Goal: Task Accomplishment & Management: Use online tool/utility

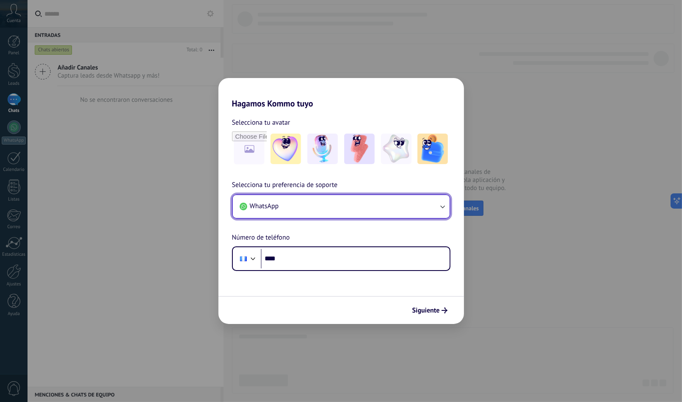
click at [340, 199] on button "WhatsApp" at bounding box center [341, 206] width 217 height 23
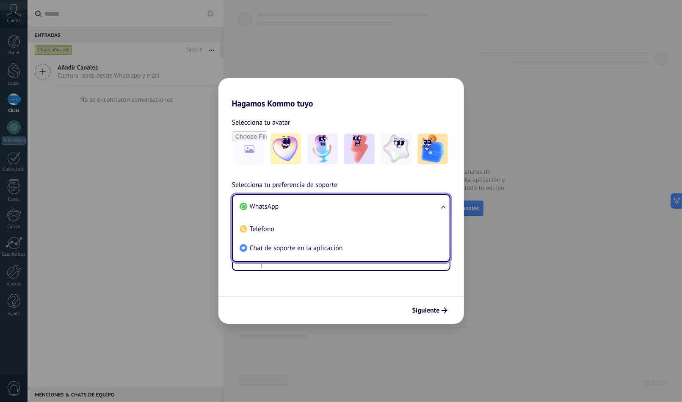
click at [340, 199] on li "WhatsApp" at bounding box center [339, 206] width 207 height 19
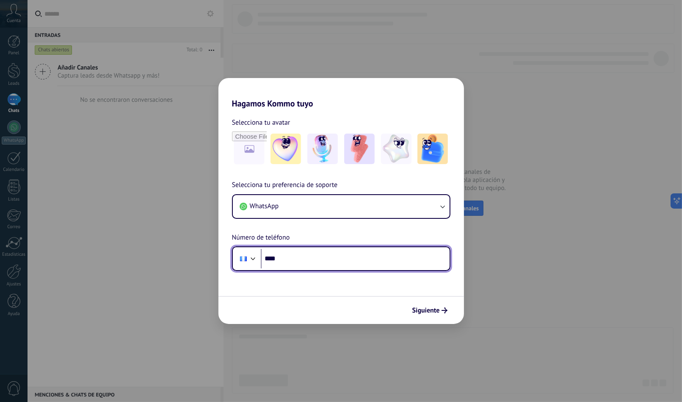
click at [306, 258] on input "****" at bounding box center [355, 258] width 189 height 19
click at [254, 260] on div at bounding box center [253, 257] width 10 height 10
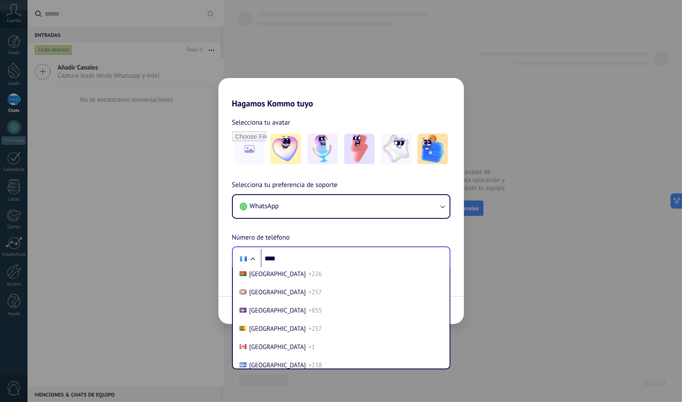
scroll to position [498, 0]
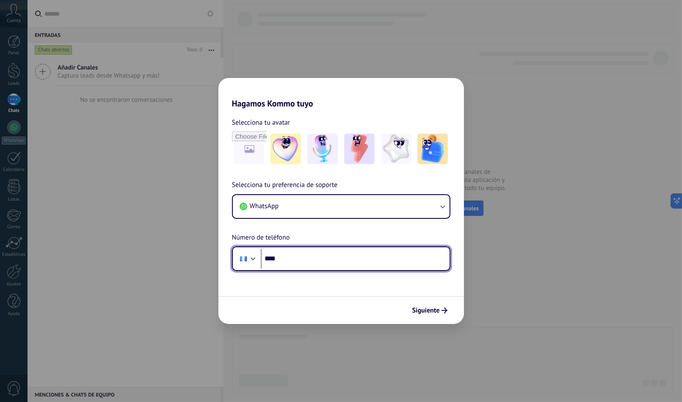
click at [308, 254] on input "****" at bounding box center [355, 258] width 189 height 19
click at [346, 251] on input "****" at bounding box center [355, 258] width 189 height 19
click at [249, 261] on div at bounding box center [253, 257] width 10 height 10
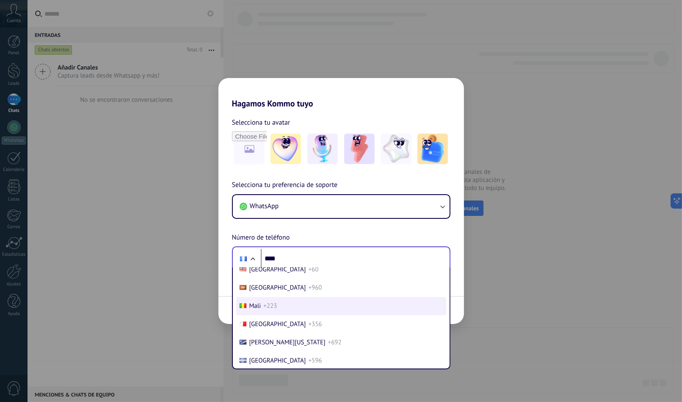
scroll to position [2179, 0]
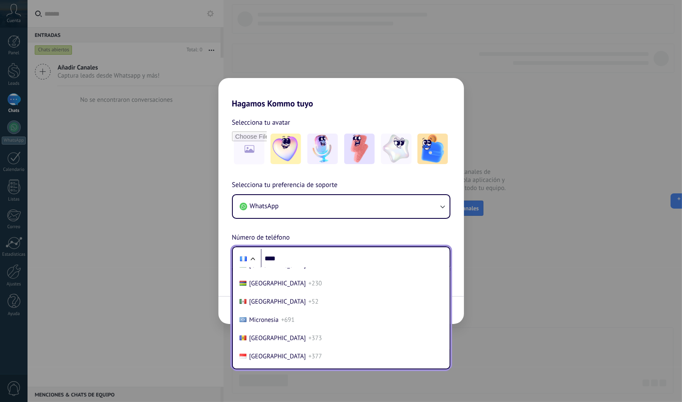
click at [276, 310] on li "Mexico +52" at bounding box center [341, 301] width 210 height 18
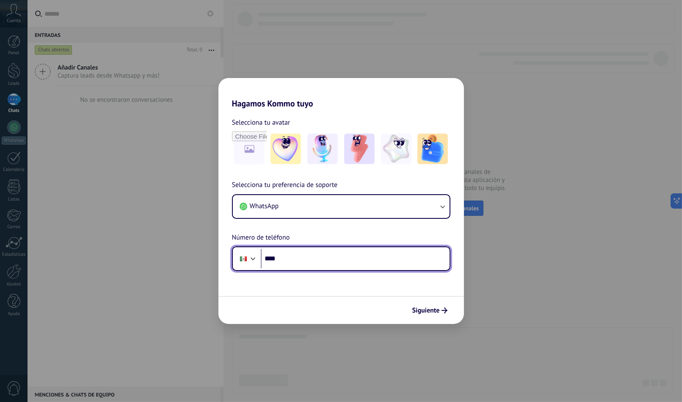
click at [325, 254] on input "****" at bounding box center [355, 258] width 189 height 19
type input "**********"
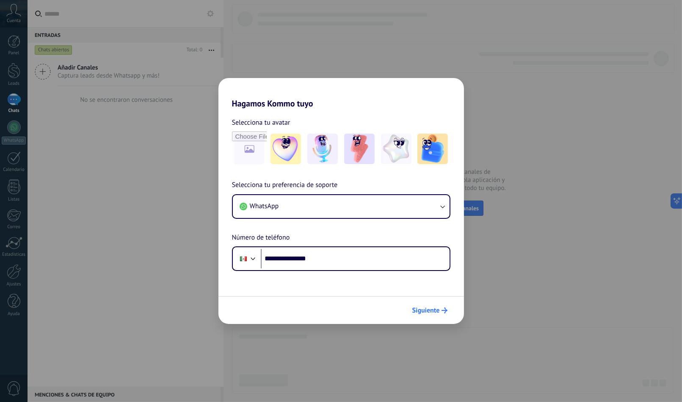
click at [430, 311] on span "Siguiente" at bounding box center [427, 310] width 28 height 6
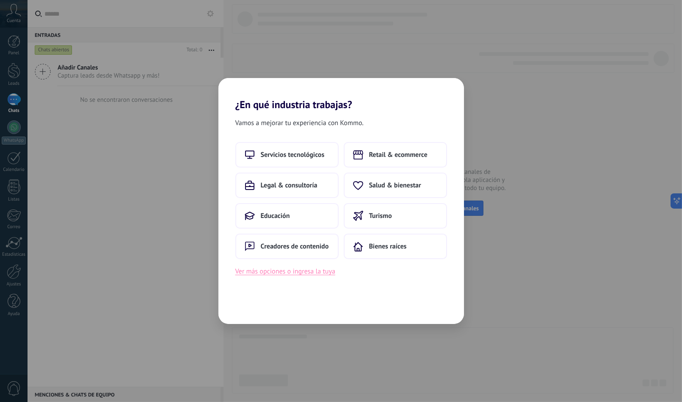
click at [305, 271] on button "Ver más opciones o ingresa la tuya" at bounding box center [285, 271] width 100 height 11
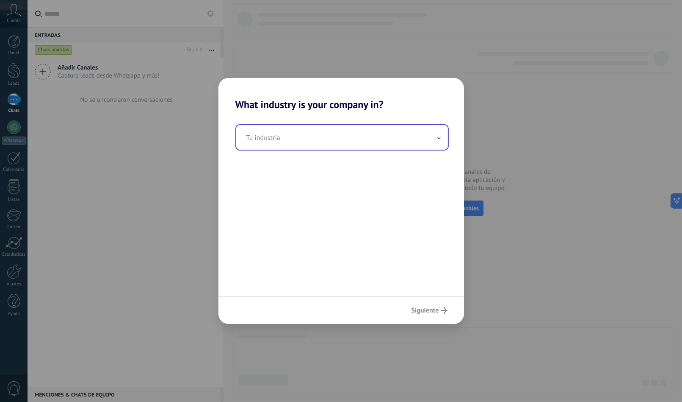
click at [321, 135] on input "text" at bounding box center [342, 137] width 212 height 25
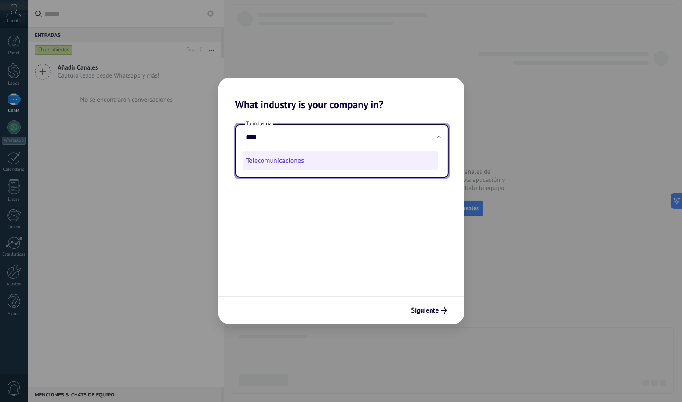
click at [314, 159] on li "Telecomunicaciones" at bounding box center [340, 160] width 195 height 19
type input "**********"
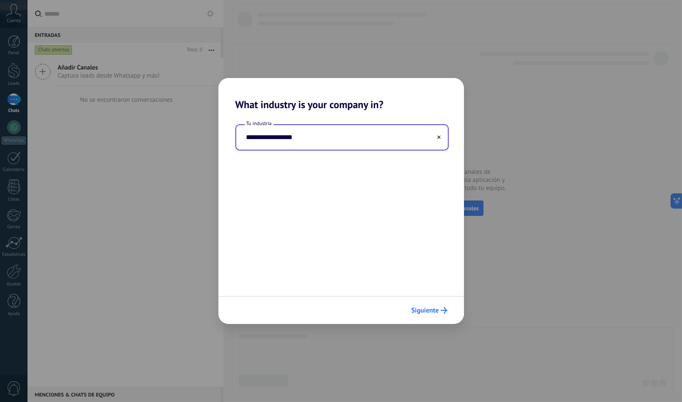
click at [428, 310] on span "Siguiente" at bounding box center [426, 310] width 28 height 6
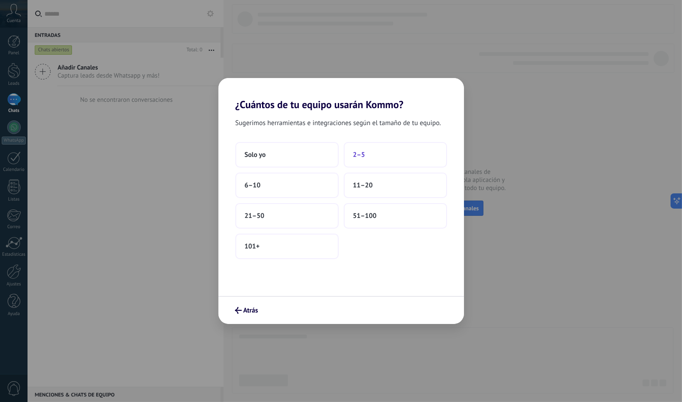
click at [357, 152] on span "2–5" at bounding box center [359, 154] width 12 height 8
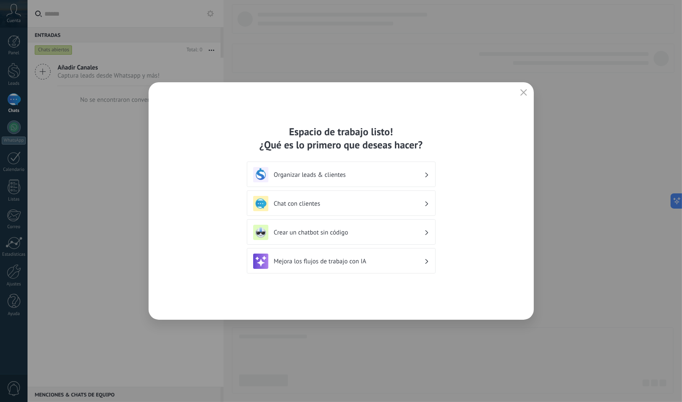
click at [428, 199] on div "Chat con clientes" at bounding box center [341, 203] width 176 height 15
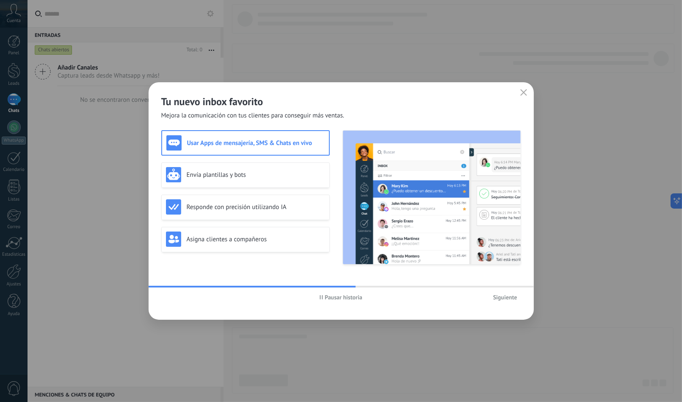
click at [325, 296] on span "Pausar historia" at bounding box center [344, 297] width 38 height 6
click at [242, 144] on h3 "Usar Apps de mensajería, SMS & Chats en vivo" at bounding box center [256, 143] width 138 height 8
click at [344, 294] on span "Iniciar historia" at bounding box center [344, 297] width 36 height 6
click at [222, 140] on h3 "Usar Apps de mensajería, SMS & Chats en vivo" at bounding box center [256, 143] width 138 height 8
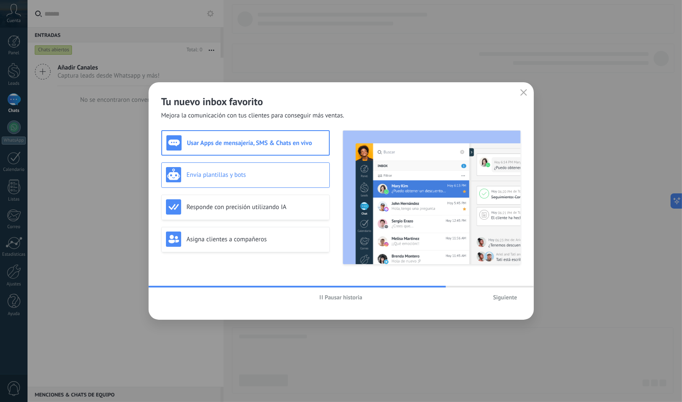
click at [222, 165] on div "Envía plantillas y bots" at bounding box center [245, 174] width 169 height 25
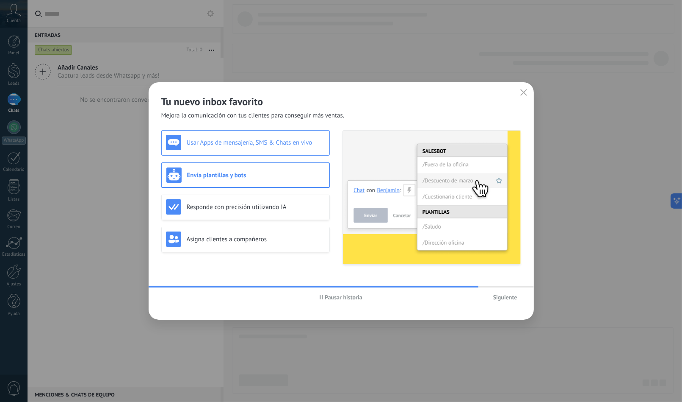
click at [230, 139] on h3 "Usar Apps de mensajería, SMS & Chats en vivo" at bounding box center [256, 142] width 138 height 8
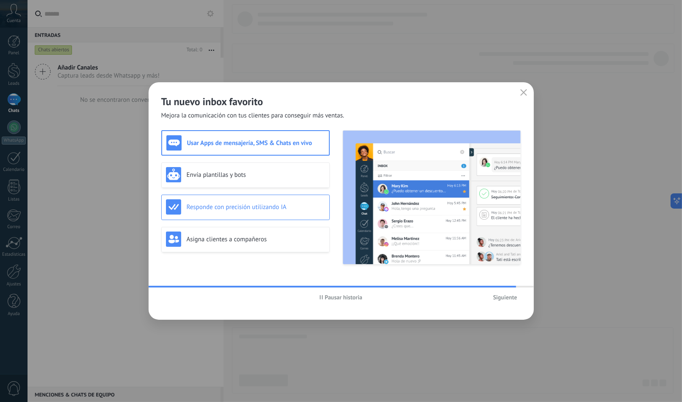
click at [233, 204] on h3 "Responde con precisión utilizando IA" at bounding box center [256, 207] width 138 height 8
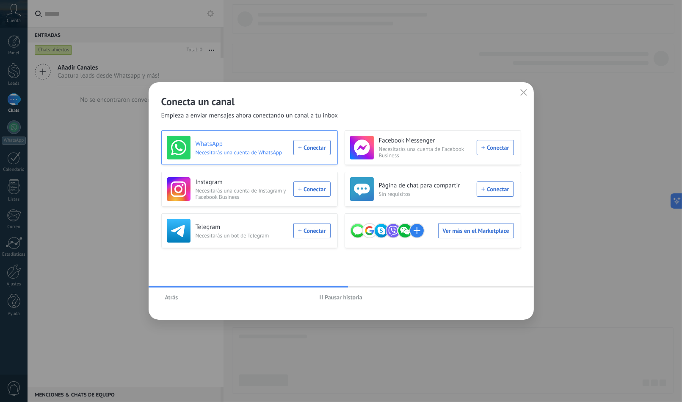
click at [309, 143] on div "WhatsApp Necesitarás una cuenta de WhatsApp Conectar" at bounding box center [249, 148] width 164 height 24
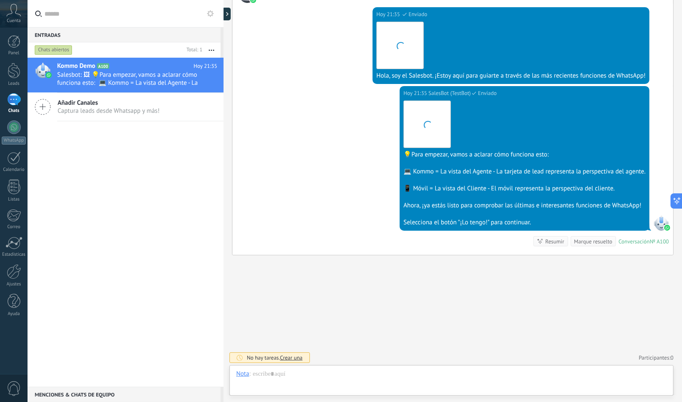
scroll to position [12, 0]
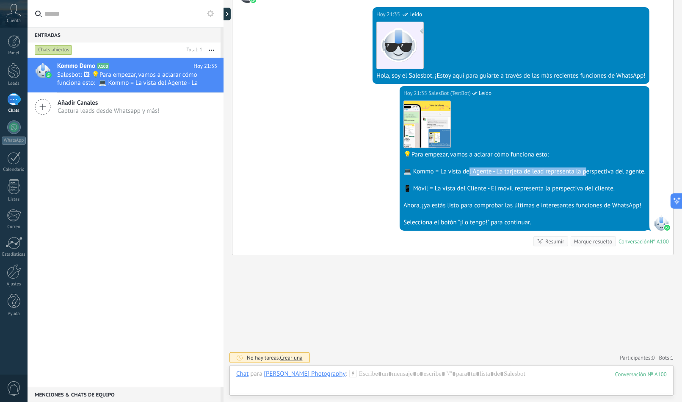
drag, startPoint x: 489, startPoint y: 165, endPoint x: 583, endPoint y: 172, distance: 93.8
click at [583, 172] on div "💻 Kommo = La vista del Agente - La tarjeta de lead representa la perspectiva de…" at bounding box center [525, 171] width 242 height 8
click at [590, 177] on div at bounding box center [525, 180] width 242 height 8
click at [479, 224] on div "Selecciona el botón "¡Lo tengo!" para continuar." at bounding box center [525, 222] width 242 height 8
click at [436, 120] on img at bounding box center [427, 124] width 47 height 47
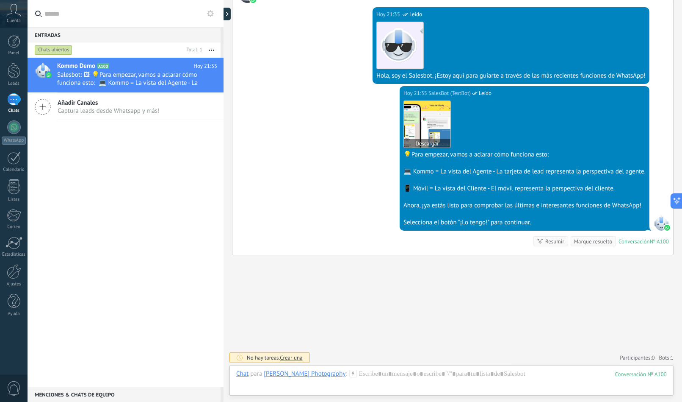
click at [438, 140] on button "Descargar" at bounding box center [427, 143] width 47 height 8
click at [418, 116] on img at bounding box center [427, 124] width 47 height 47
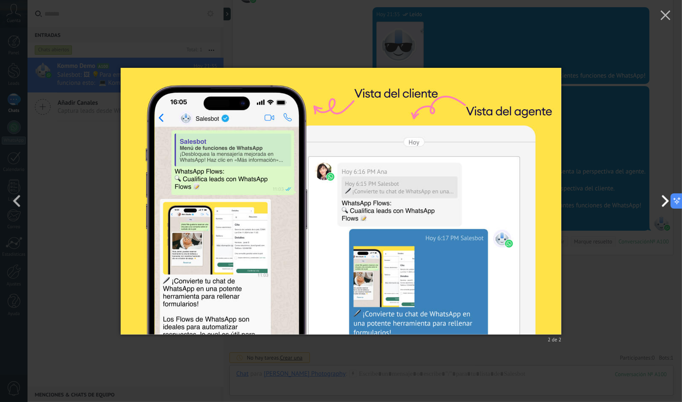
click at [663, 202] on button "button" at bounding box center [663, 200] width 38 height 47
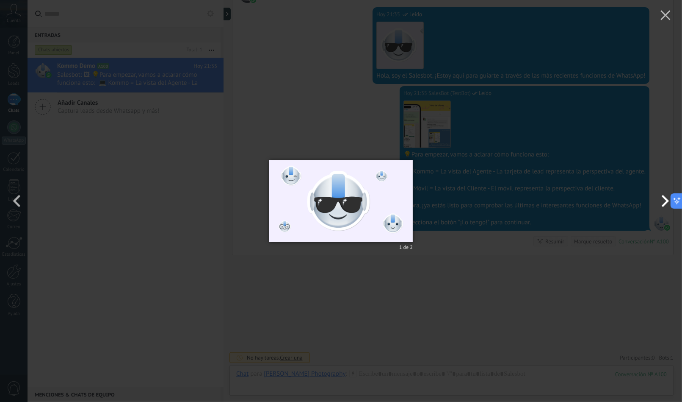
click at [663, 202] on button "button" at bounding box center [663, 200] width 38 height 47
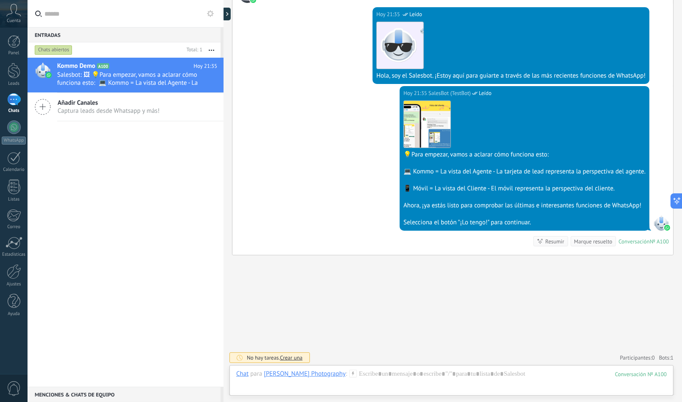
click at [591, 246] on div "Hoy 21:35 SalesBot (TestBot) Leído Descargar 💡Para empezar, vamos a aclarar cóm…" at bounding box center [453, 170] width 441 height 169
click at [357, 372] on div at bounding box center [451, 381] width 431 height 25
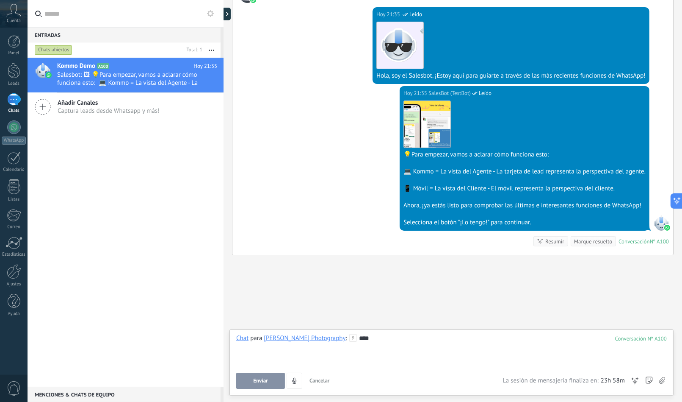
click at [254, 370] on div "Chat para [PERSON_NAME] Photography : 100 **** Enviar Cancelar Rastrear clics e…" at bounding box center [451, 361] width 431 height 55
click at [253, 379] on span "Enviar" at bounding box center [260, 380] width 15 height 6
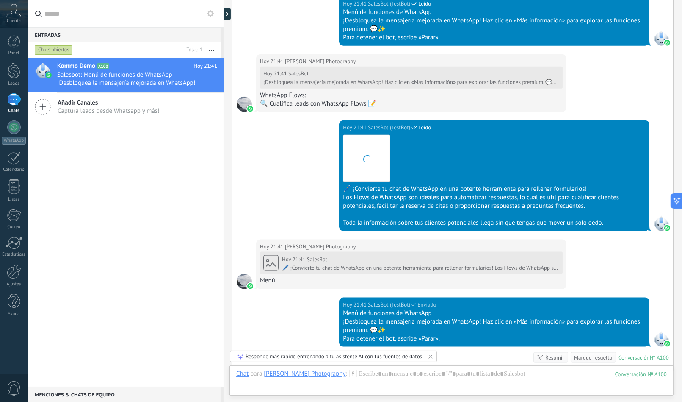
scroll to position [1199, 0]
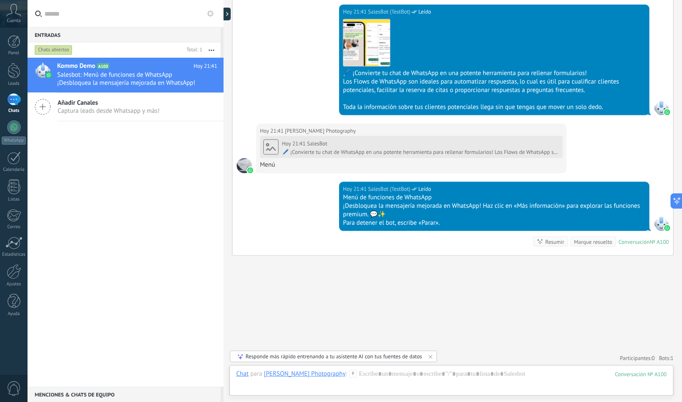
click at [124, 112] on span "Captura leads desde Whatsapp y más!" at bounding box center [109, 111] width 102 height 8
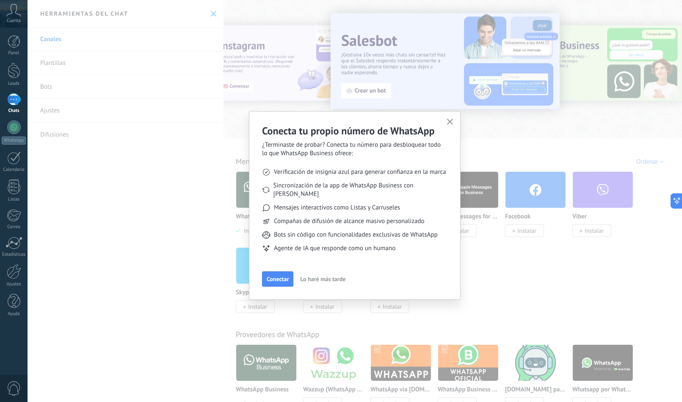
click at [319, 276] on span "Lo haré más tarde" at bounding box center [322, 279] width 45 height 6
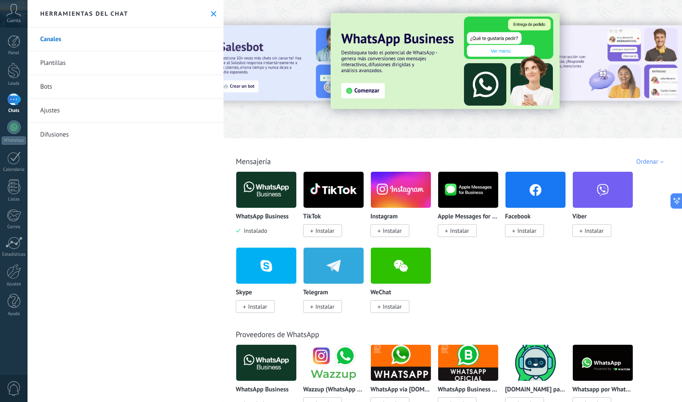
click at [233, 73] on div at bounding box center [246, 68] width 186 height 76
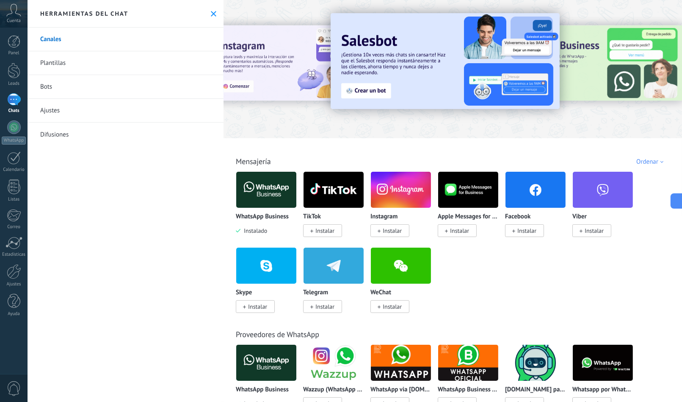
click at [354, 89] on img at bounding box center [445, 61] width 229 height 96
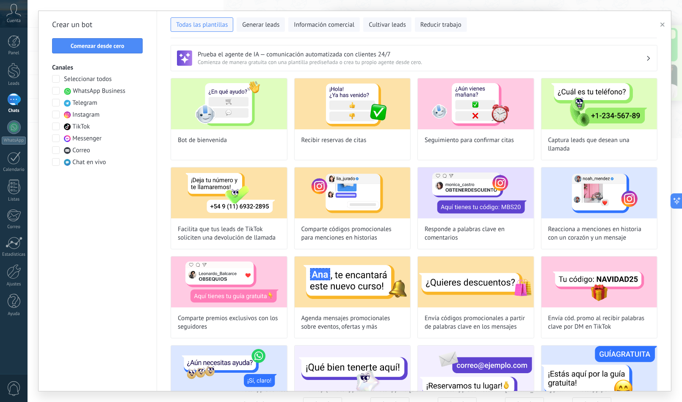
click at [56, 89] on span at bounding box center [56, 91] width 8 height 8
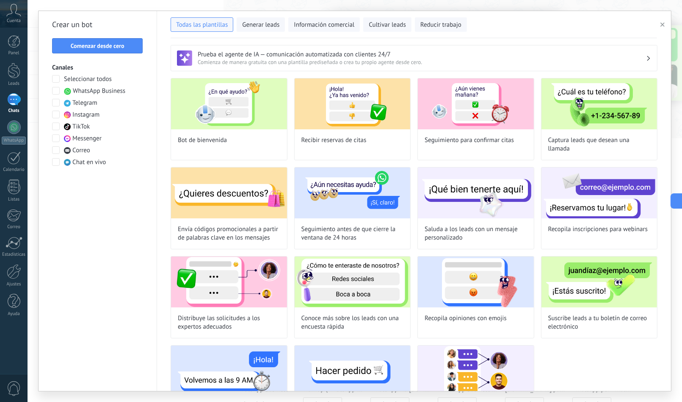
click at [53, 112] on span at bounding box center [56, 115] width 8 height 8
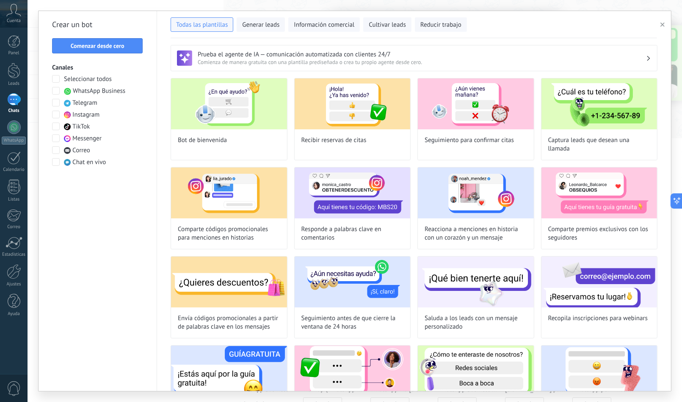
click at [56, 137] on span at bounding box center [56, 138] width 8 height 8
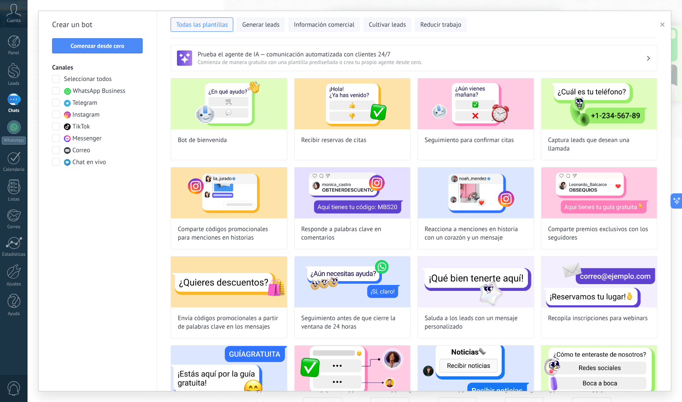
click at [56, 140] on span at bounding box center [56, 138] width 8 height 8
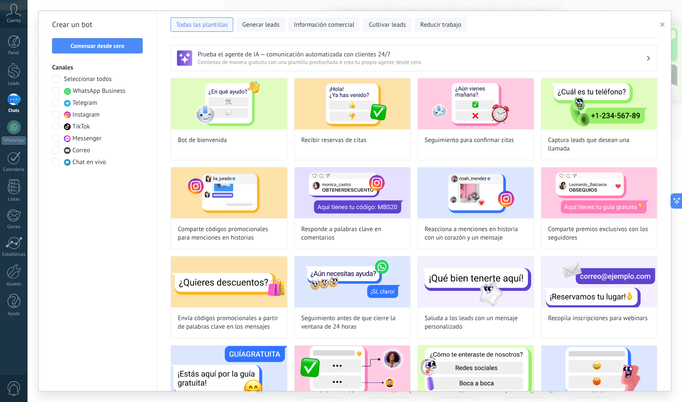
click at [56, 140] on span at bounding box center [56, 138] width 8 height 8
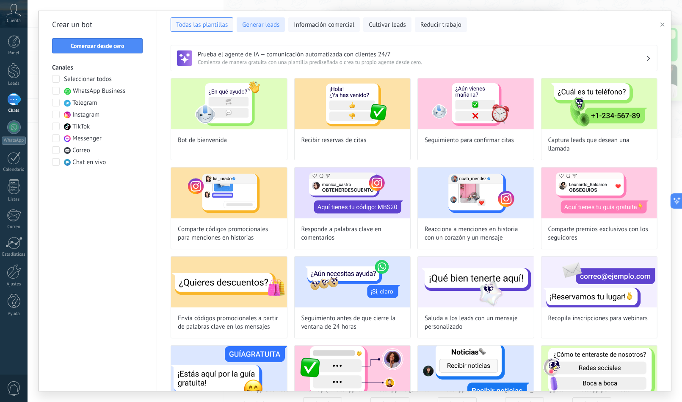
click at [255, 26] on span "Generar leads" at bounding box center [260, 25] width 37 height 8
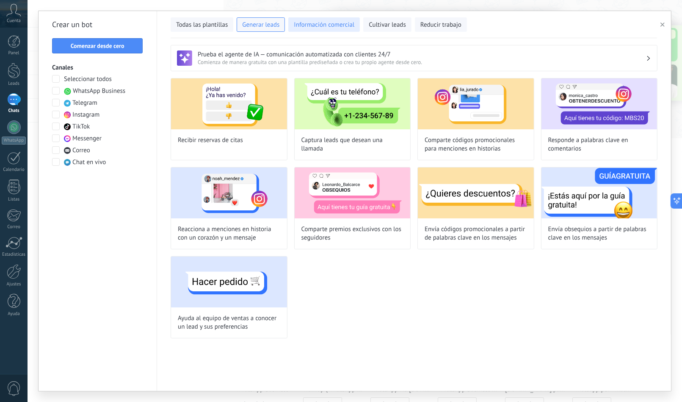
click at [318, 26] on span "Información comercial" at bounding box center [324, 25] width 61 height 8
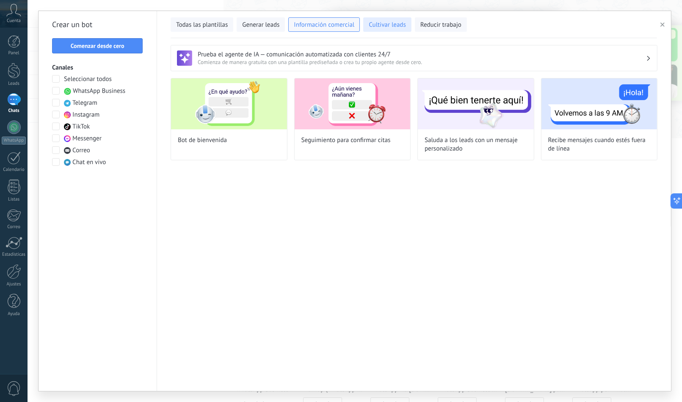
click at [385, 24] on span "Cultivar leads" at bounding box center [387, 25] width 37 height 8
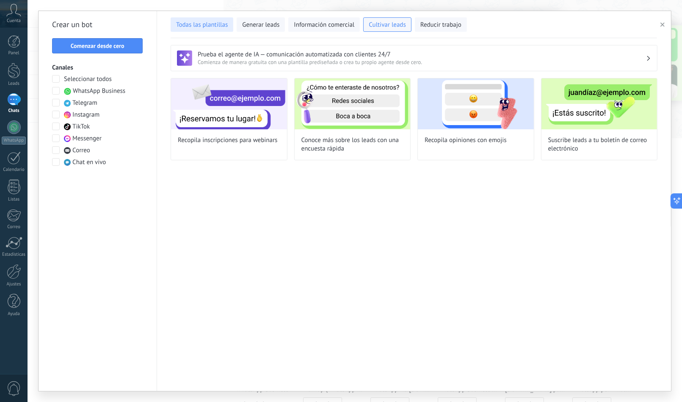
click at [198, 19] on button "Todas las plantillas" at bounding box center [202, 24] width 63 height 14
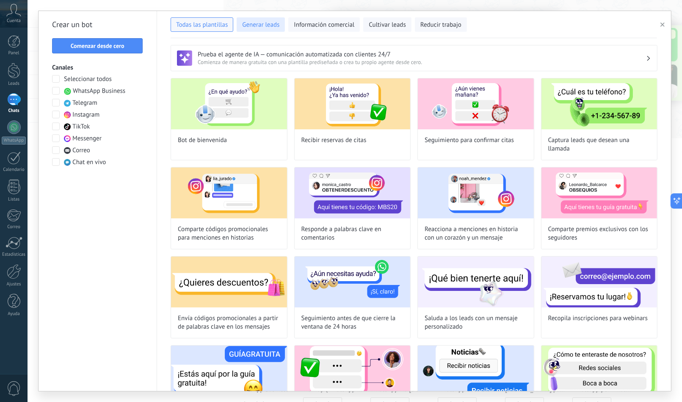
click at [269, 29] on button "Generar leads" at bounding box center [261, 24] width 48 height 14
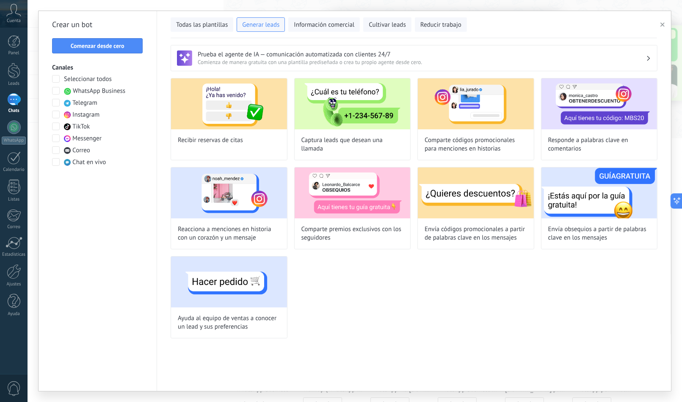
click at [56, 163] on span at bounding box center [56, 162] width 8 height 8
click at [208, 31] on div "Todas las plantillas Generar leads Información comercial Cultivar leads Reducir…" at bounding box center [414, 24] width 487 height 27
click at [210, 26] on span "Todas las plantillas" at bounding box center [202, 25] width 52 height 8
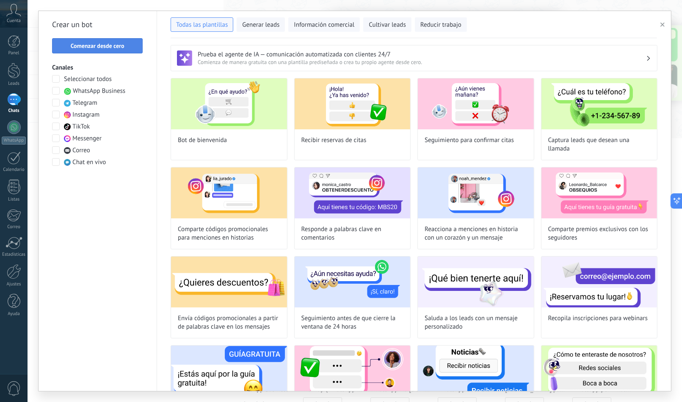
click at [119, 44] on span "Comenzar desde cero" at bounding box center [98, 46] width 54 height 6
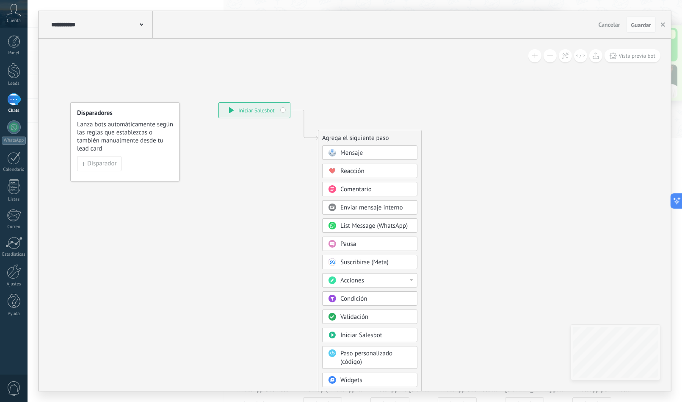
click at [391, 152] on div "Mensaje" at bounding box center [376, 153] width 71 height 8
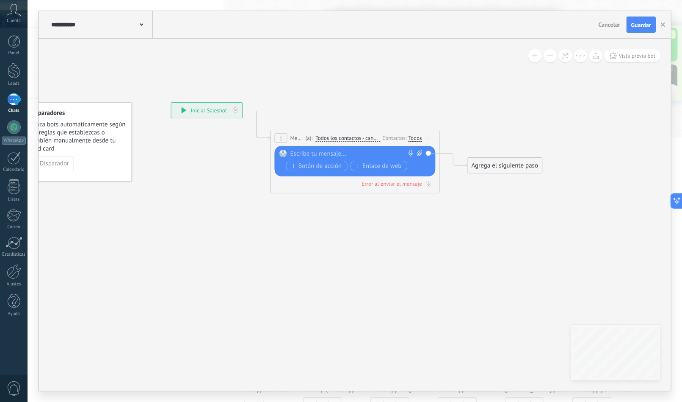
click at [353, 137] on span "Todos los contactos - canales seleccionados" at bounding box center [348, 138] width 65 height 7
click at [353, 137] on button "Todos los contactos - canales seleccionados" at bounding box center [364, 137] width 106 height 15
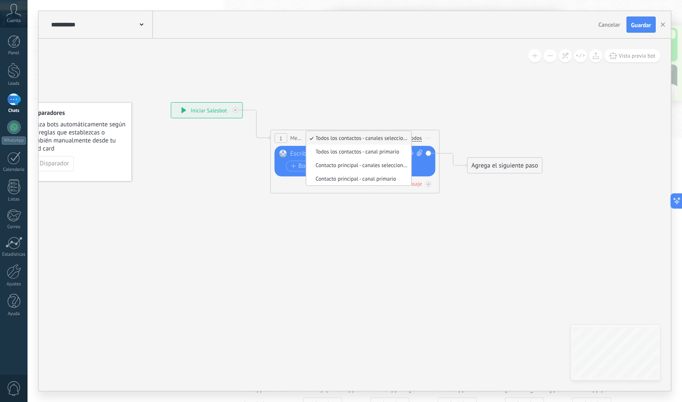
click at [352, 107] on icon at bounding box center [342, 141] width 766 height 503
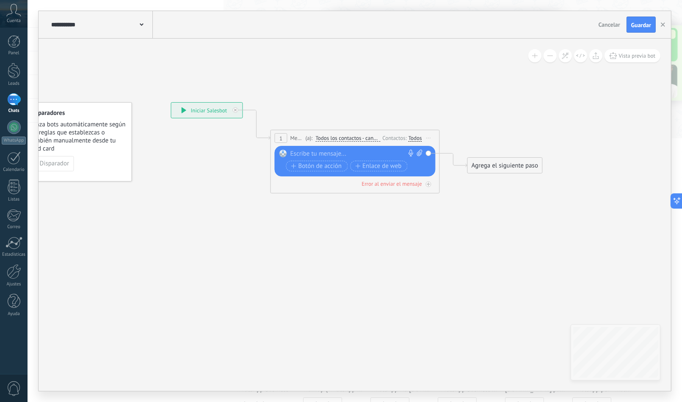
click at [324, 152] on div at bounding box center [354, 154] width 126 height 8
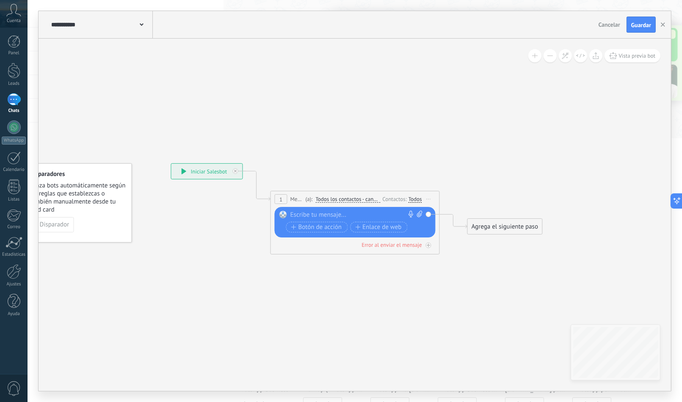
click at [144, 23] on div "**********" at bounding box center [101, 24] width 104 height 27
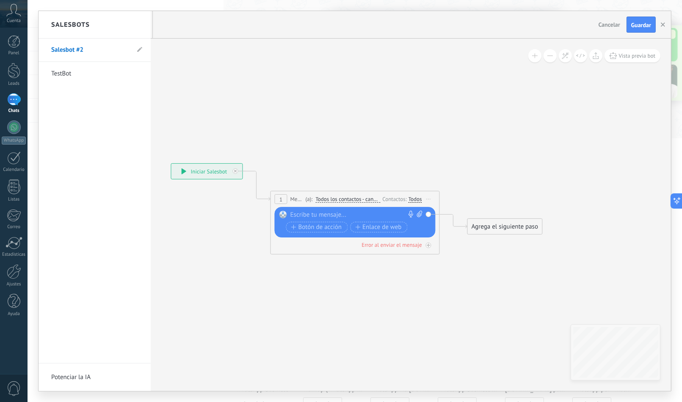
click at [86, 50] on link "Salesbot #2" at bounding box center [90, 50] width 78 height 24
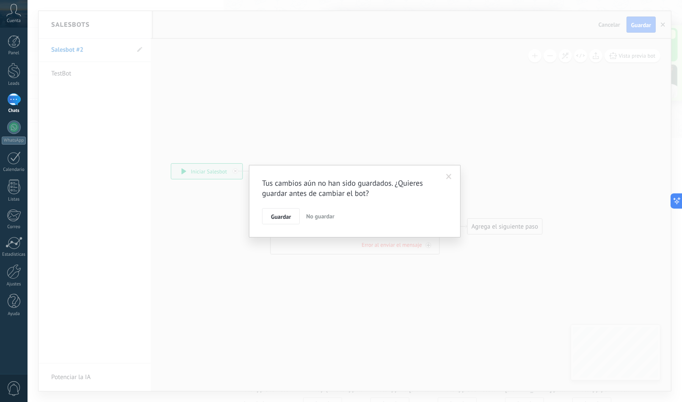
click at [449, 175] on span at bounding box center [449, 177] width 6 height 6
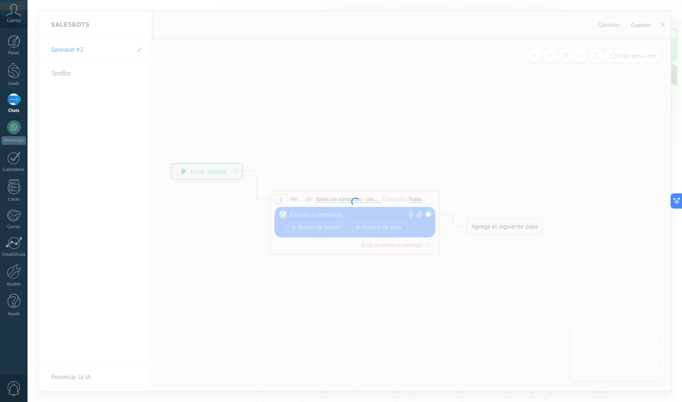
click at [393, 256] on div at bounding box center [355, 201] width 655 height 402
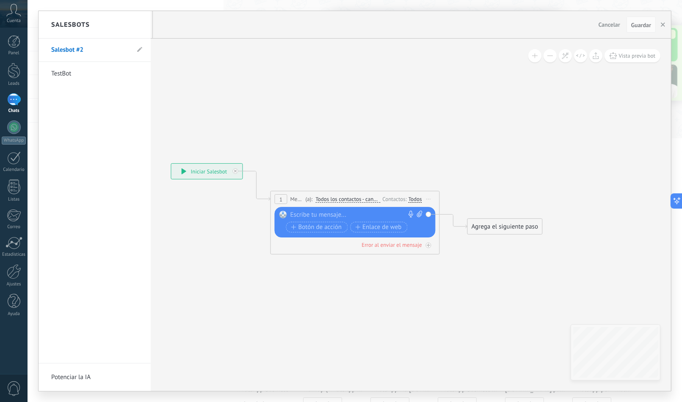
click at [316, 212] on div at bounding box center [355, 200] width 633 height 379
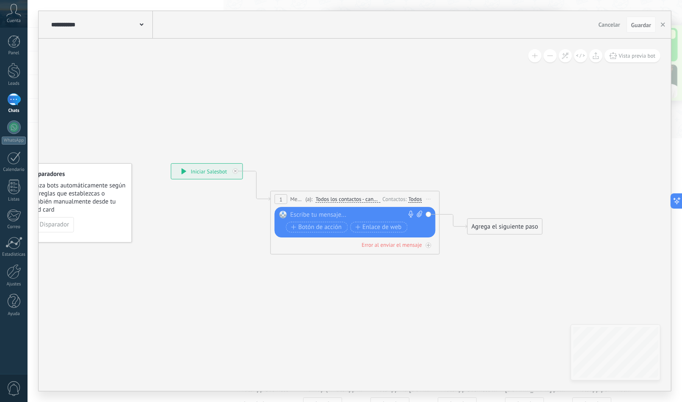
type textarea "**********"
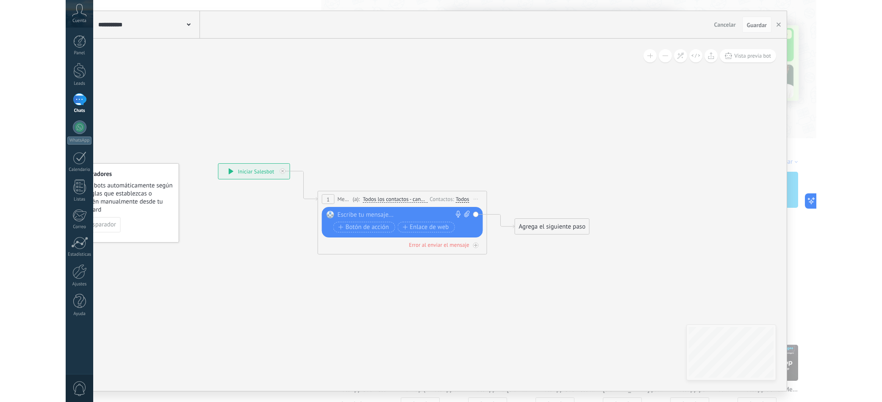
scroll to position [25, 0]
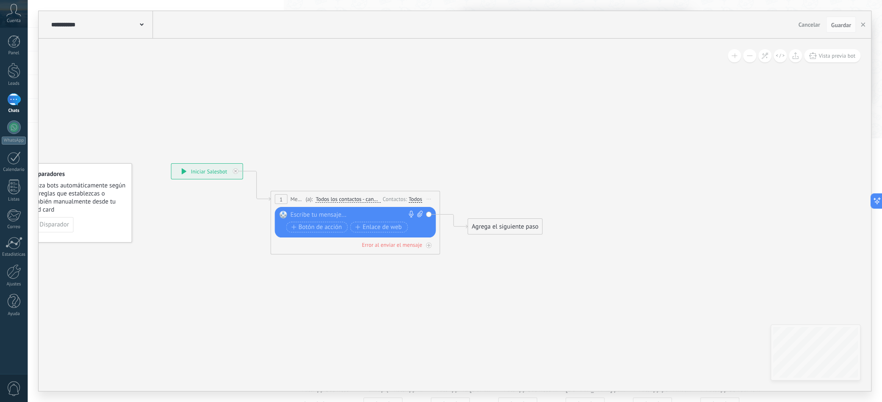
click at [307, 214] on div at bounding box center [353, 214] width 126 height 8
click at [333, 213] on div at bounding box center [353, 214] width 126 height 8
paste div
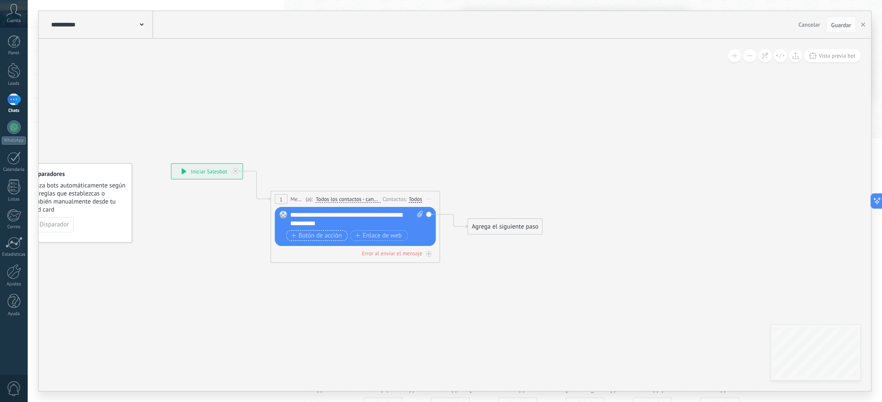
click at [323, 237] on span "Botón de acción" at bounding box center [316, 235] width 51 height 7
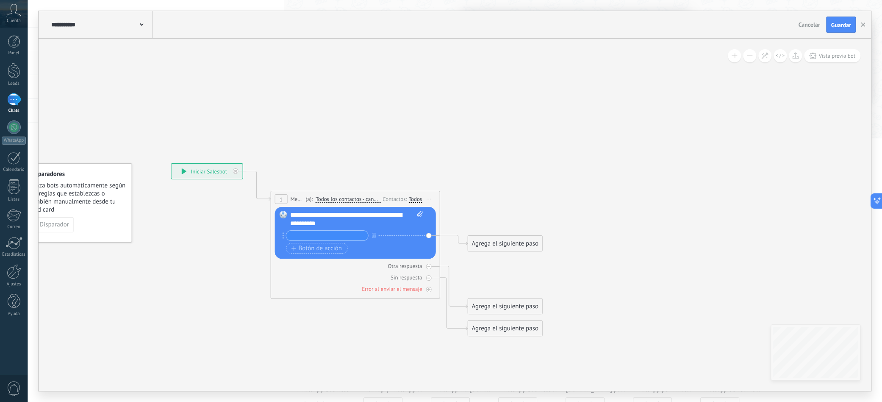
click at [682, 21] on span "Cancelar" at bounding box center [809, 25] width 22 height 8
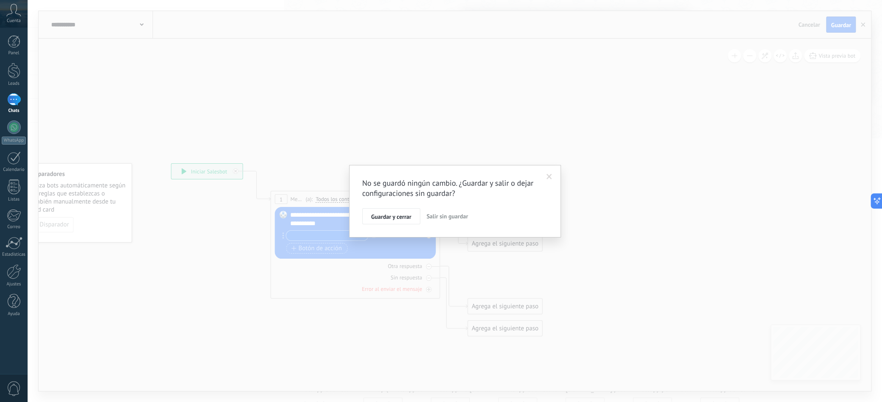
click at [450, 213] on span "Salir sin guardar" at bounding box center [447, 216] width 42 height 8
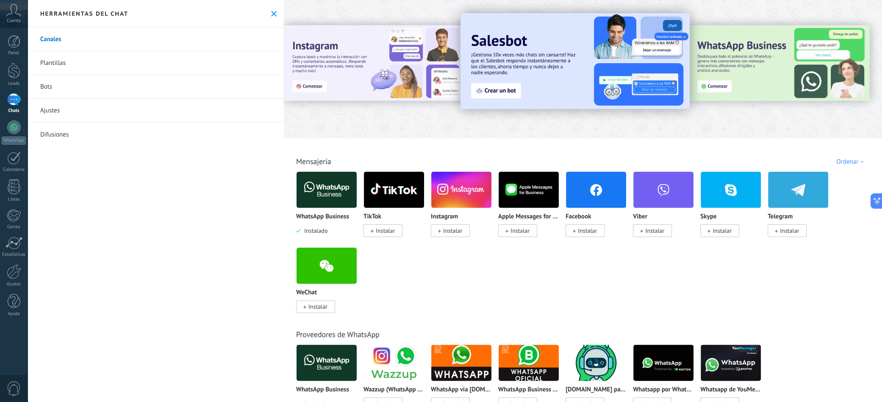
click at [104, 65] on link "Plantillas" at bounding box center [156, 63] width 256 height 24
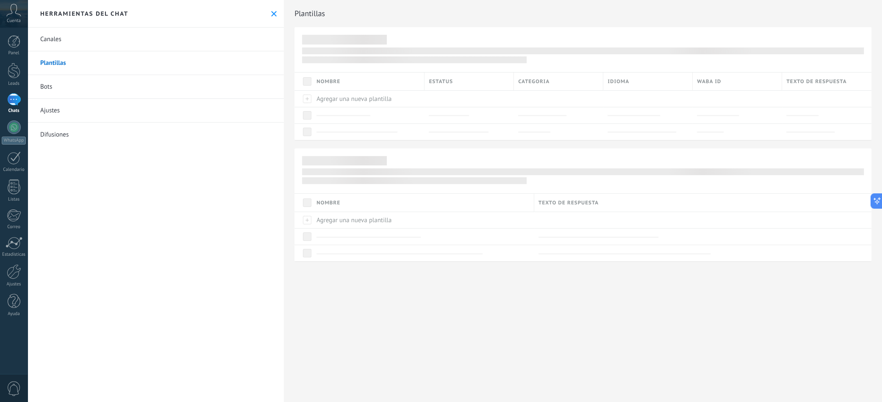
click at [79, 90] on link "Bots" at bounding box center [156, 87] width 256 height 24
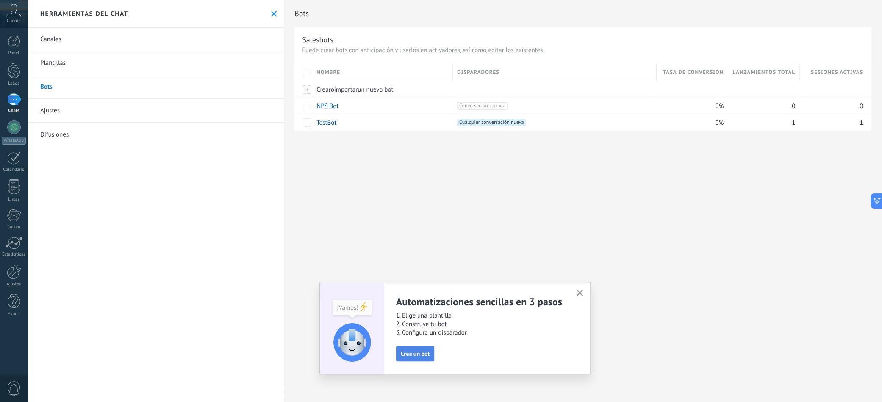
click at [404, 346] on button "Crea un bot" at bounding box center [415, 353] width 39 height 15
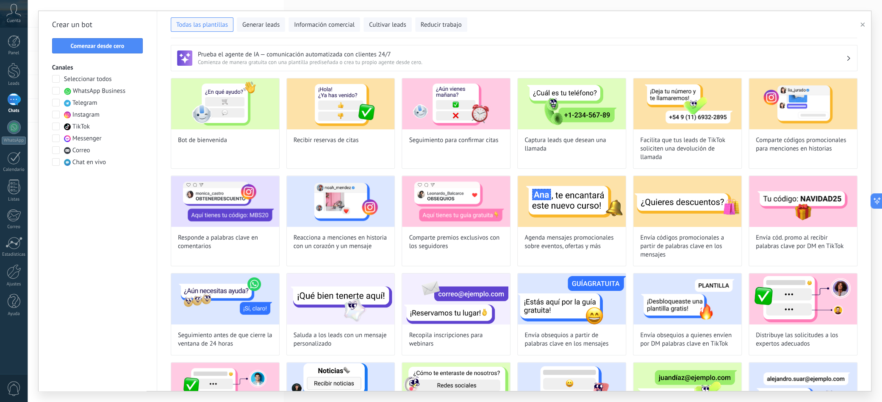
click at [55, 87] on span at bounding box center [56, 91] width 8 height 8
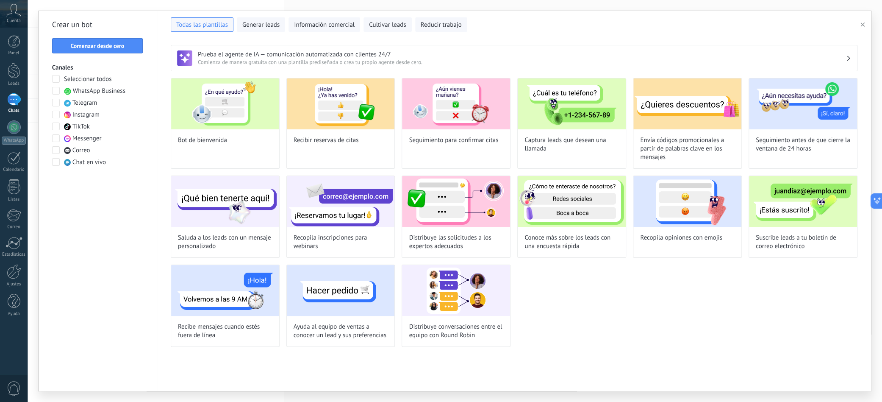
click at [56, 136] on span at bounding box center [56, 138] width 8 height 8
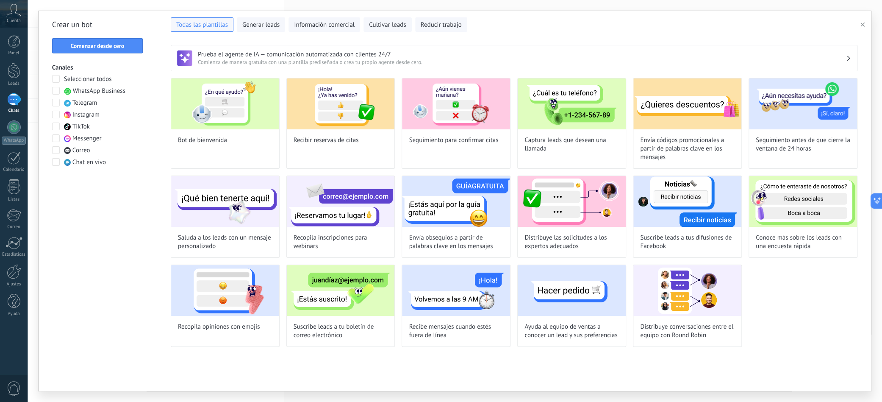
click at [54, 115] on span at bounding box center [56, 115] width 8 height 8
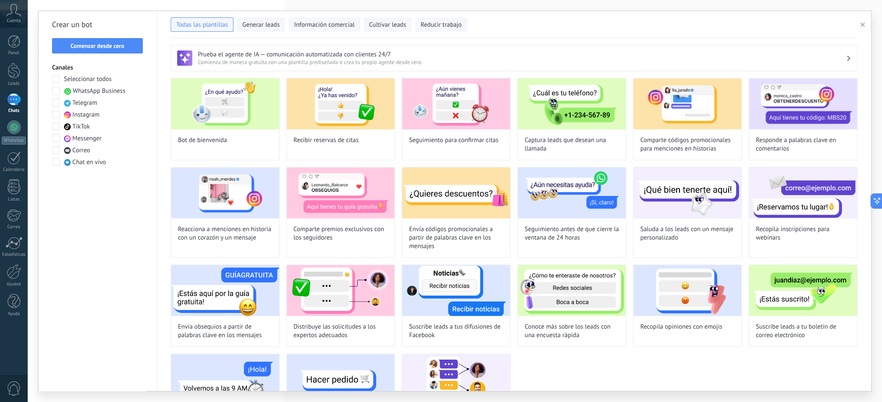
click at [54, 115] on span at bounding box center [56, 115] width 8 height 8
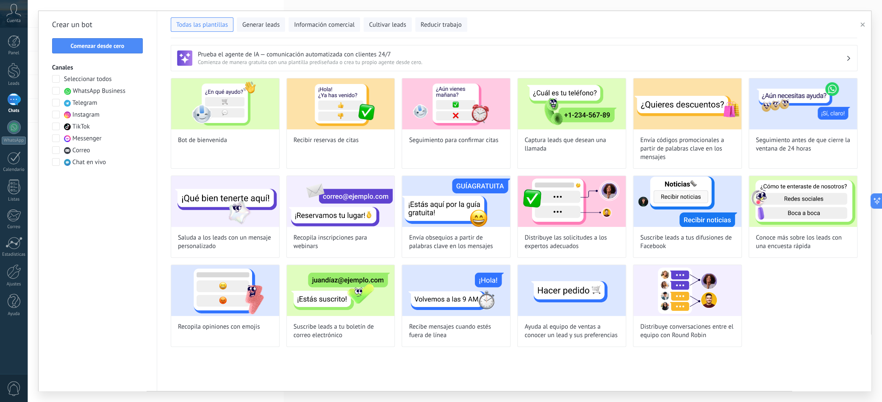
click at [55, 138] on span at bounding box center [56, 138] width 8 height 8
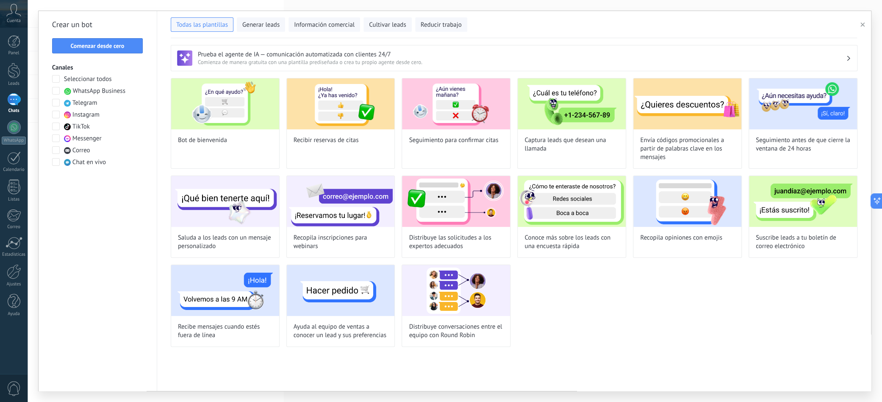
click at [55, 138] on span at bounding box center [56, 138] width 8 height 8
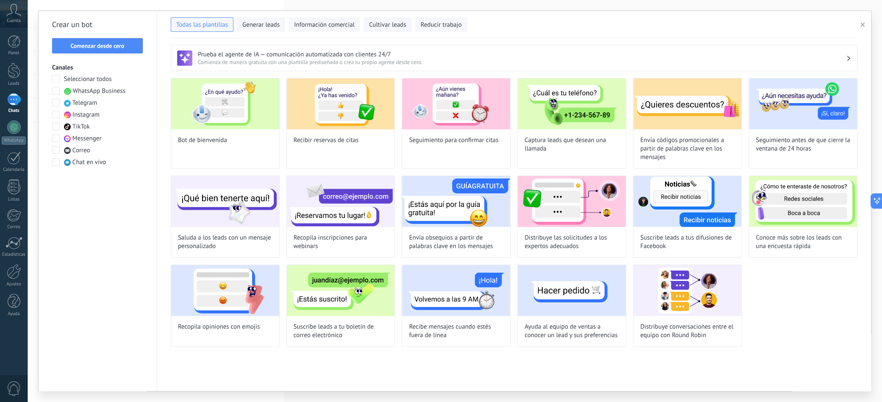
click at [55, 138] on span at bounding box center [56, 138] width 8 height 8
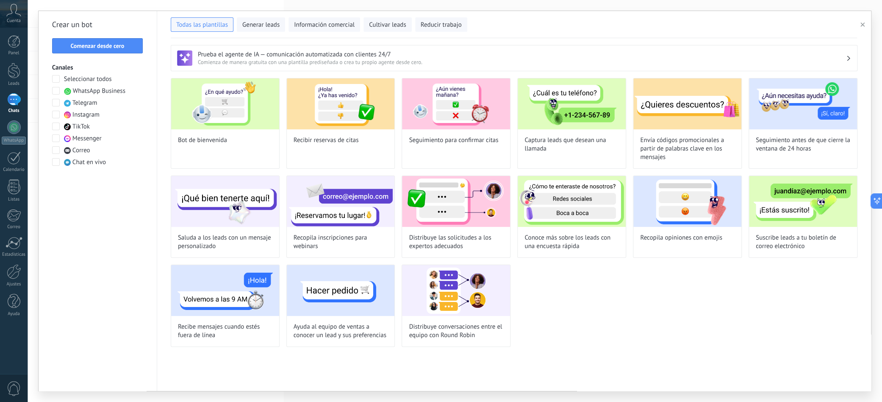
click at [55, 138] on span at bounding box center [56, 138] width 8 height 8
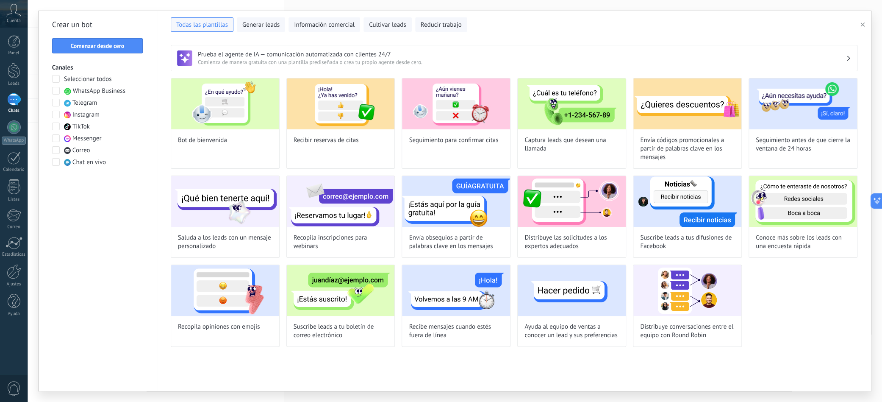
click at [55, 138] on span at bounding box center [56, 138] width 8 height 8
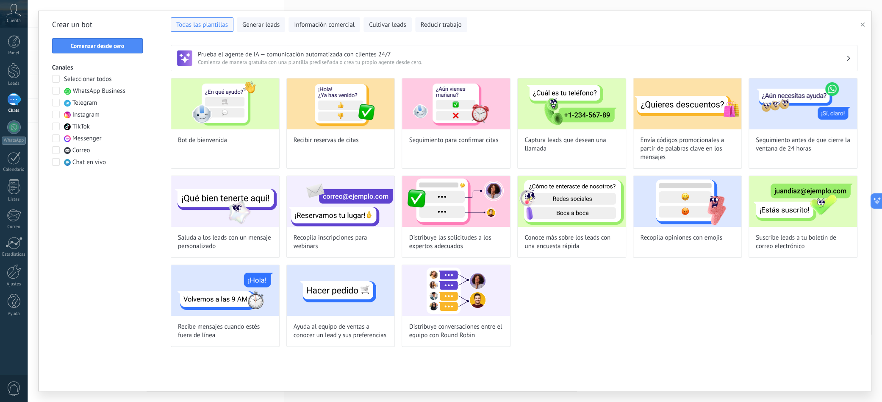
click at [55, 138] on span at bounding box center [56, 138] width 8 height 8
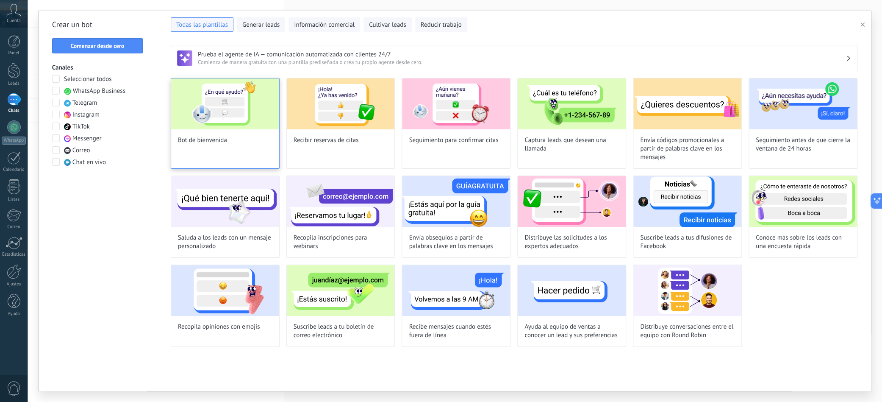
click at [210, 88] on img at bounding box center [225, 103] width 108 height 51
type input "**********"
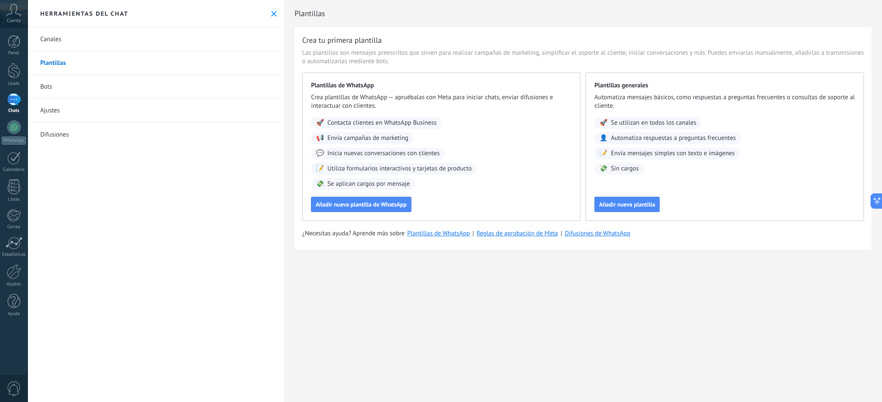
click at [48, 87] on link "Bots" at bounding box center [156, 87] width 256 height 24
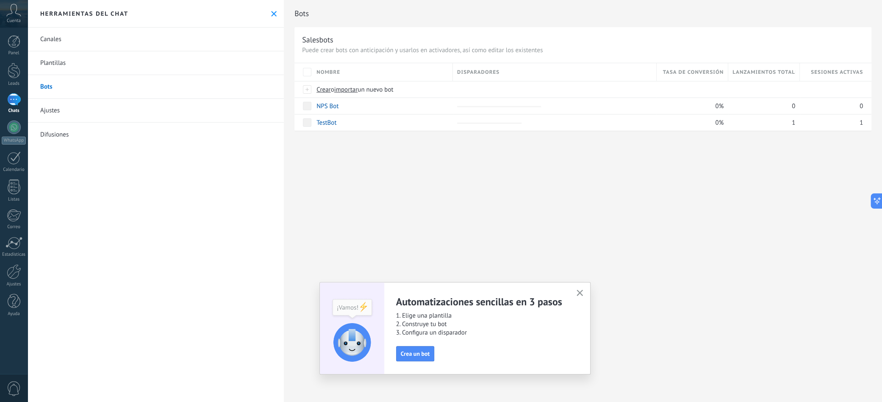
click at [49, 112] on link "Ajustes" at bounding box center [156, 111] width 256 height 24
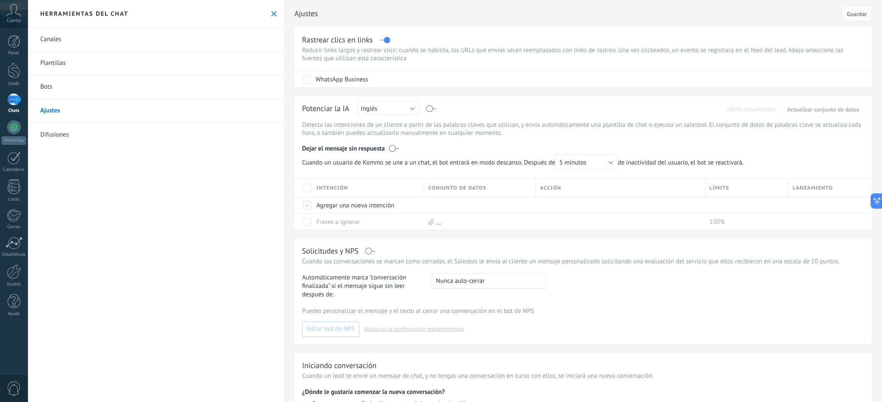
click at [388, 116] on div "Rusa Inglés Español Portugués Indonesio [PERSON_NAME] Inglés" at bounding box center [388, 108] width 63 height 15
click at [391, 114] on button "Inglés" at bounding box center [388, 108] width 63 height 14
click at [390, 138] on span "Español" at bounding box center [384, 138] width 65 height 8
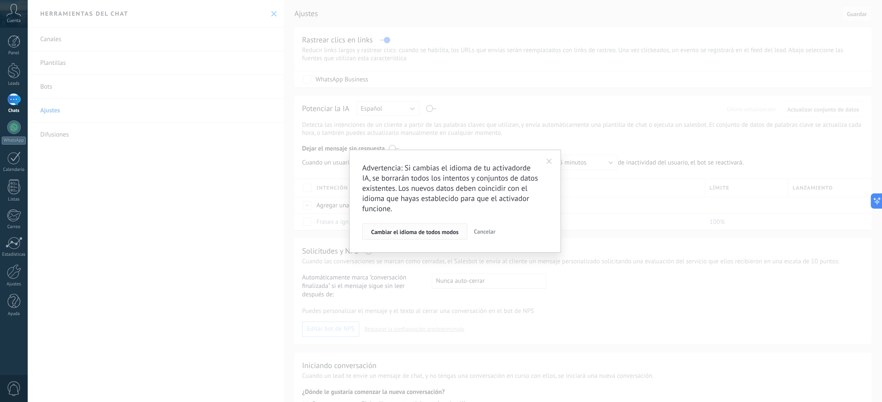
click at [430, 234] on span "Cambiar el idioma de todos modos" at bounding box center [415, 232] width 88 height 6
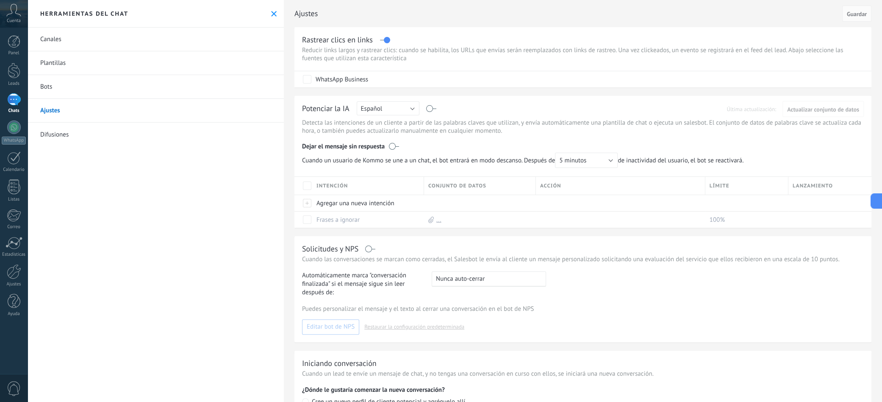
click at [710, 187] on span "Límite" at bounding box center [719, 186] width 20 height 8
click at [871, 202] on icon at bounding box center [873, 201] width 9 height 9
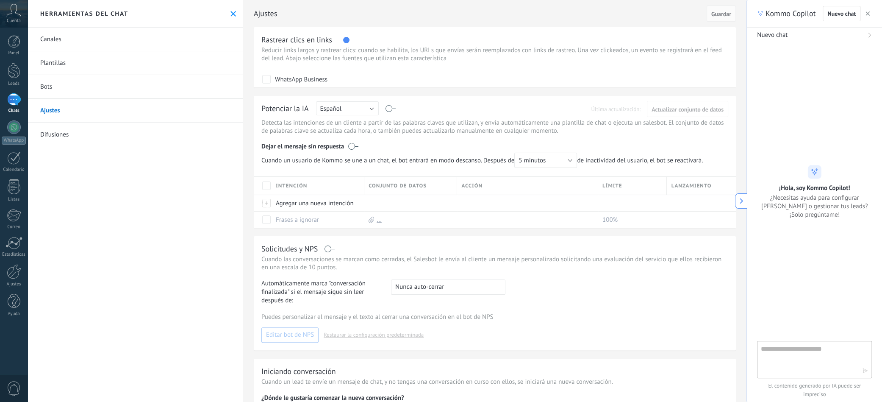
click at [795, 344] on textarea at bounding box center [808, 358] width 95 height 30
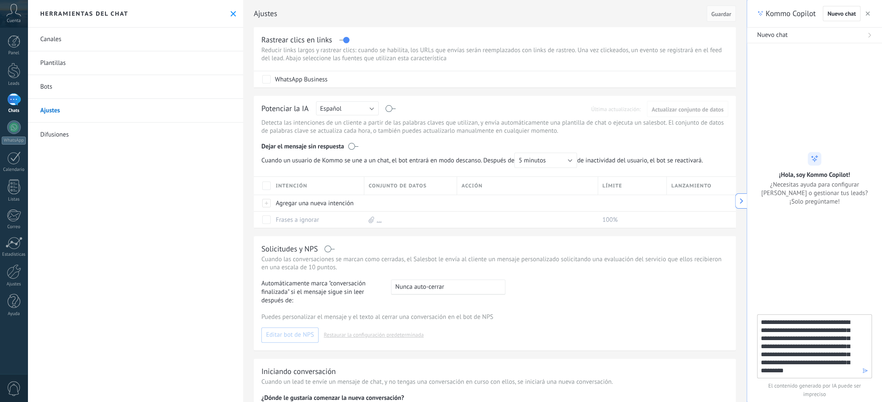
type textarea "**********"
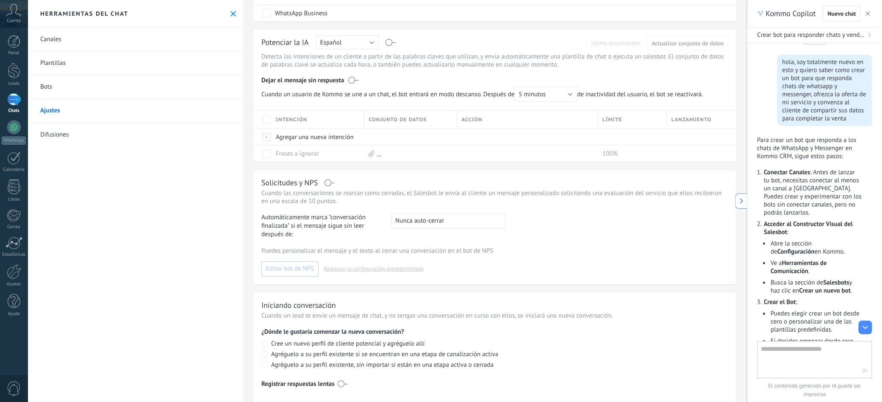
scroll to position [86, 0]
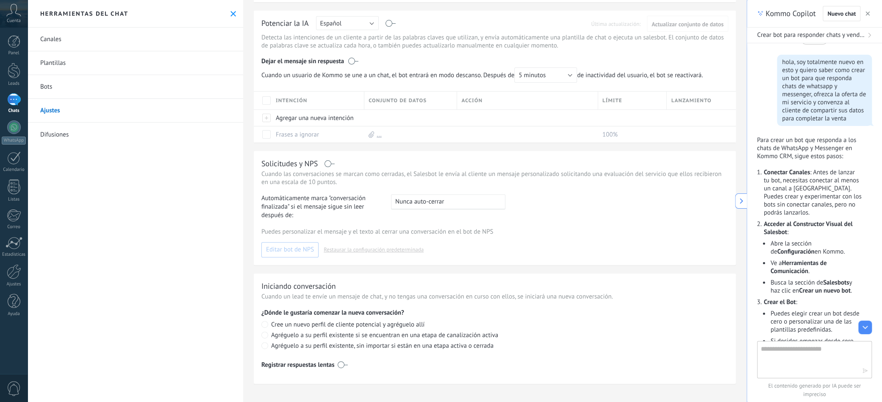
click at [342, 365] on label at bounding box center [343, 364] width 10 height 14
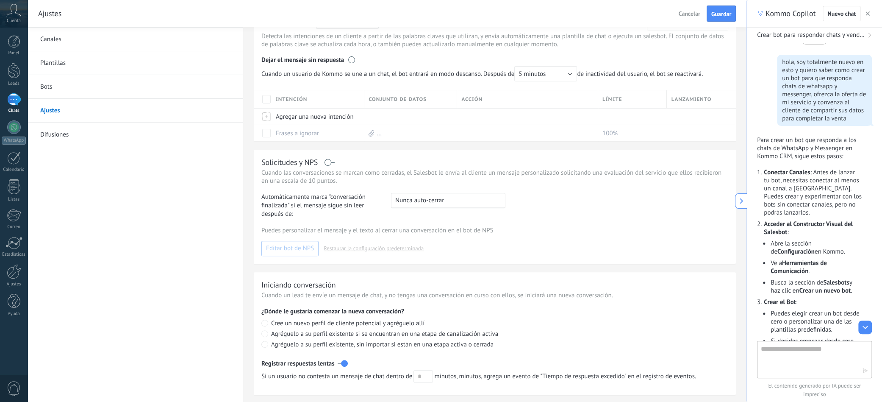
click at [346, 364] on label at bounding box center [343, 363] width 10 height 14
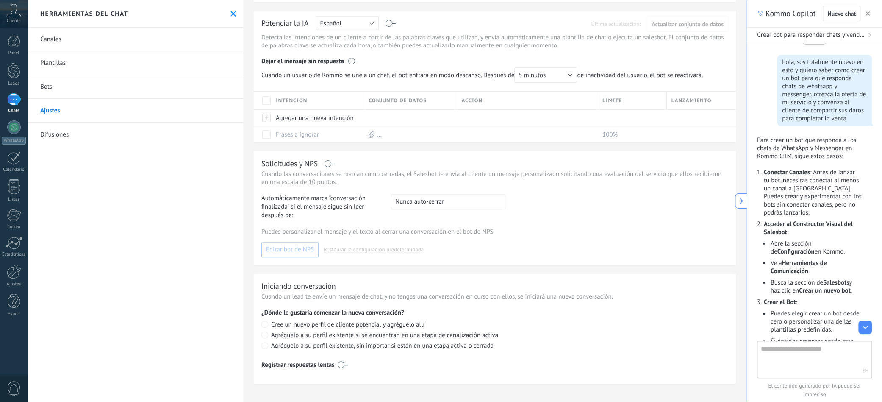
click at [48, 133] on link "Difusiones" at bounding box center [136, 134] width 216 height 24
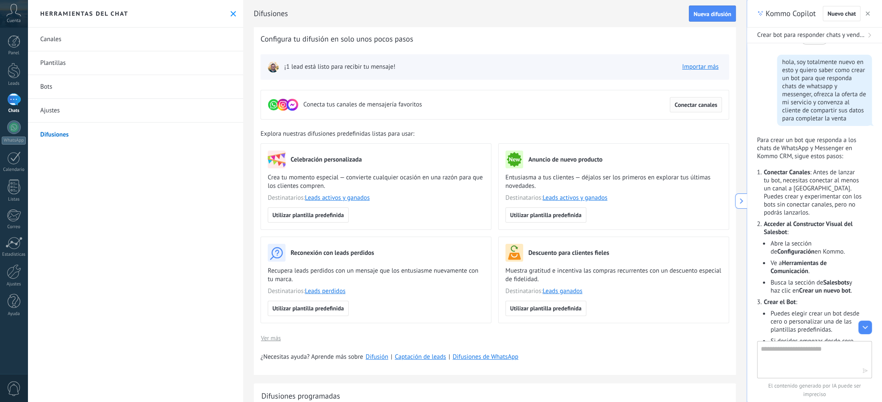
click at [693, 108] on span "Conectar canales" at bounding box center [695, 105] width 43 height 6
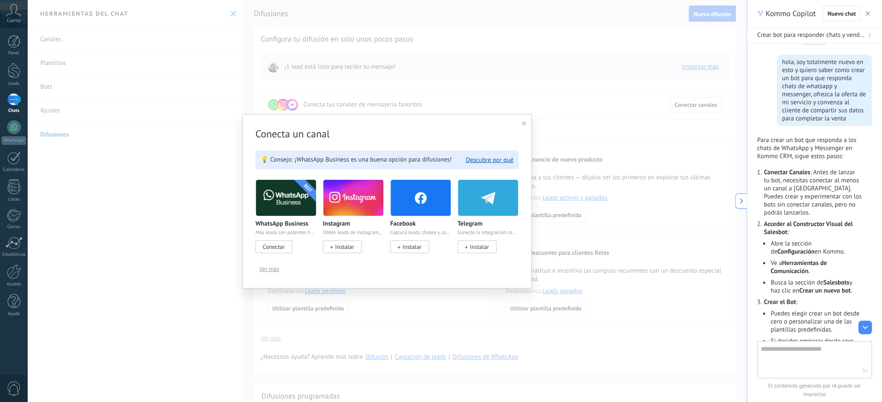
click at [271, 269] on span "Ver más" at bounding box center [269, 269] width 20 height 6
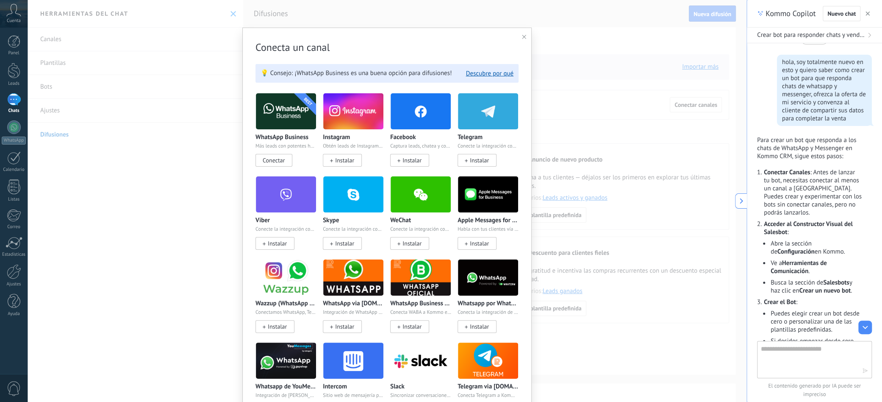
click at [285, 158] on span "Conectar" at bounding box center [273, 160] width 37 height 13
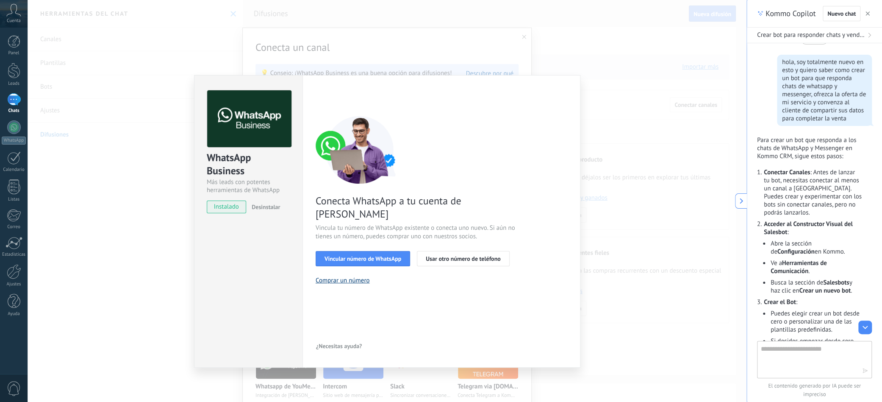
click at [350, 276] on button "Comprar un número" at bounding box center [343, 280] width 54 height 8
click at [363, 52] on div "WhatsApp Business Más leads con potentes herramientas de WhatsApp instalado Des…" at bounding box center [387, 201] width 719 height 402
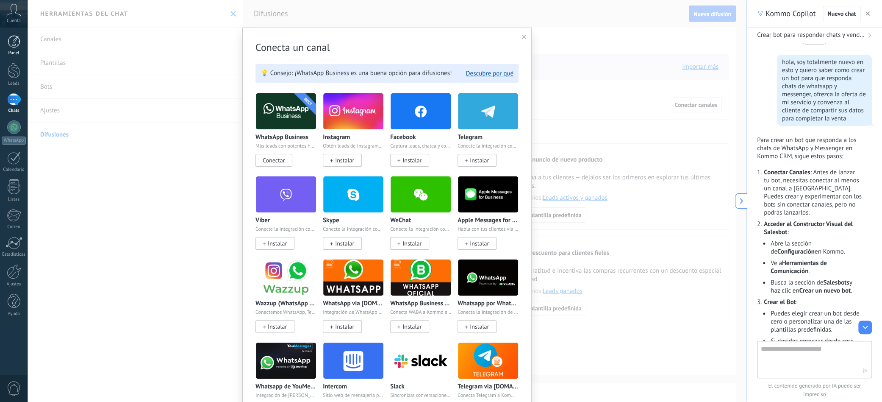
click at [8, 43] on div at bounding box center [14, 41] width 13 height 13
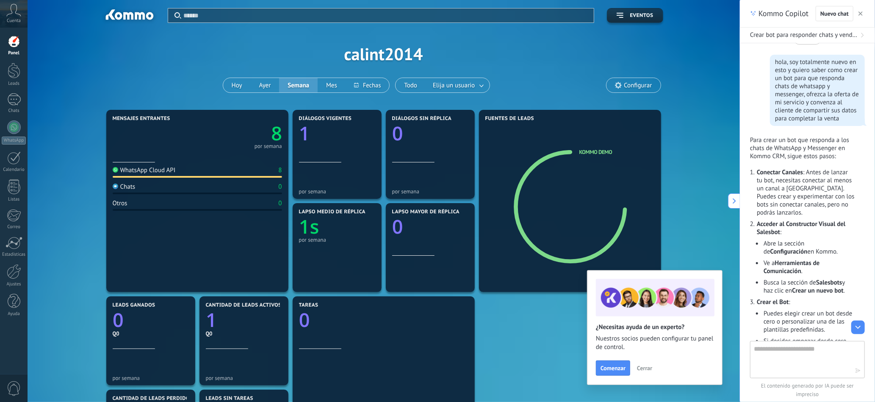
click at [17, 22] on span "Cuenta" at bounding box center [14, 21] width 14 height 6
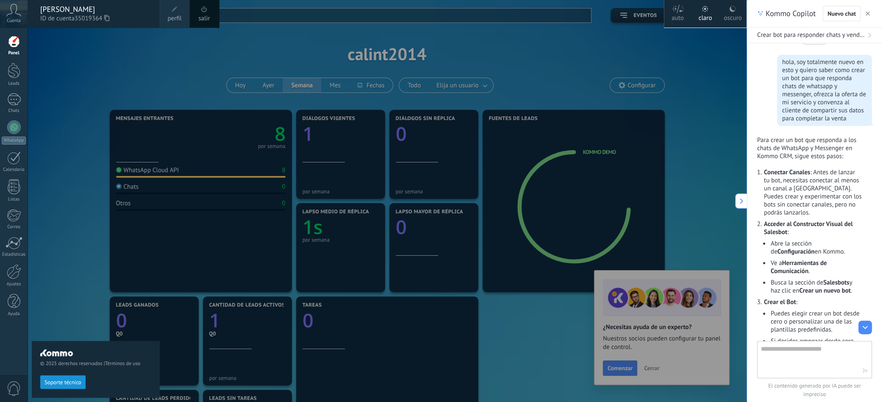
click at [17, 22] on span "Cuenta" at bounding box center [14, 21] width 14 height 6
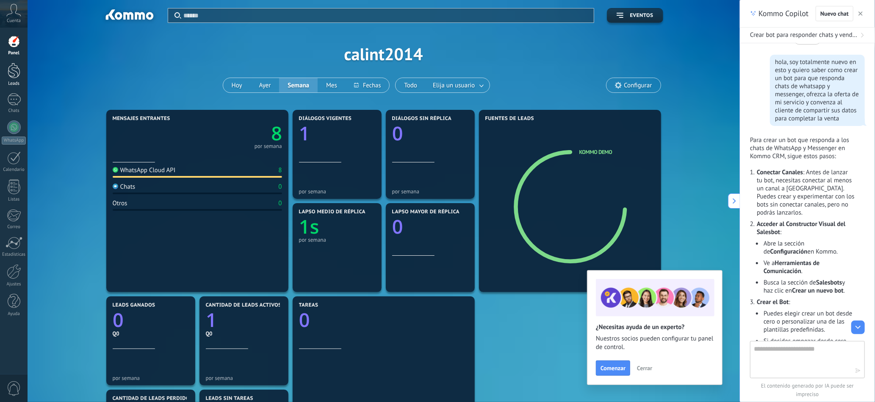
click at [14, 70] on div at bounding box center [14, 71] width 13 height 16
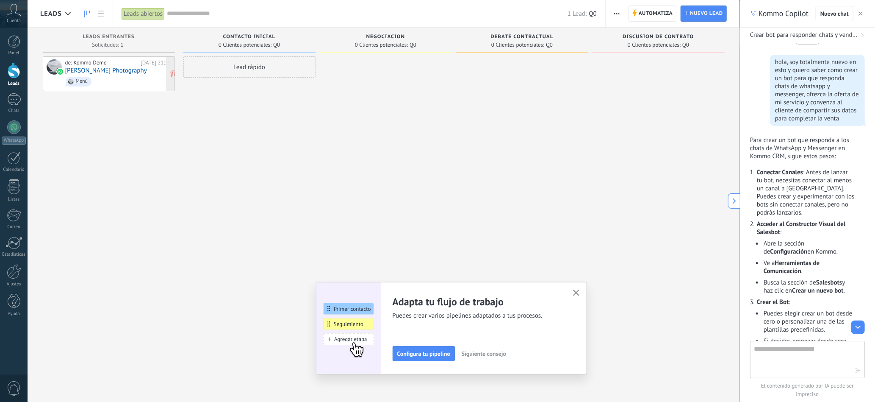
click at [80, 78] on div "Menú" at bounding box center [82, 81] width 12 height 6
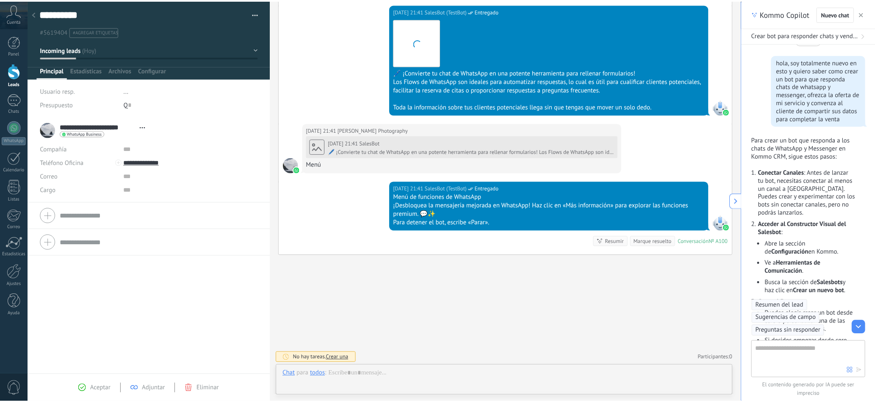
scroll to position [12, 0]
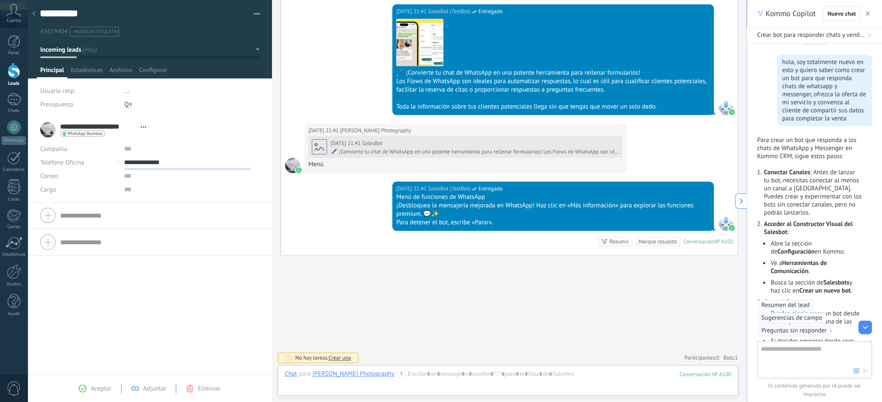
click at [135, 158] on input "**********" at bounding box center [187, 162] width 127 height 14
click at [148, 205] on div "Editar" at bounding box center [145, 205] width 41 height 14
type input "**********"
click at [149, 321] on div "**********" at bounding box center [150, 245] width 244 height 258
click at [8, 160] on div at bounding box center [14, 157] width 14 height 13
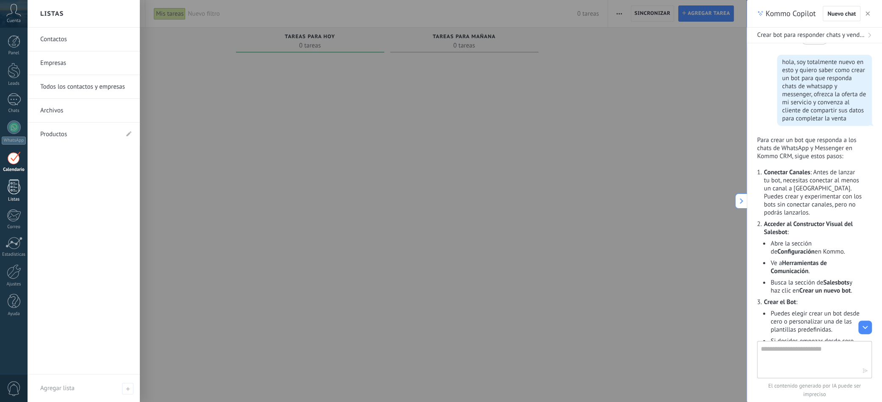
click at [11, 186] on div at bounding box center [14, 186] width 13 height 15
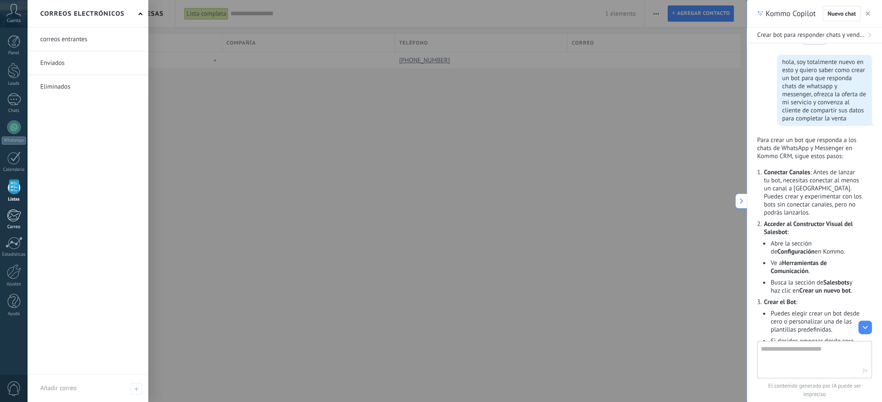
click at [25, 221] on link "Correo" at bounding box center [14, 219] width 28 height 21
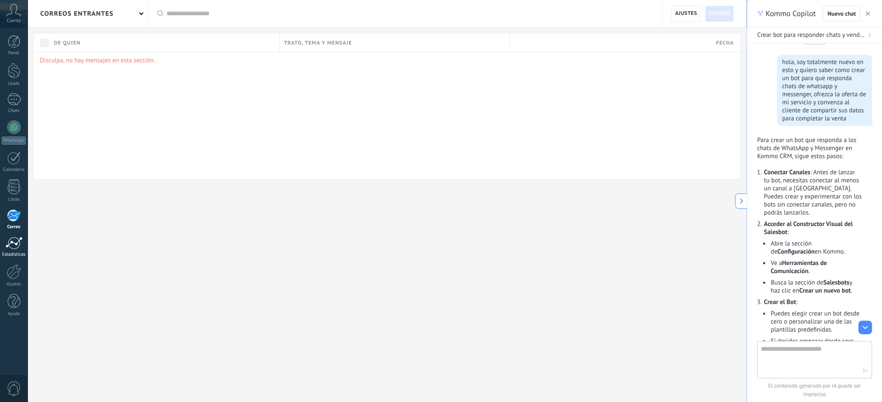
click at [23, 248] on link "Estadísticas" at bounding box center [14, 246] width 28 height 21
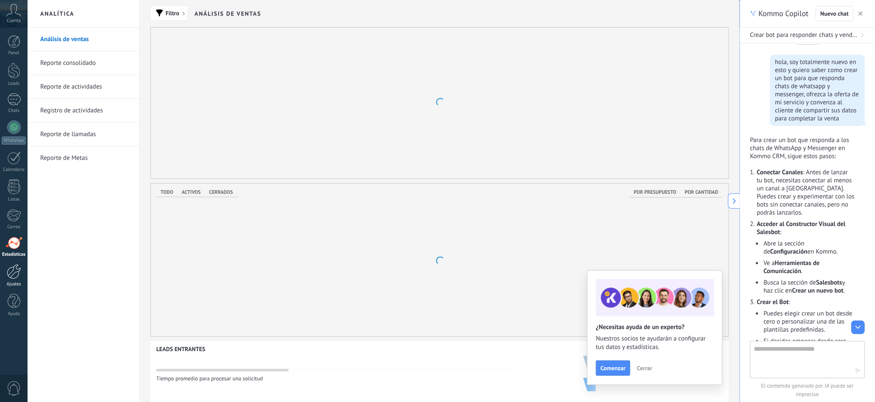
click at [13, 278] on div at bounding box center [14, 271] width 14 height 15
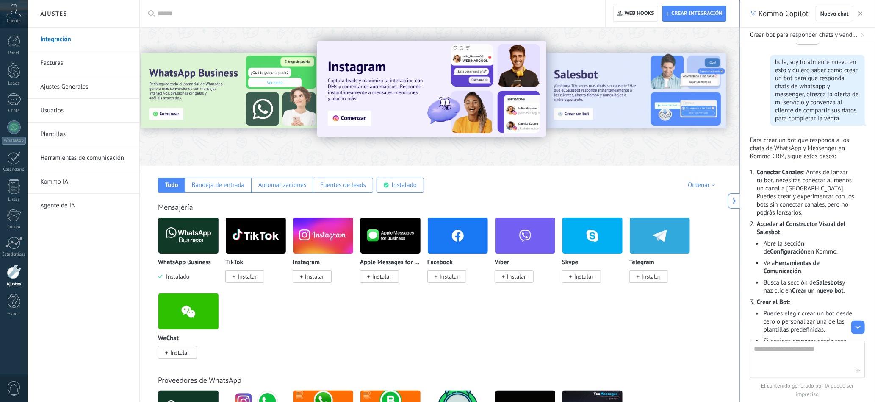
click at [78, 162] on link "Herramientas de comunicación" at bounding box center [85, 158] width 91 height 24
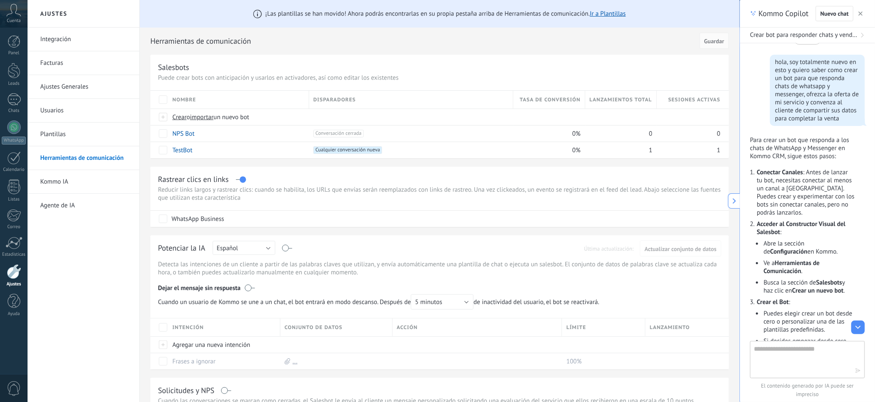
click at [92, 262] on div "Integración Facturas Ajustes Generales Usuarios Plantillas Herramientas de comu…" at bounding box center [84, 215] width 112 height 374
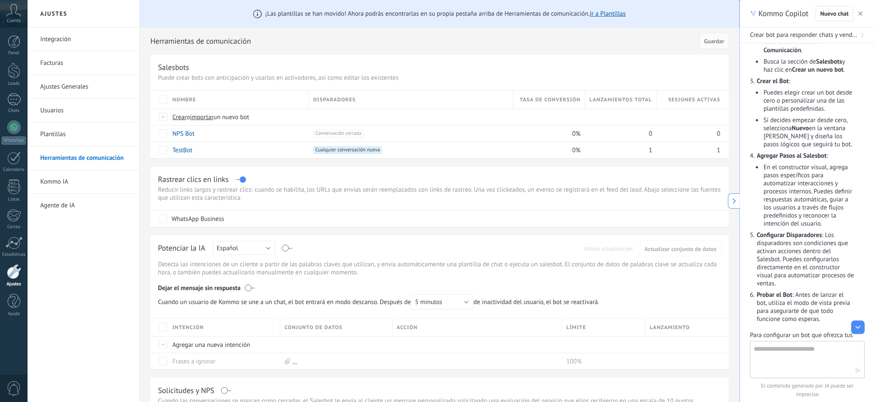
scroll to position [244, 0]
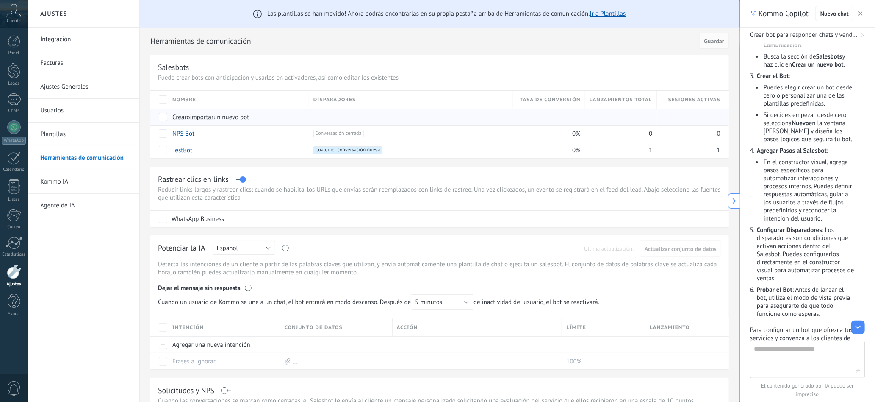
click at [209, 114] on span "importar" at bounding box center [202, 117] width 24 height 8
click at [0, 0] on input "importar un nuevo bot" at bounding box center [0, 0] width 0 height 0
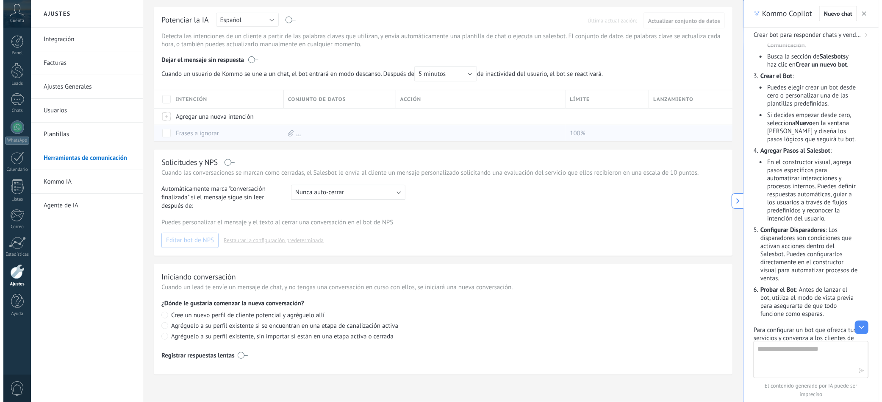
scroll to position [0, 0]
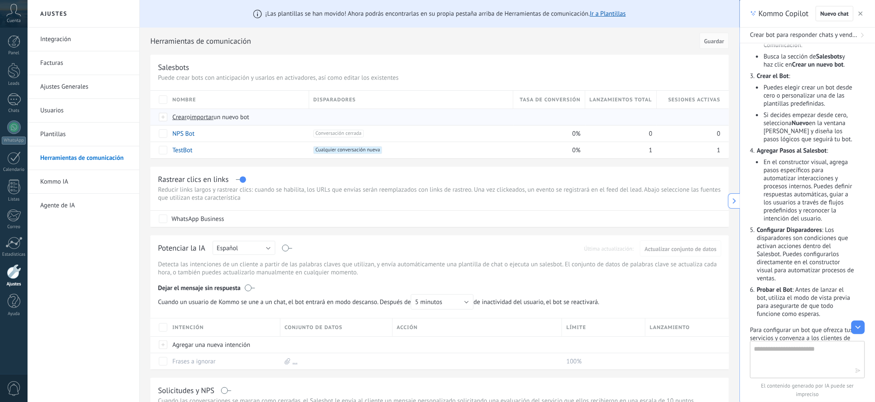
click at [178, 117] on span "Crear" at bounding box center [179, 117] width 14 height 8
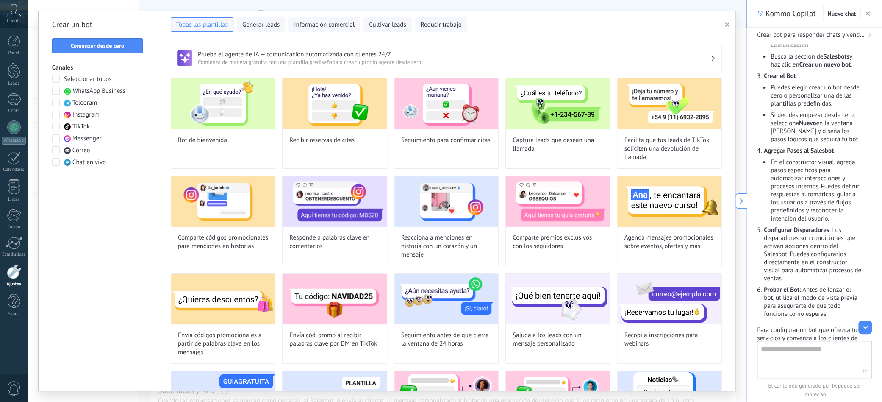
click at [58, 91] on span at bounding box center [56, 91] width 8 height 8
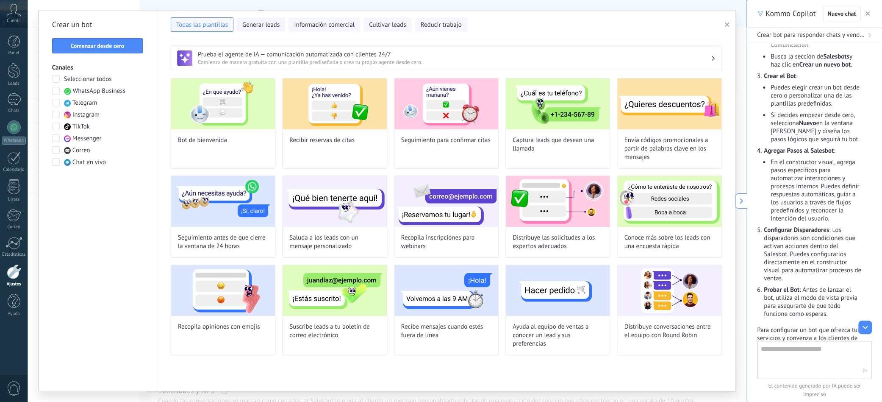
click at [58, 91] on span at bounding box center [56, 91] width 8 height 8
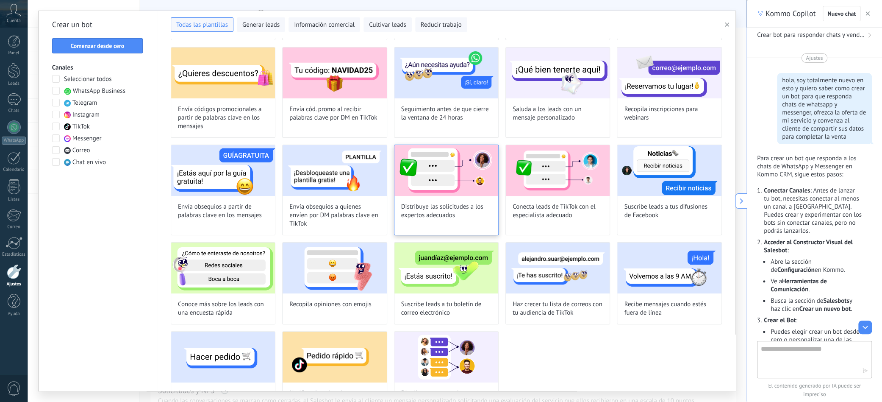
scroll to position [262, 0]
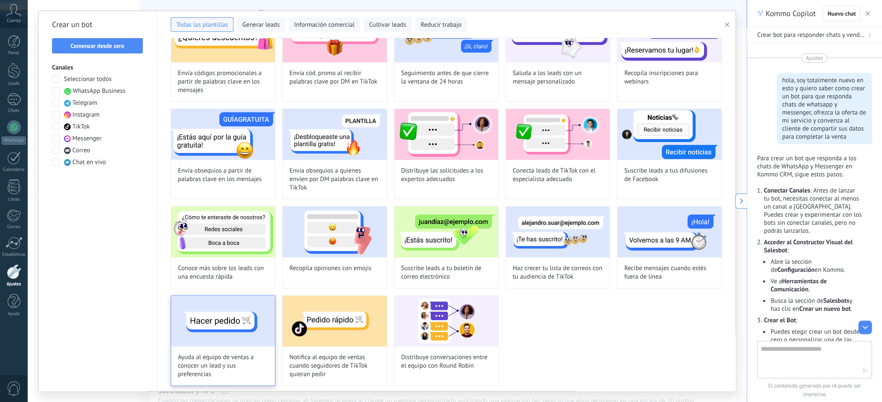
click at [230, 347] on div "Ayuda al equipo de ventas a conocer un lead y sus preferencias" at bounding box center [223, 340] width 105 height 91
type input "**********"
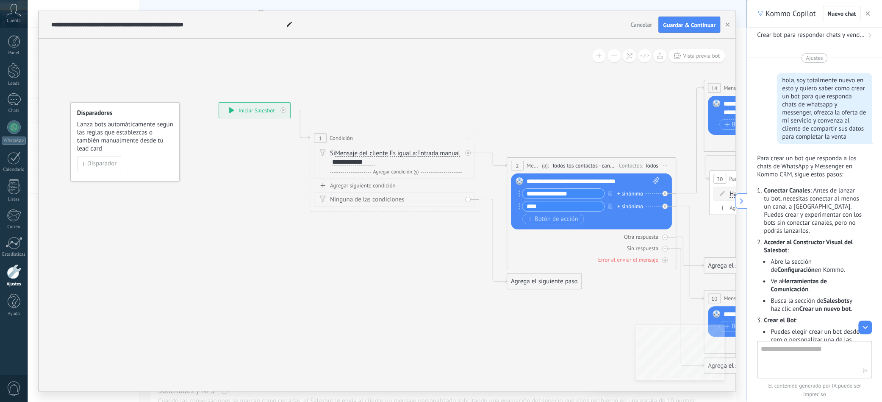
click at [637, 24] on span "Cancelar" at bounding box center [641, 25] width 22 height 8
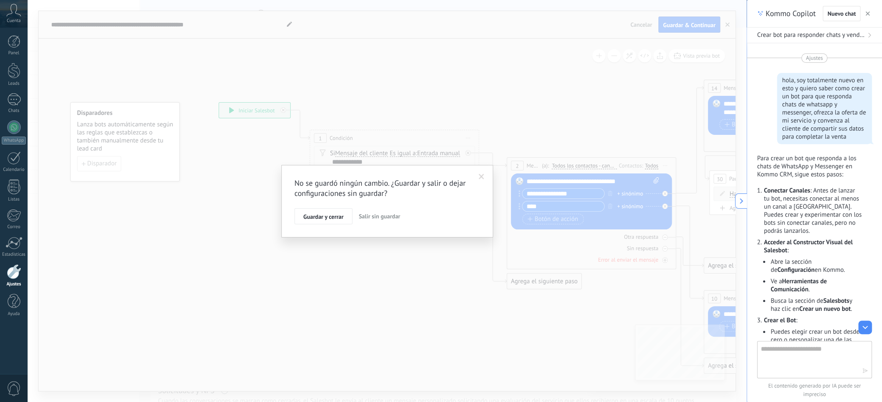
click at [378, 216] on span "Salir sin guardar" at bounding box center [380, 216] width 42 height 8
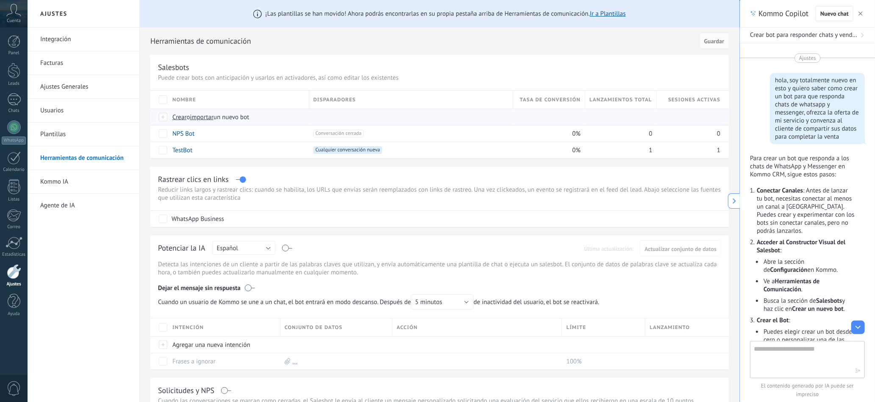
click at [174, 119] on span "Crear" at bounding box center [179, 117] width 14 height 8
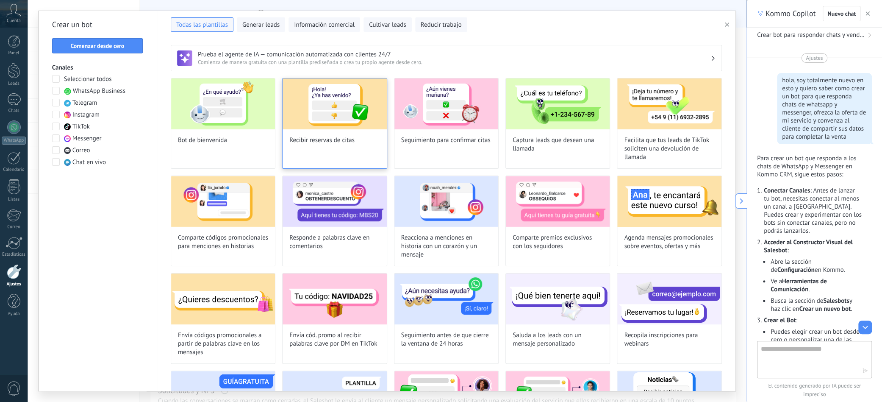
click at [329, 124] on img at bounding box center [334, 103] width 104 height 51
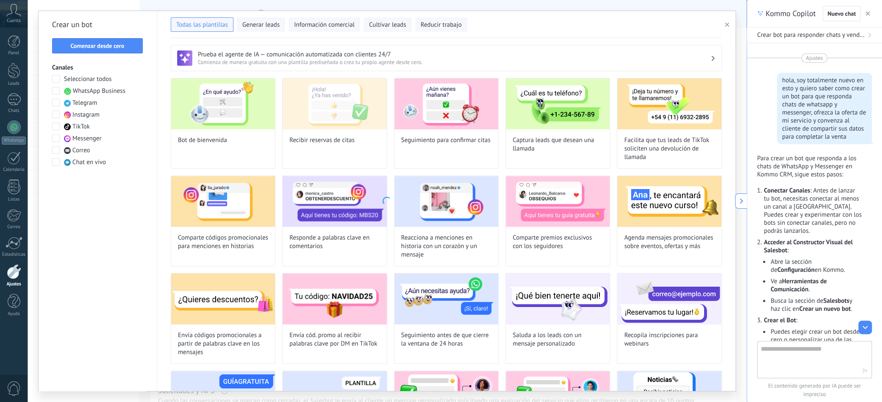
type input "**********"
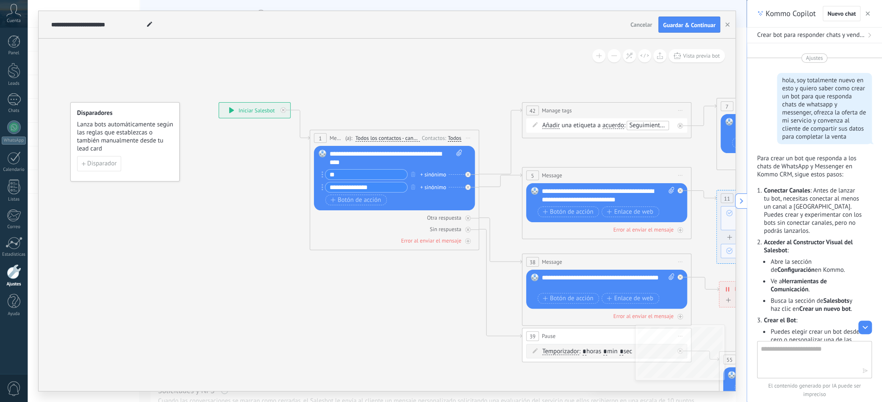
click at [635, 25] on span "Cancelar" at bounding box center [641, 25] width 22 height 8
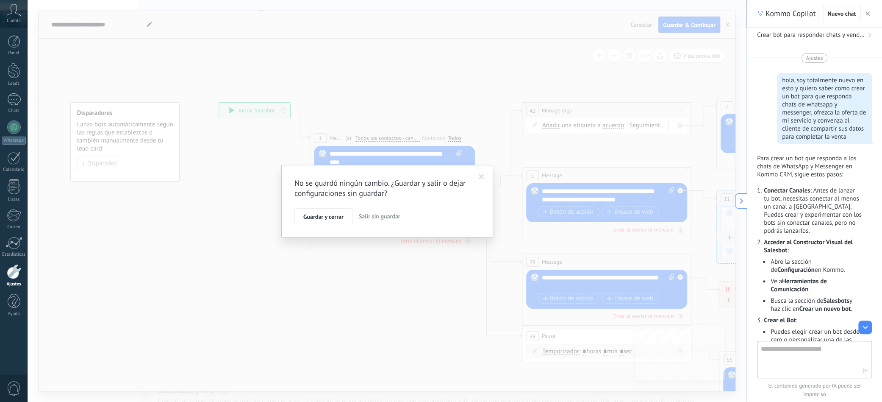
click at [391, 219] on span "Salir sin guardar" at bounding box center [380, 216] width 42 height 8
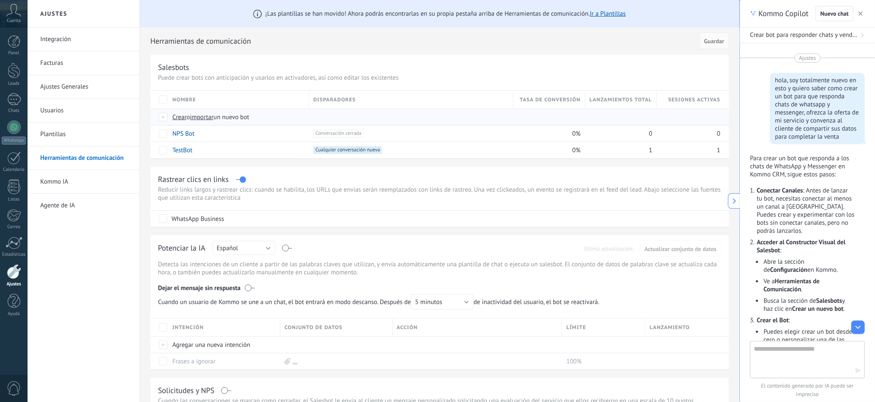
click at [177, 116] on span "Crear" at bounding box center [179, 117] width 14 height 8
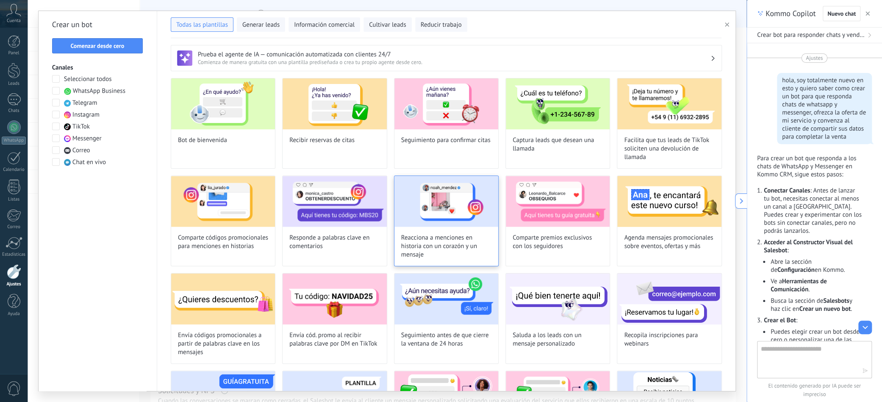
click at [461, 205] on img at bounding box center [446, 201] width 104 height 51
type input "**********"
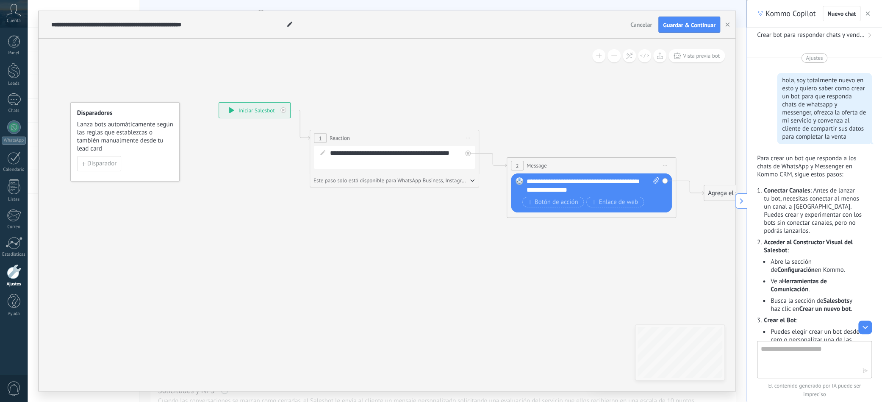
click at [644, 26] on span "Cancelar" at bounding box center [641, 25] width 22 height 8
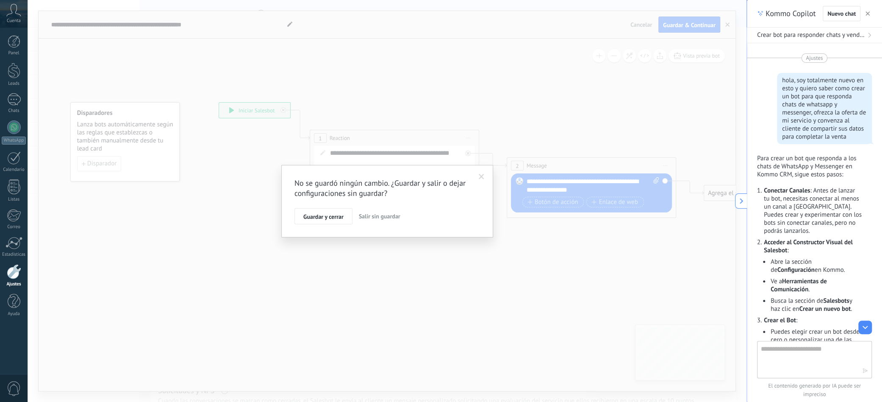
click at [369, 219] on span "Salir sin guardar" at bounding box center [380, 216] width 42 height 8
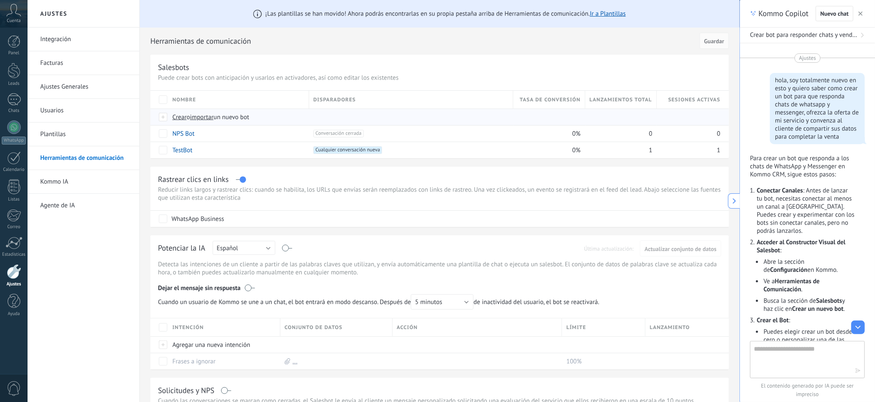
click at [180, 114] on span "Crear" at bounding box center [179, 117] width 14 height 8
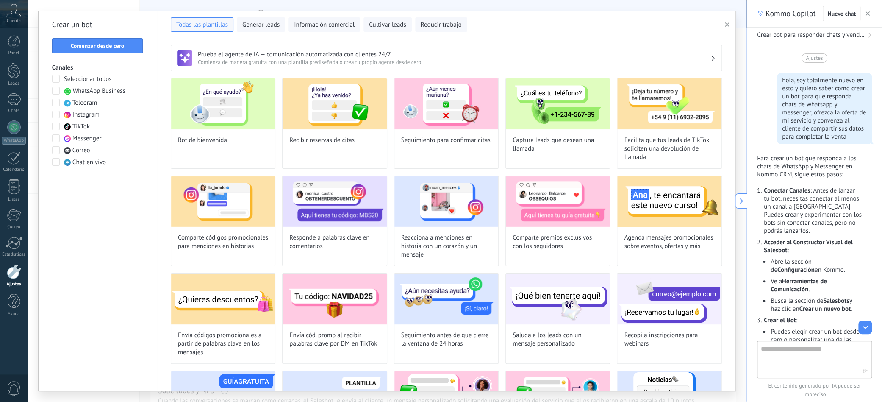
scroll to position [113, 0]
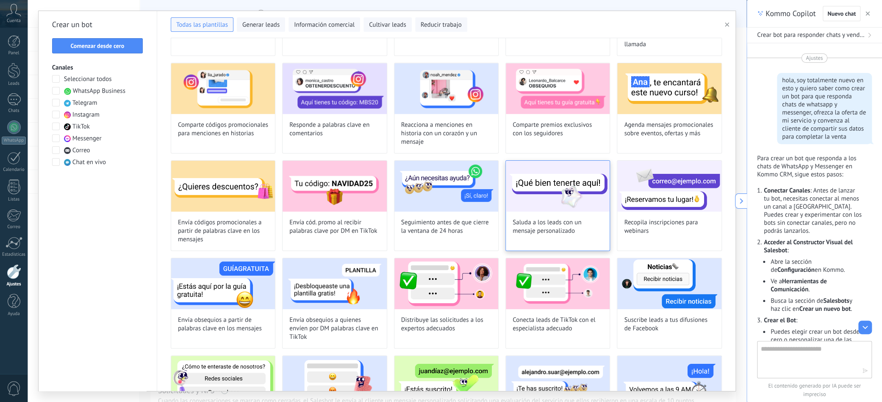
click at [557, 223] on span "Saluda a los leads con un mensaje personalizado" at bounding box center [557, 226] width 90 height 17
type input "**********"
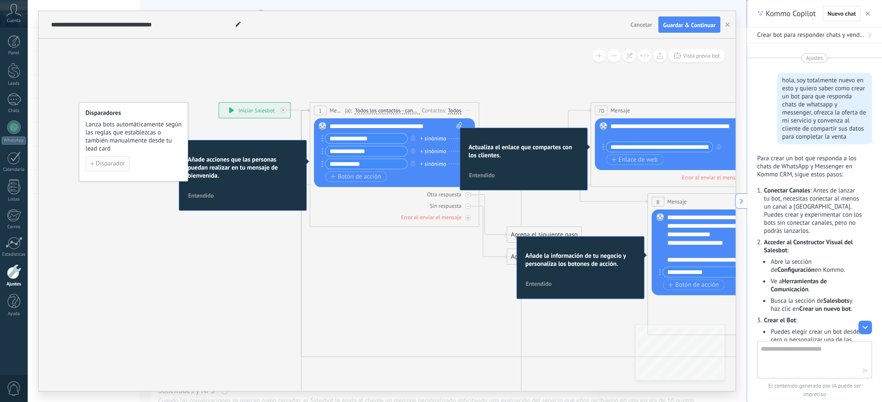
click at [114, 165] on span "Disparador" at bounding box center [110, 164] width 29 height 6
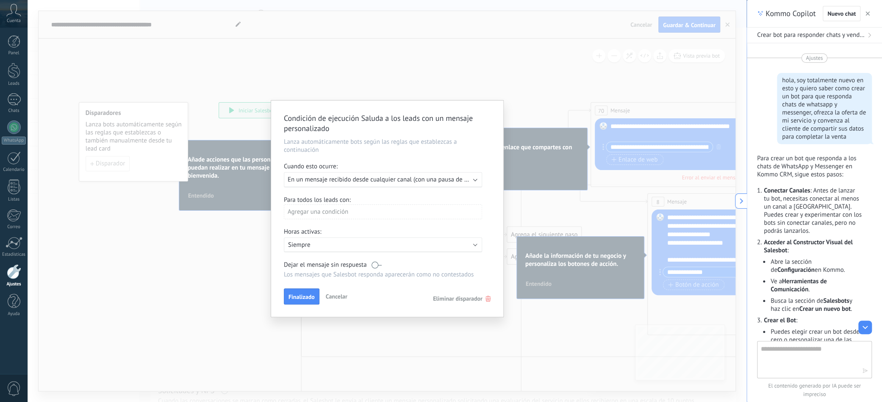
click at [454, 176] on span "En un mensaje recibido desde cualquier canal (con una pausa de un día)" at bounding box center [385, 179] width 195 height 8
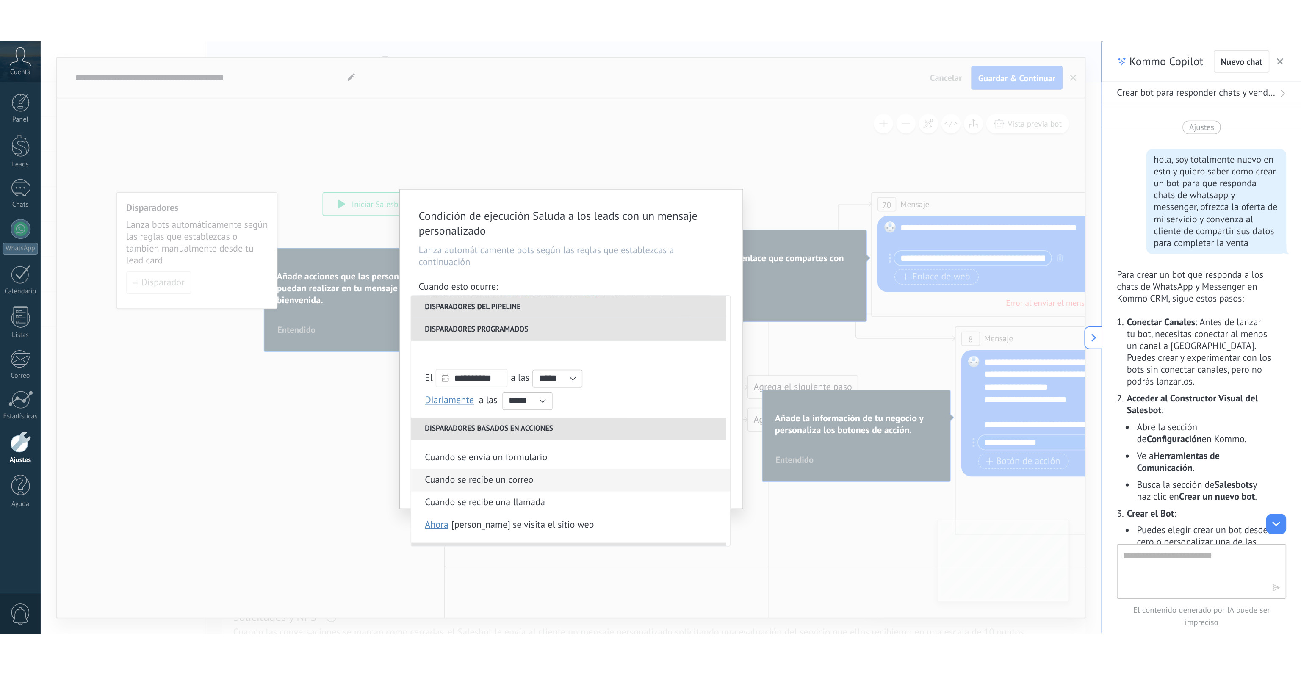
scroll to position [200, 0]
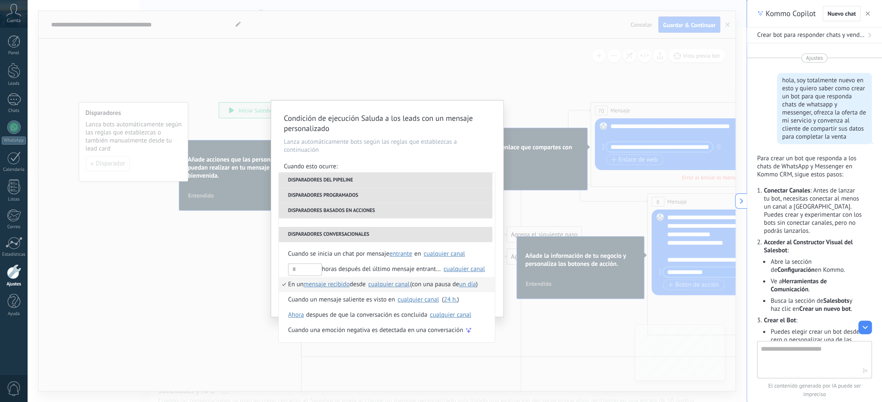
click at [208, 194] on div "Condición de ejecución Saluda a los leads con un mensaje personalizado Lanza au…" at bounding box center [387, 201] width 719 height 402
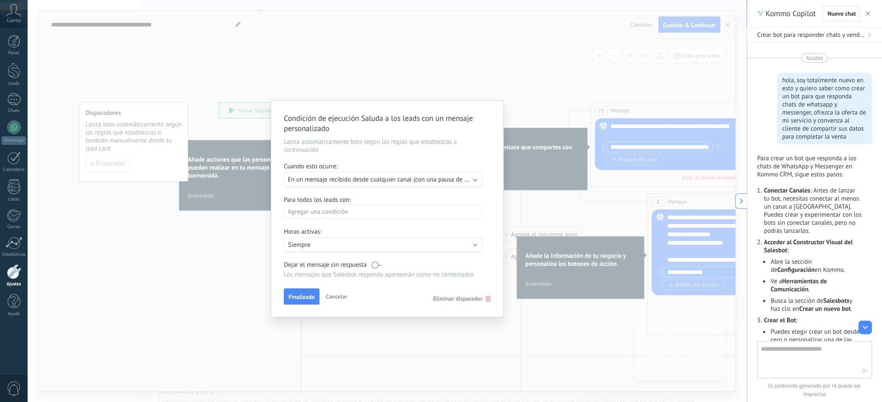
click at [335, 293] on span "Cancelar" at bounding box center [337, 296] width 22 height 8
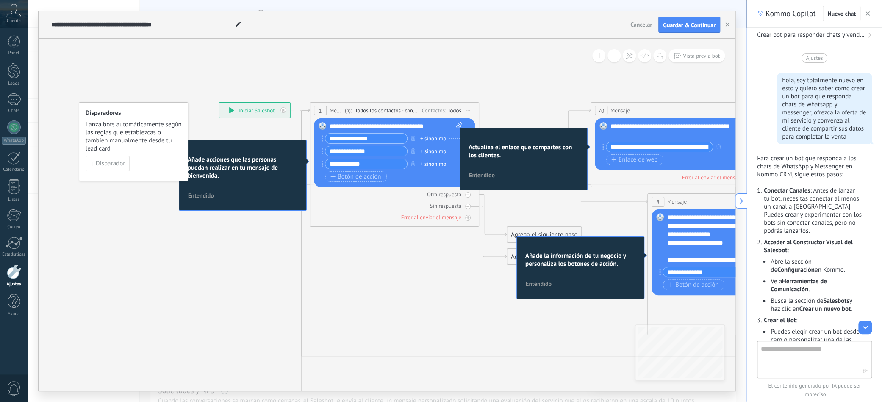
click at [271, 108] on div "**********" at bounding box center [254, 109] width 71 height 15
click at [256, 109] on div "**********" at bounding box center [254, 109] width 71 height 15
click at [386, 111] on span "Todos los contactos - canales seleccionados" at bounding box center [386, 110] width 65 height 7
click at [386, 111] on button "Todos los contactos - canales seleccionados" at bounding box center [403, 110] width 106 height 15
click at [451, 110] on div "Todos" at bounding box center [455, 110] width 14 height 7
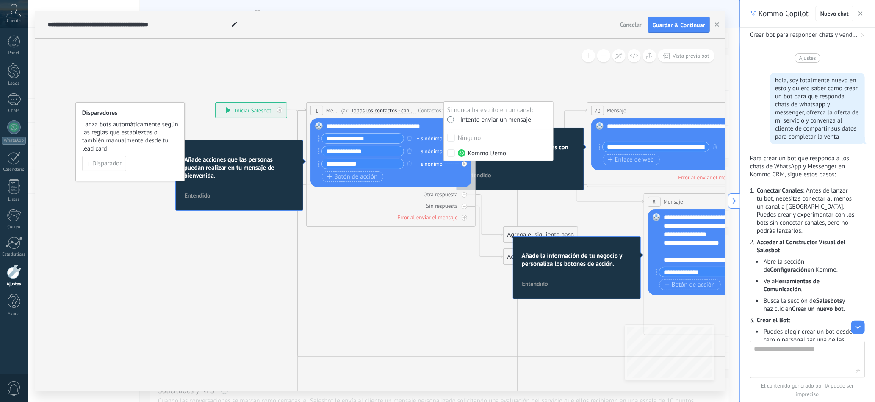
click at [145, 142] on span "Lanza bots automáticamente según las reglas que establezcas o también manualmen…" at bounding box center [130, 136] width 97 height 32
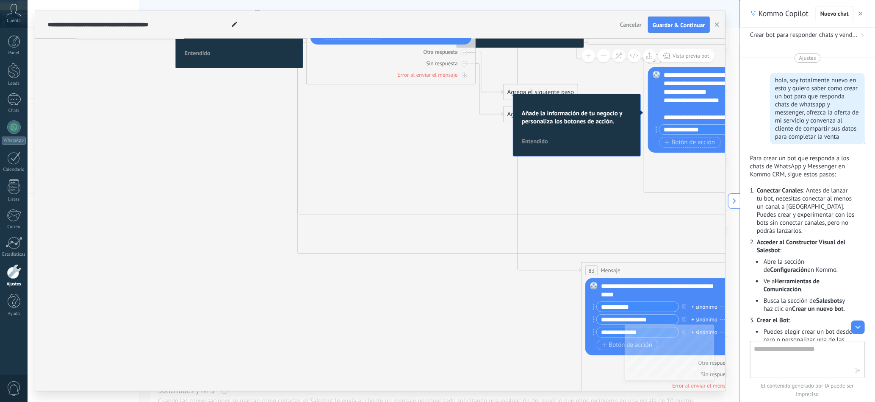
type textarea "**********"
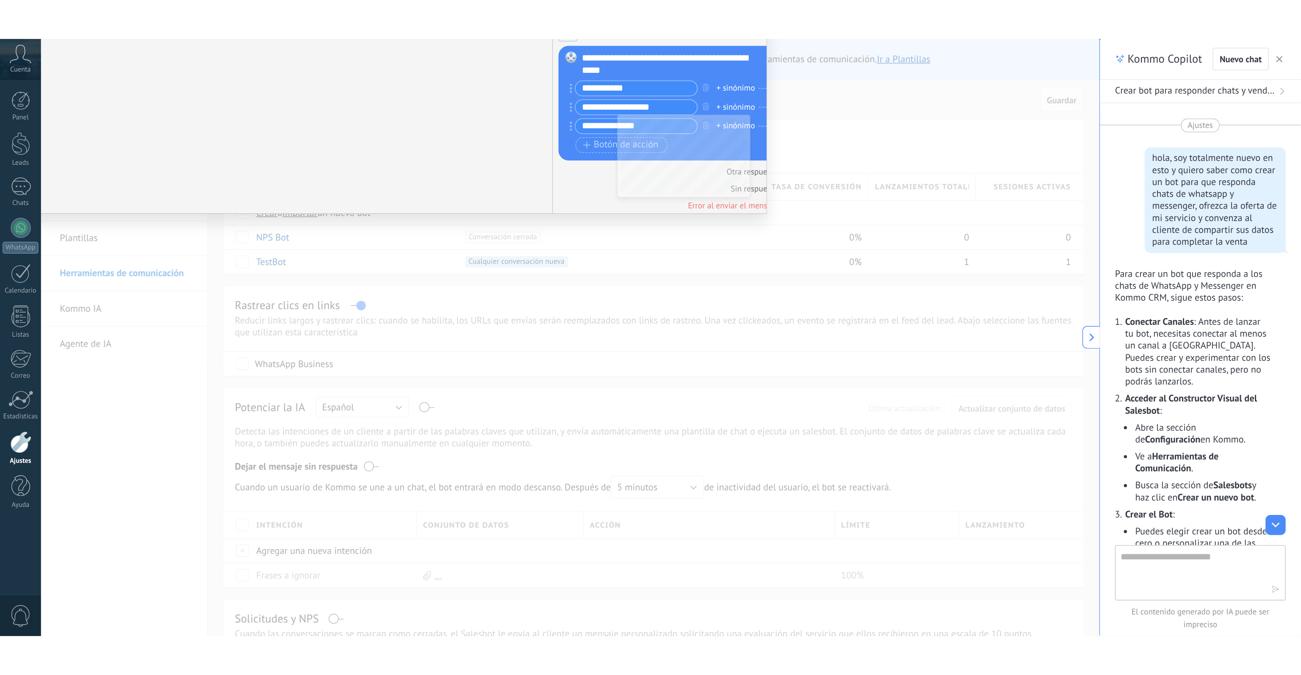
scroll to position [12, 0]
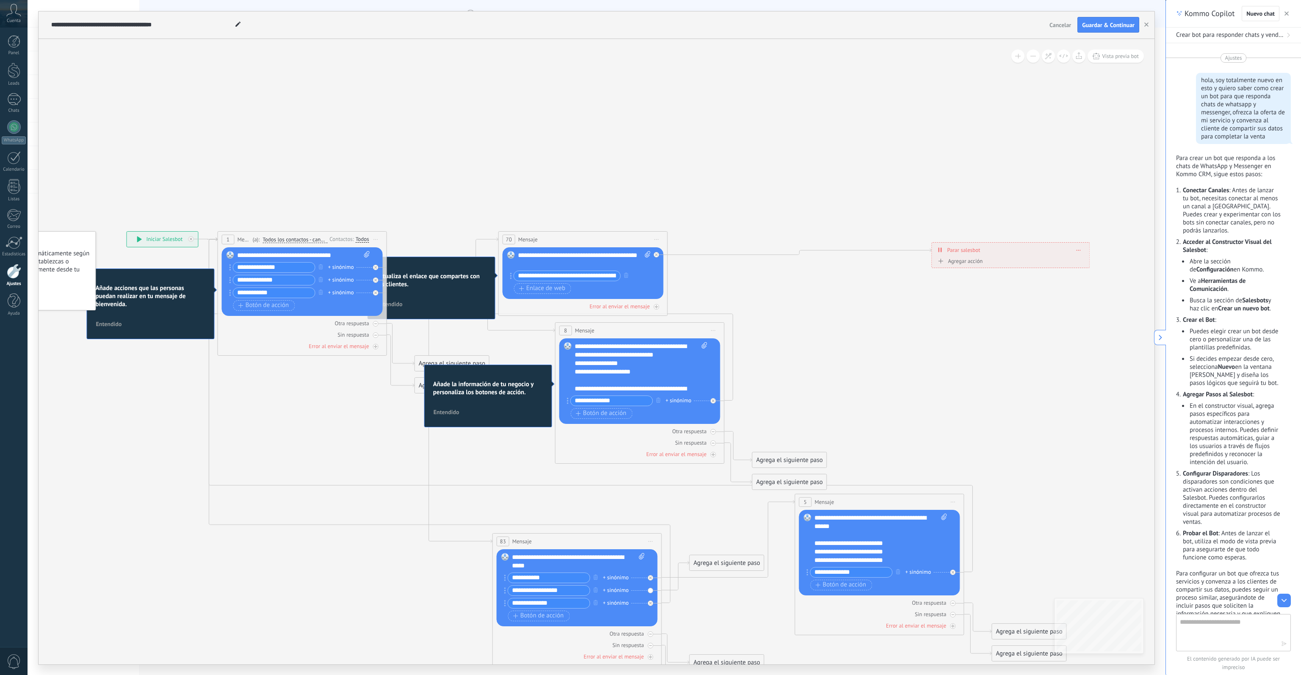
drag, startPoint x: 670, startPoint y: 330, endPoint x: 793, endPoint y: 260, distance: 141.5
click at [596, 401] on icon at bounding box center [607, 461] width 1387 height 885
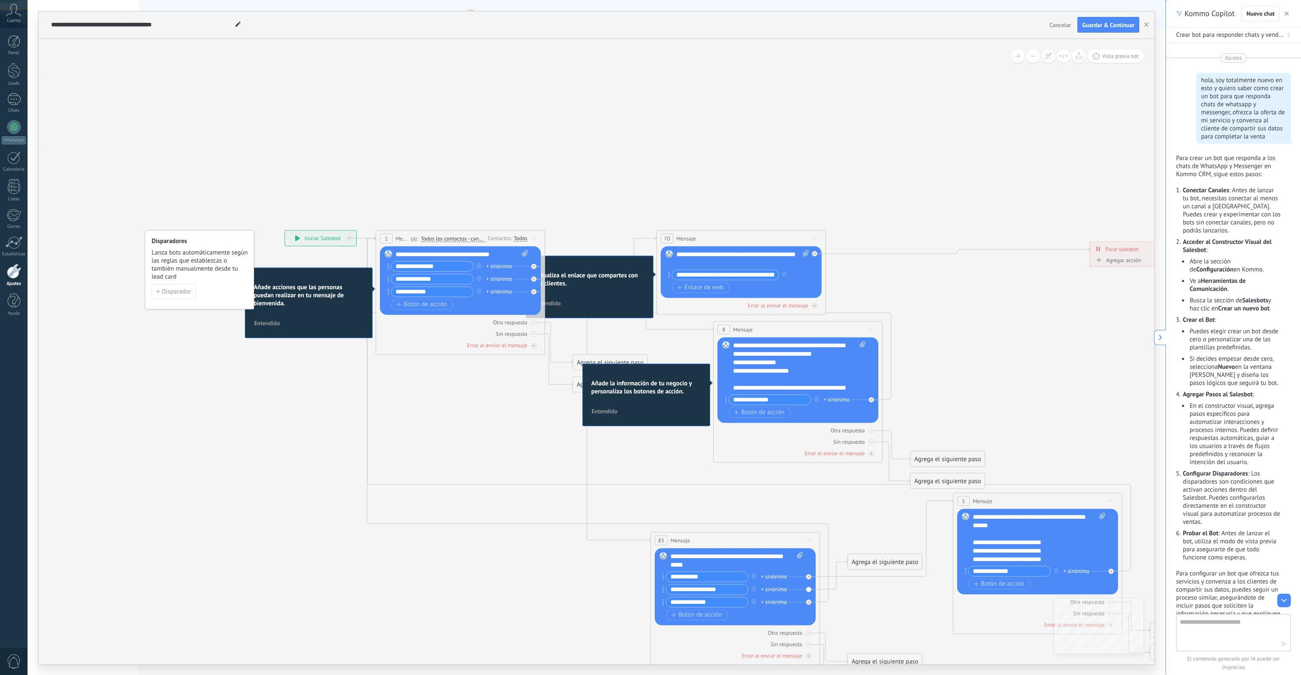
drag, startPoint x: 795, startPoint y: 593, endPoint x: 935, endPoint y: 605, distance: 140.3
click at [881, 401] on icon at bounding box center [766, 460] width 1387 height 885
click at [609, 277] on h2 "Actualiza el enlace que compartes con los clientes." at bounding box center [589, 279] width 110 height 16
click at [182, 291] on span "Disparador" at bounding box center [176, 291] width 29 height 6
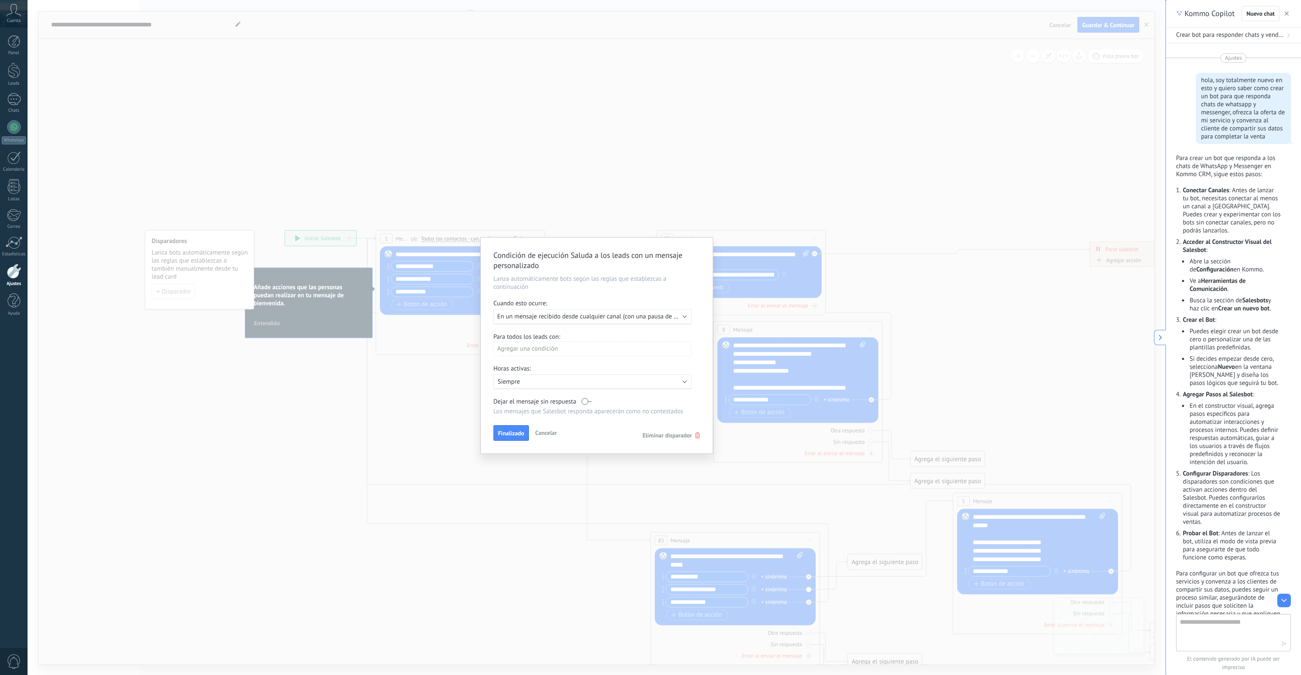
click at [581, 318] on span "En un mensaje recibido desde cualquier canal (con una pausa de un día)" at bounding box center [594, 317] width 195 height 8
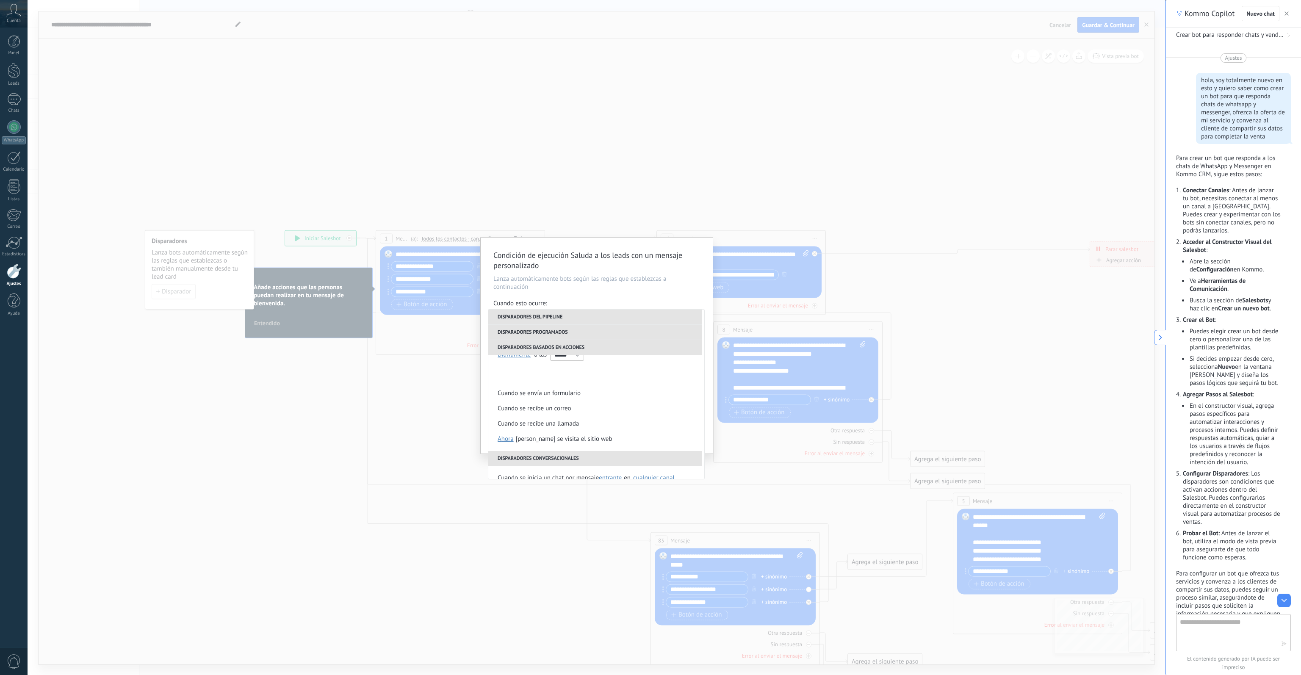
scroll to position [200, 0]
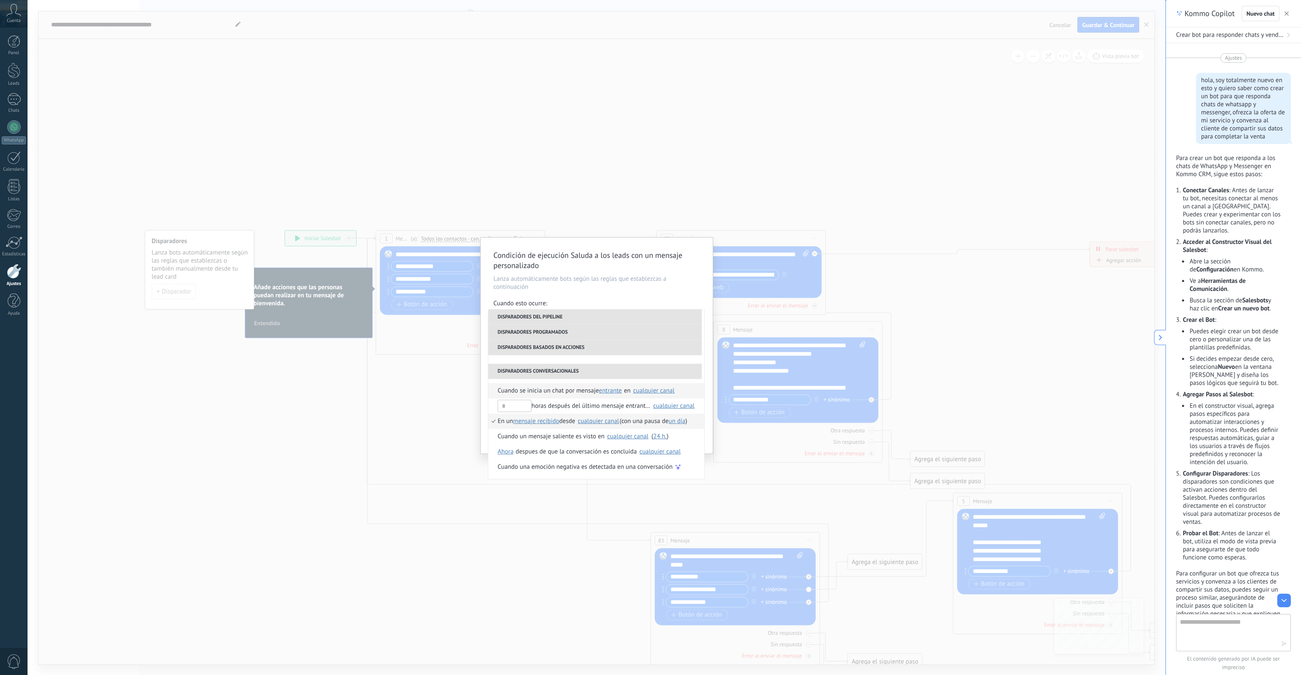
click at [543, 391] on span "Cuando se inicia un chat por mensaje" at bounding box center [548, 390] width 101 height 15
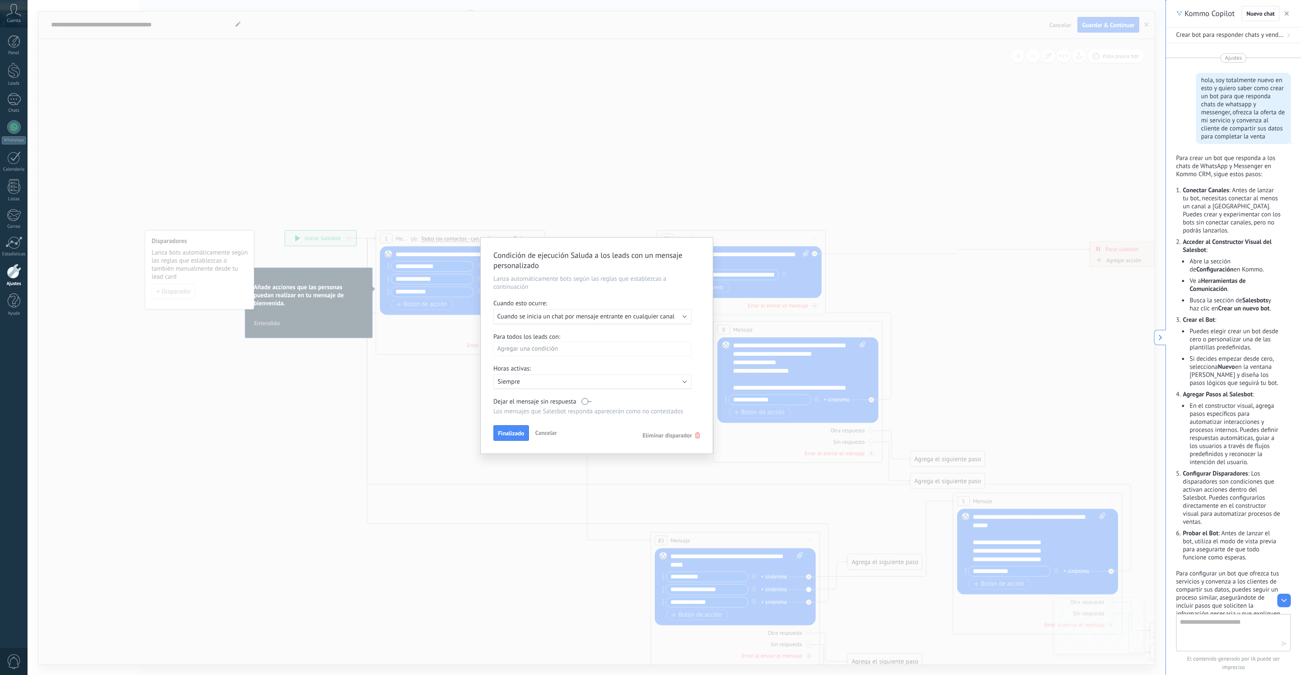
click at [543, 350] on div "Agregar una condición" at bounding box center [592, 348] width 198 height 15
click at [608, 334] on div at bounding box center [597, 346] width 232 height 216
click at [508, 401] on button "Finalizado" at bounding box center [511, 433] width 36 height 16
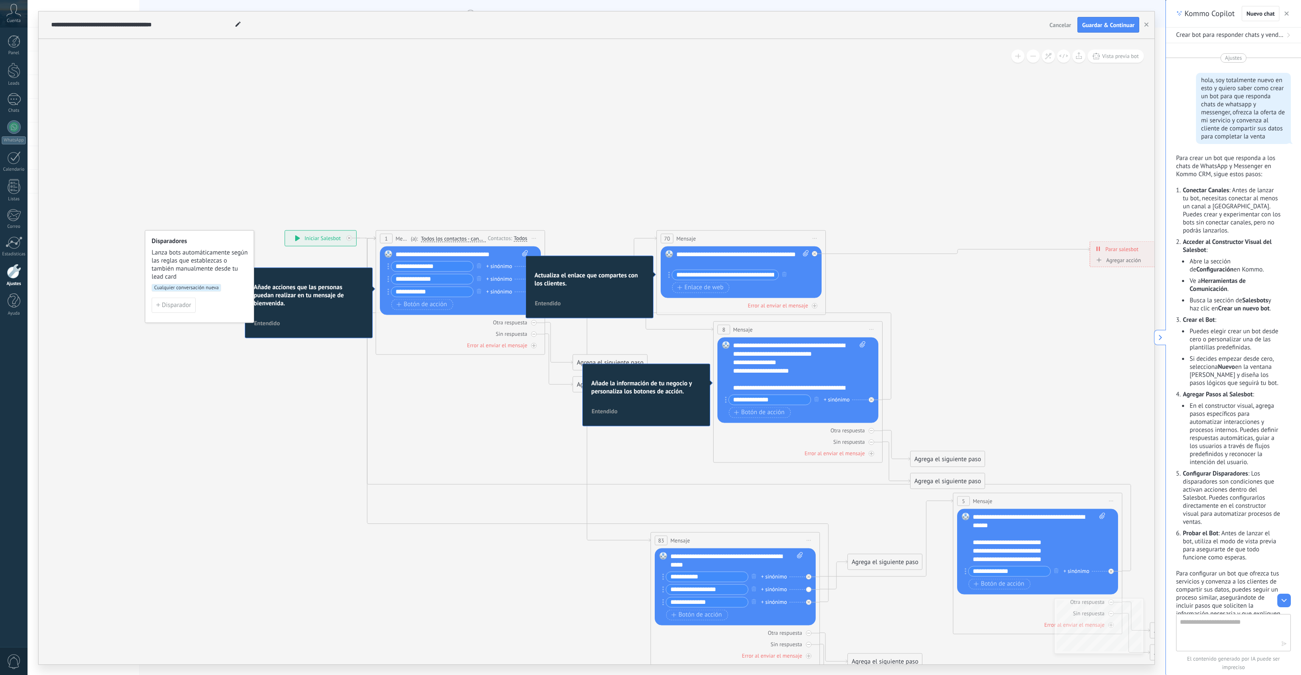
click at [200, 288] on span "Cualquier conversación nueva" at bounding box center [186, 288] width 69 height 8
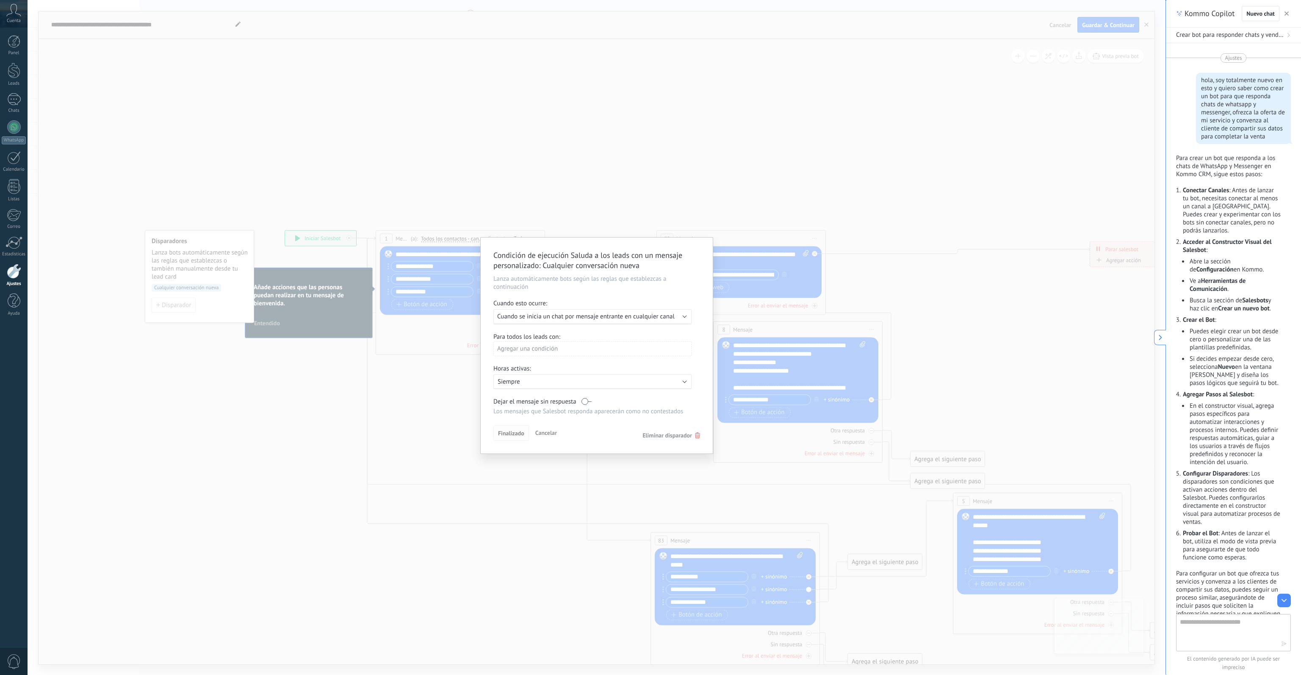
click at [508, 401] on button "Finalizado" at bounding box center [511, 433] width 36 height 16
click at [507, 401] on span "Finalizado" at bounding box center [511, 433] width 26 height 6
click at [553, 401] on span "Cancelar" at bounding box center [546, 433] width 22 height 8
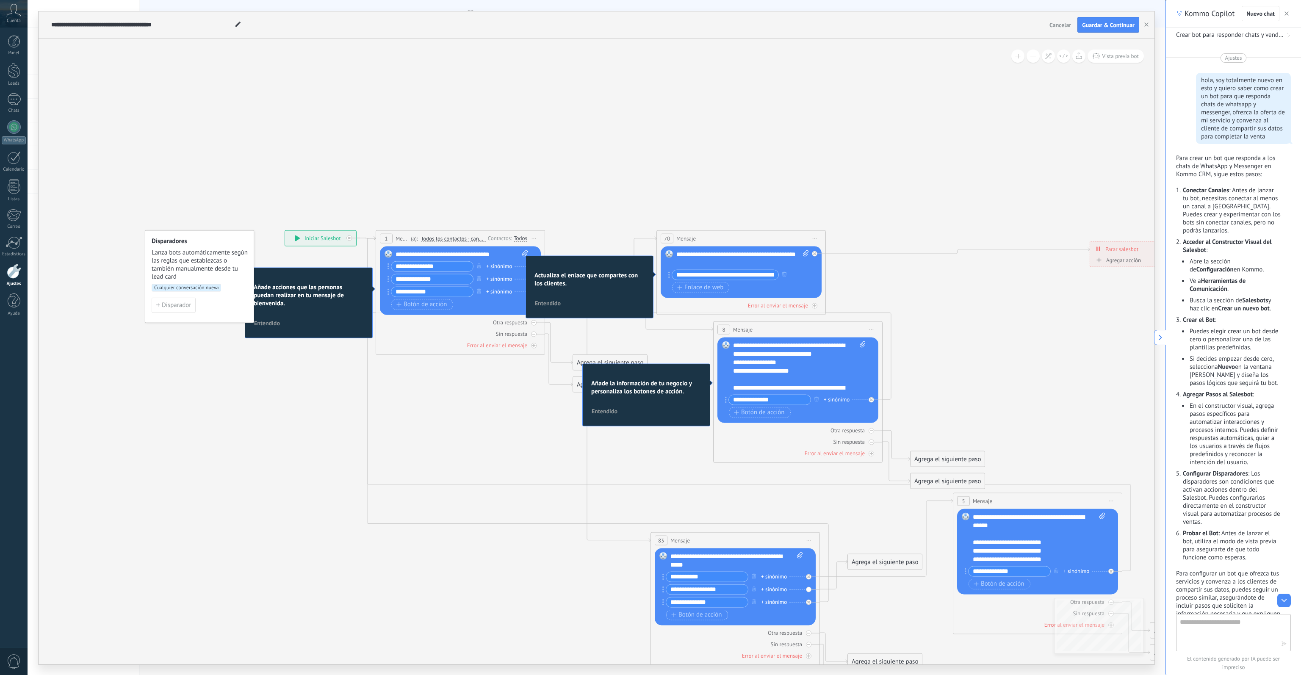
click at [690, 238] on span "Mensaje" at bounding box center [685, 238] width 19 height 8
click at [662, 311] on div "70 Mensaje ******* (a): Todos los contactos - canales seleccionados Todos los c…" at bounding box center [740, 272] width 169 height 85
click at [423, 304] on span "Botón de acción" at bounding box center [421, 304] width 51 height 7
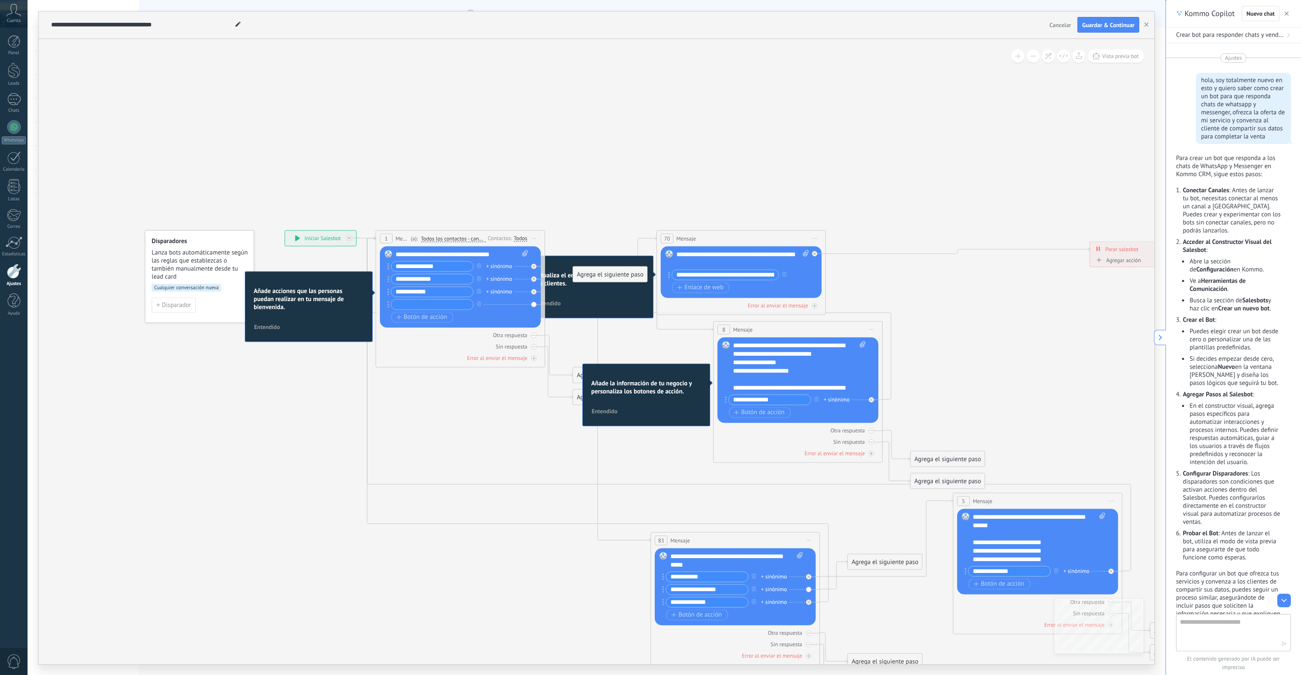
click at [447, 307] on input "text" at bounding box center [432, 304] width 82 height 10
click at [388, 305] on icon at bounding box center [389, 304] width 2 height 6
click at [496, 304] on div "+ sinónimo" at bounding box center [456, 304] width 136 height 11
click at [476, 307] on button "button" at bounding box center [478, 304] width 9 height 11
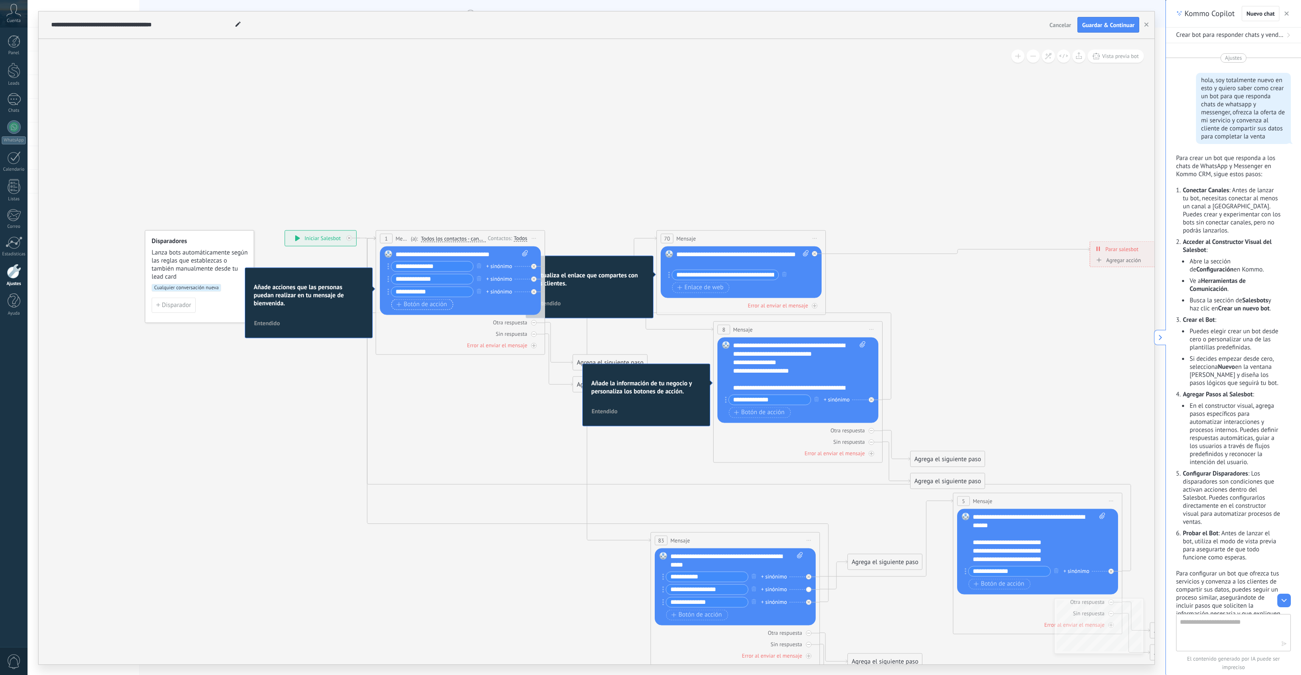
click at [419, 307] on span "Botón de acción" at bounding box center [421, 304] width 51 height 7
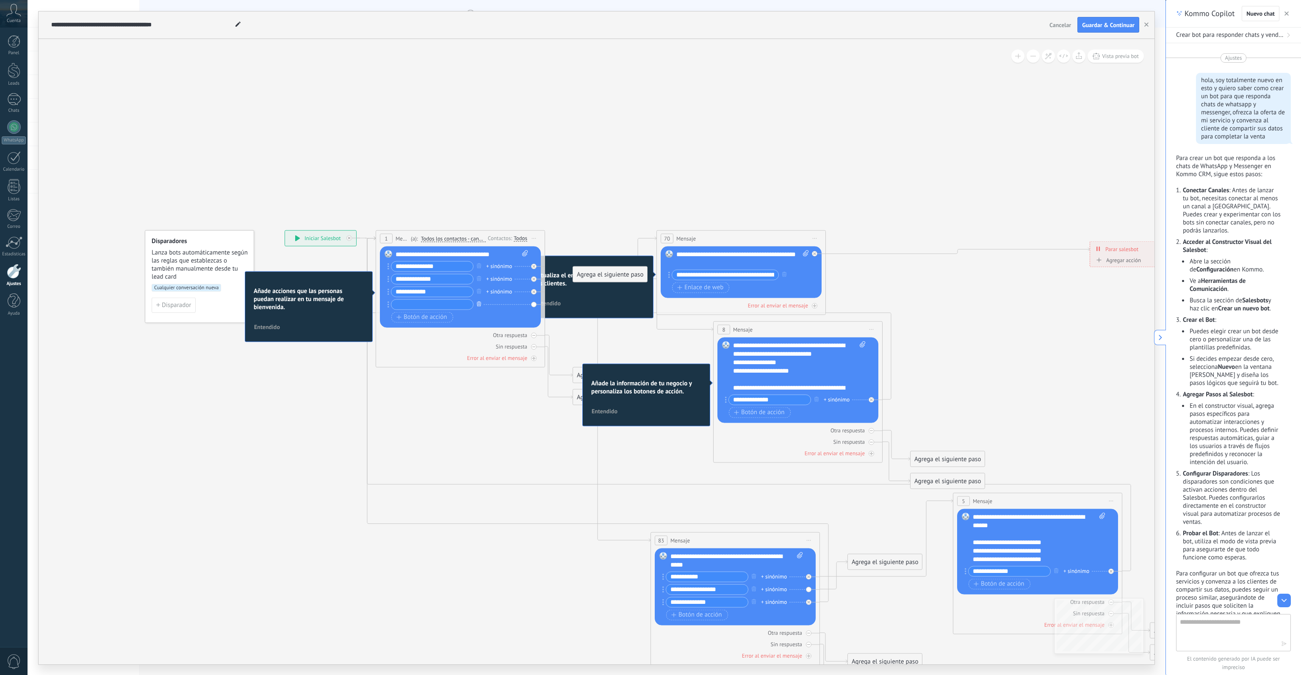
click at [480, 305] on icon "button" at bounding box center [479, 304] width 4 height 5
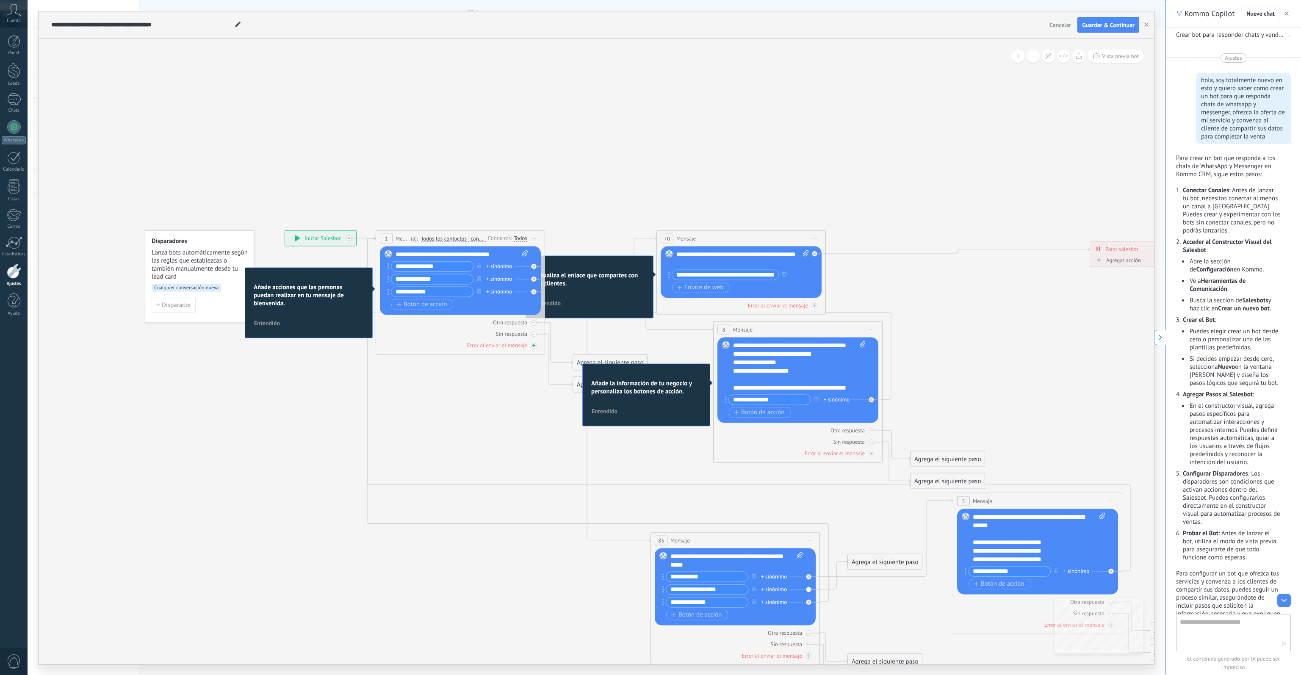
click at [491, 346] on div "Error al enviar el mensaje" at bounding box center [497, 344] width 60 height 7
click at [535, 342] on div "Error al enviar el mensaje" at bounding box center [460, 345] width 161 height 8
click at [535, 344] on icon at bounding box center [534, 345] width 4 height 4
click at [0, 0] on icon at bounding box center [0, 0] width 0 height 0
click at [881, 21] on span "Cancelar" at bounding box center [1061, 25] width 22 height 8
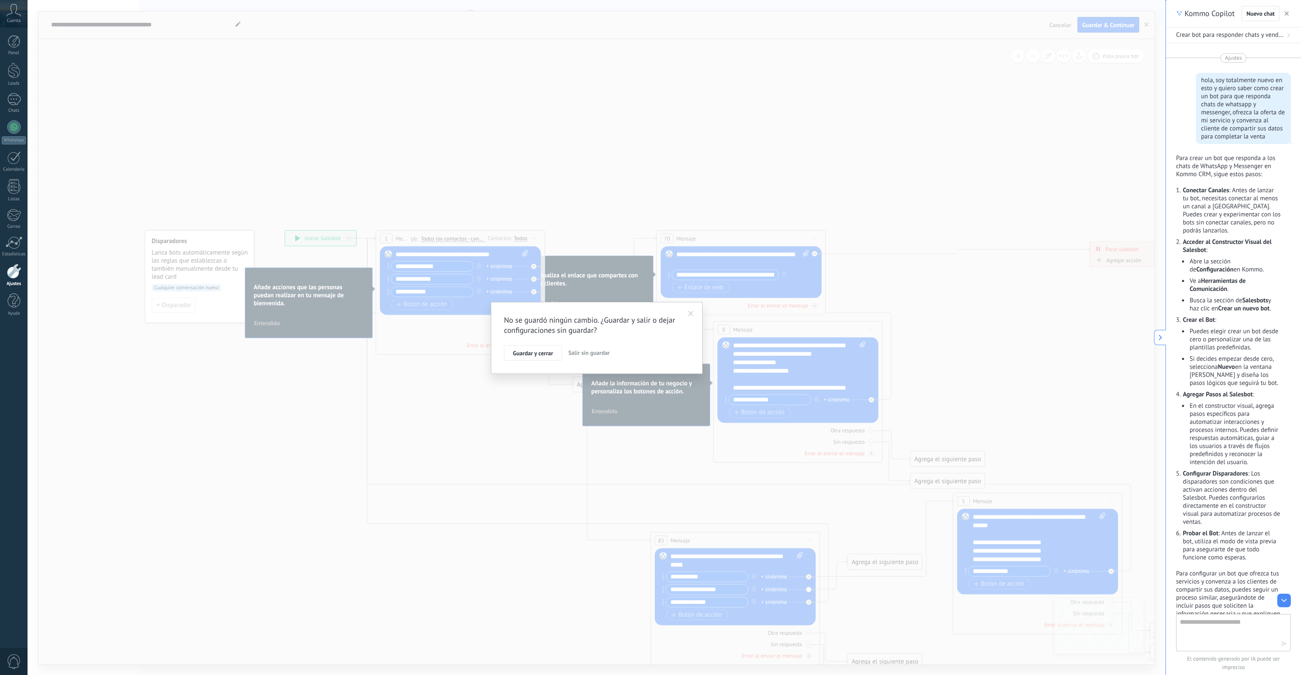
click at [587, 345] on button "Salir sin guardar" at bounding box center [589, 353] width 48 height 16
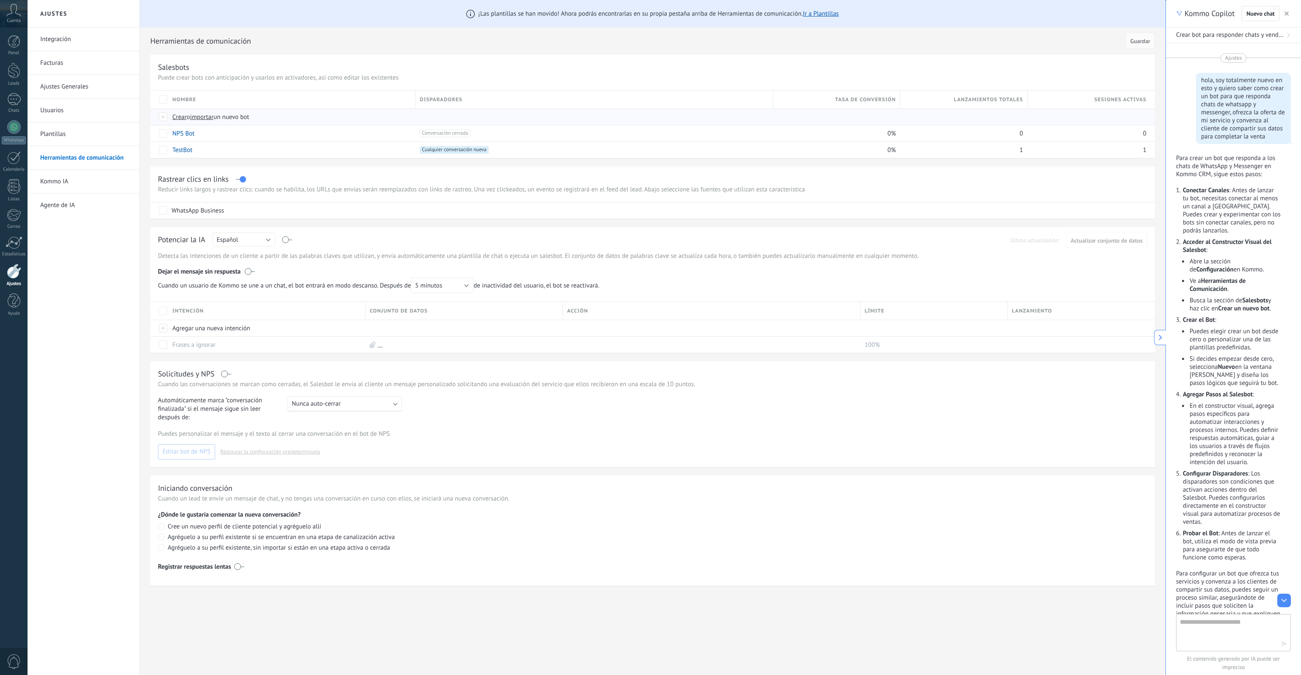
click at [185, 120] on span "Crear" at bounding box center [179, 117] width 14 height 8
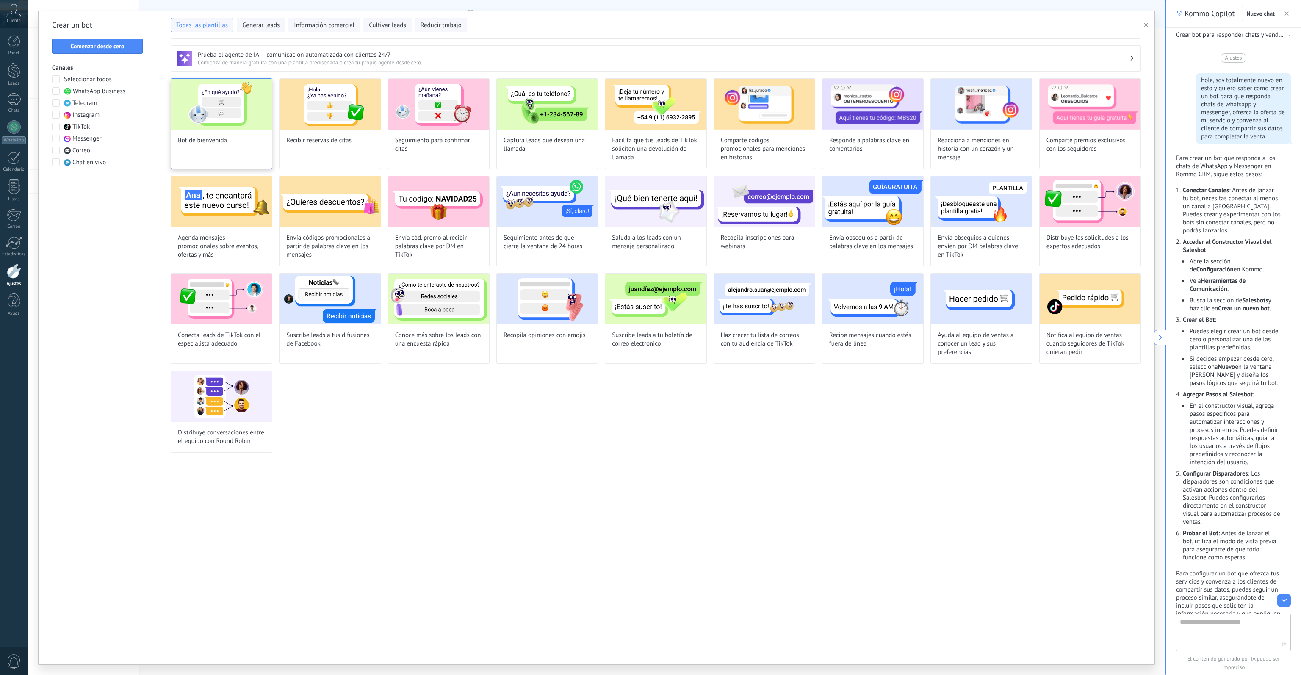
click at [236, 102] on img at bounding box center [221, 104] width 101 height 51
type input "**********"
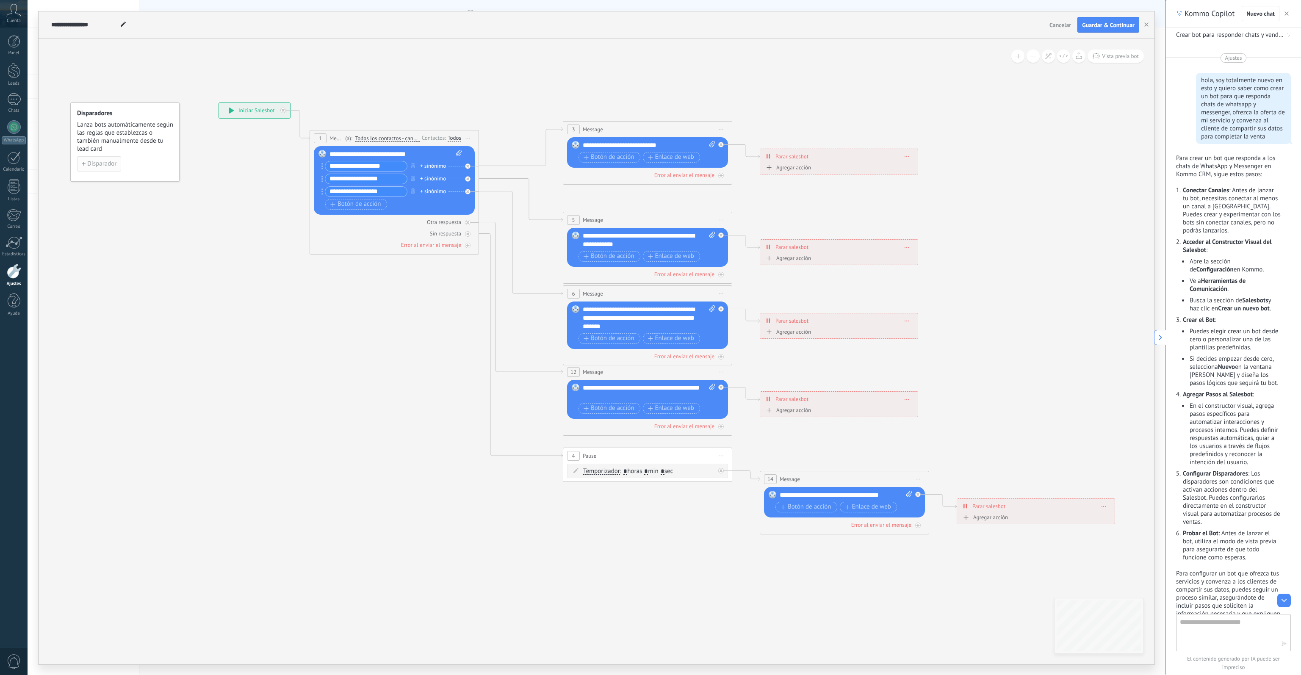
click at [110, 168] on button "Disparador" at bounding box center [99, 163] width 44 height 15
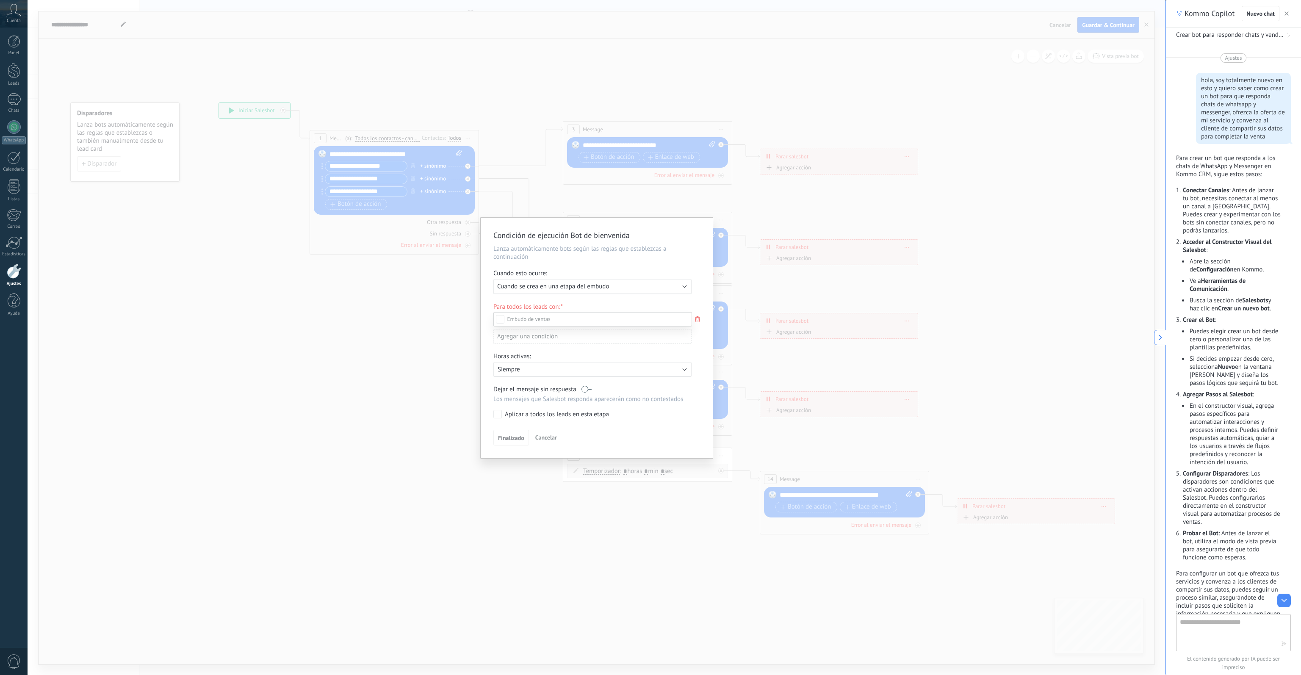
click at [548, 285] on div at bounding box center [665, 337] width 1274 height 675
click at [573, 288] on span "Cuando se crea en una etapa del embudo" at bounding box center [553, 286] width 112 height 8
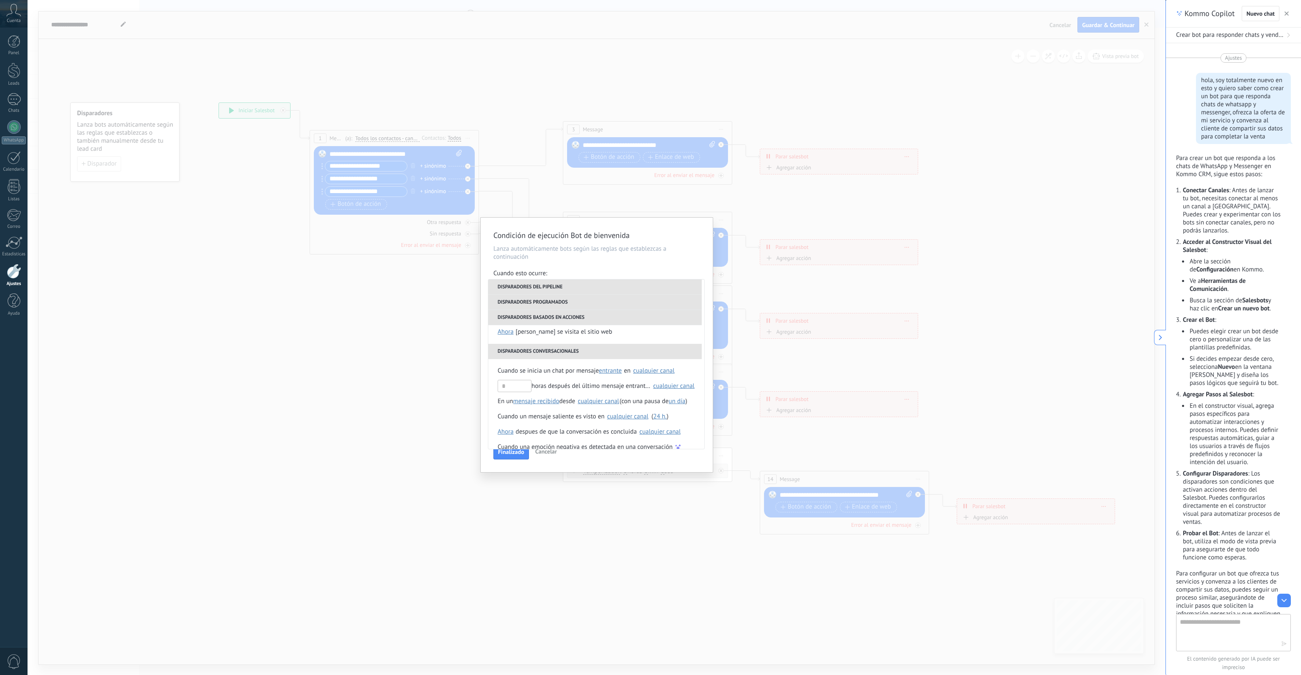
scroll to position [200, 0]
click at [556, 352] on div "Cuando se inicia un chat por mensaje entrante saliente cualquiera entrante en S…" at bounding box center [596, 399] width 216 height 100
click at [559, 361] on span "Cuando se inicia un chat por mensaje" at bounding box center [548, 360] width 101 height 15
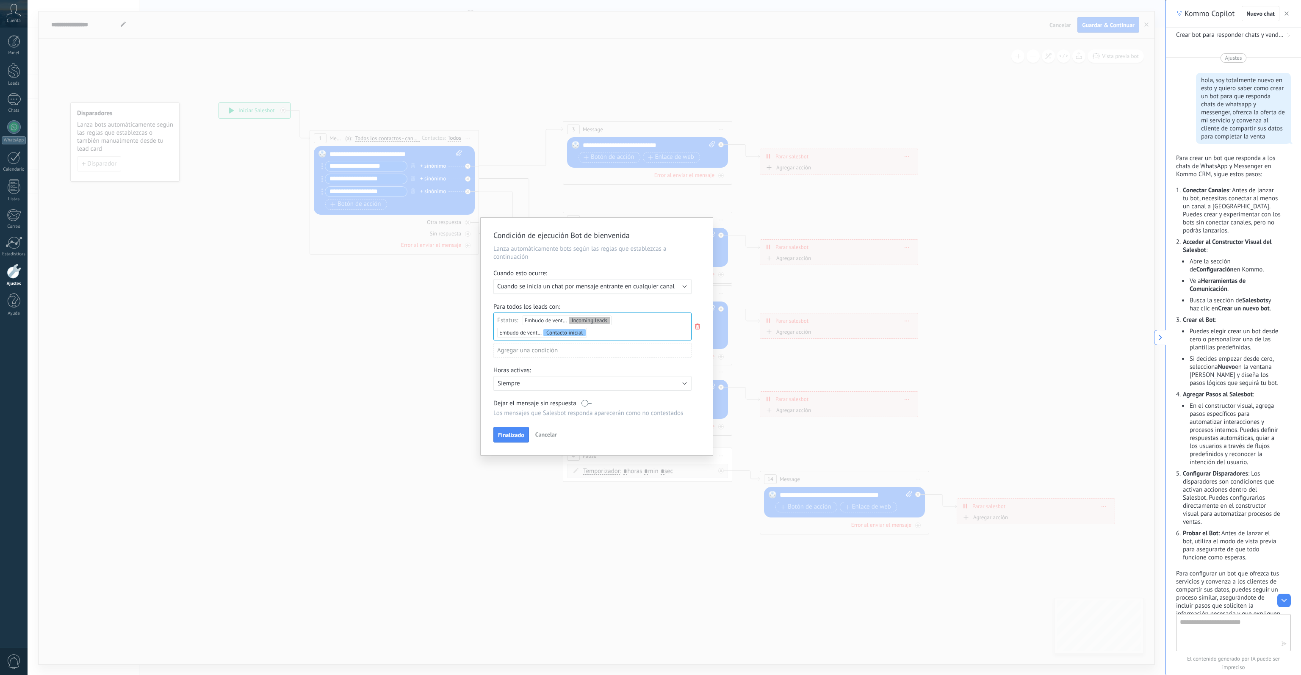
click at [696, 327] on icon at bounding box center [697, 326] width 9 height 10
click at [560, 317] on div "Agregar una condición" at bounding box center [592, 318] width 198 height 15
click at [596, 401] on div at bounding box center [597, 321] width 232 height 206
click at [519, 401] on button "Finalizado" at bounding box center [511, 403] width 36 height 16
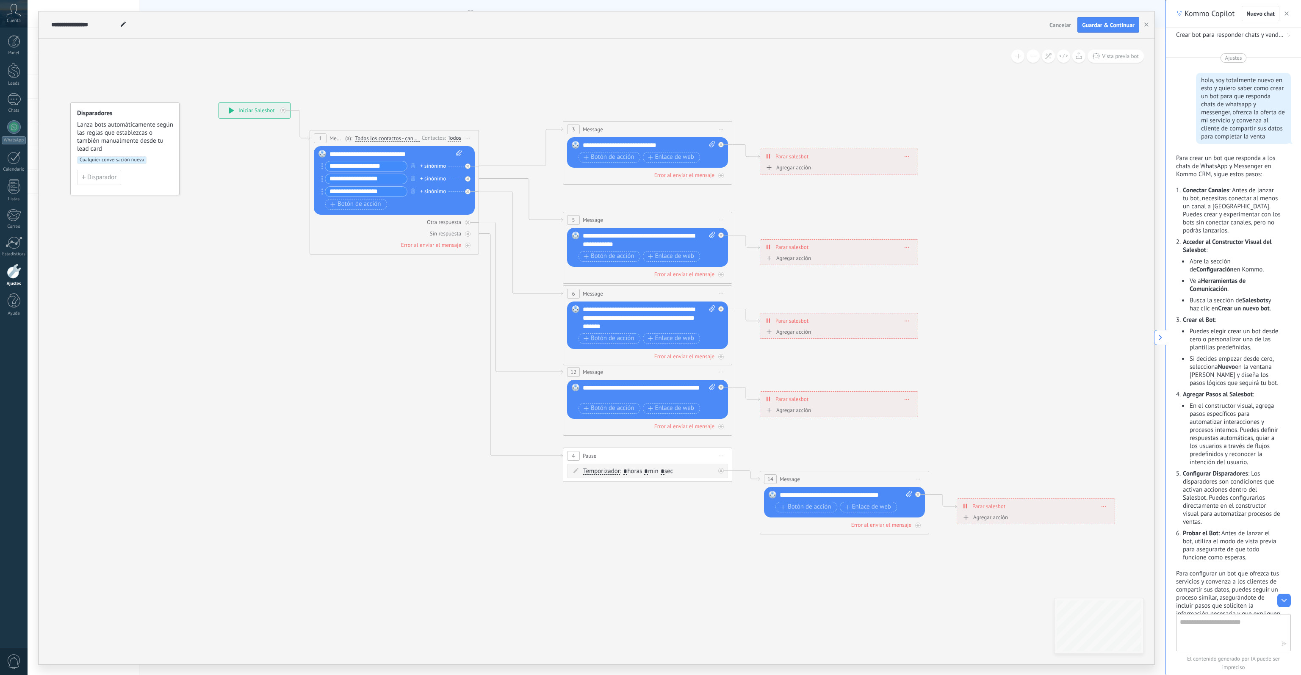
click at [881, 26] on button "Cancelar" at bounding box center [1060, 25] width 28 height 13
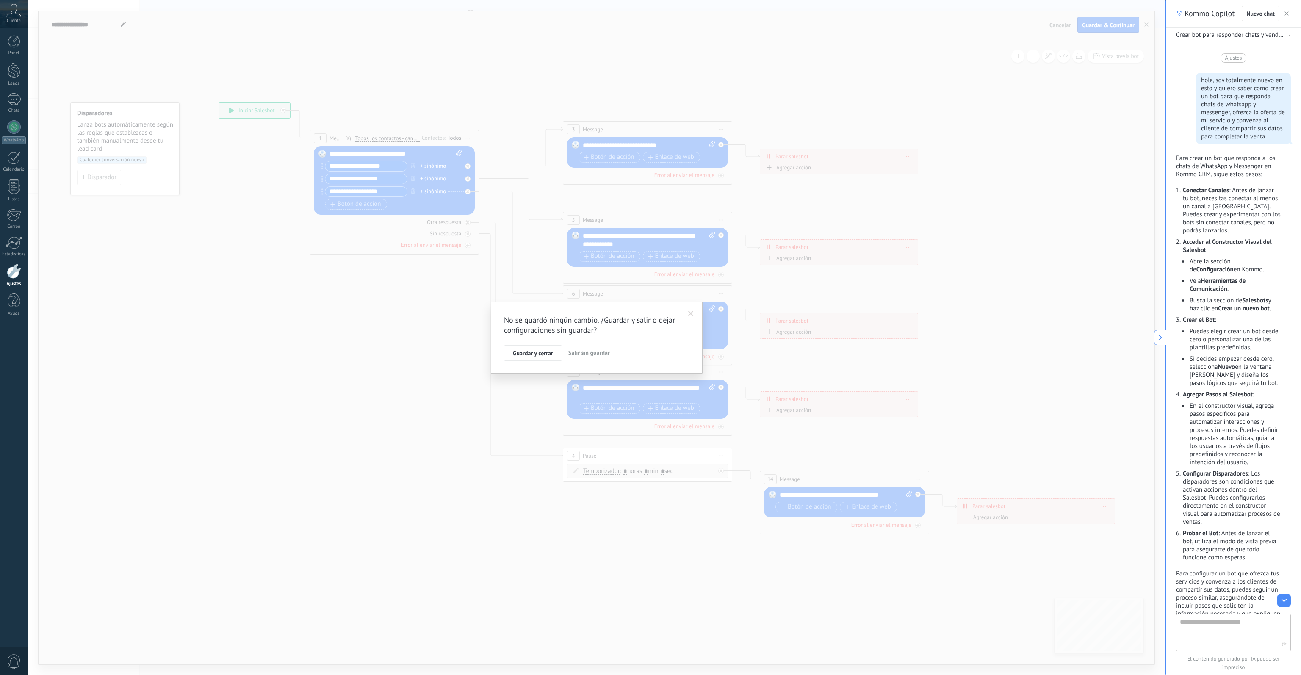
click at [599, 351] on span "Salir sin guardar" at bounding box center [589, 353] width 42 height 8
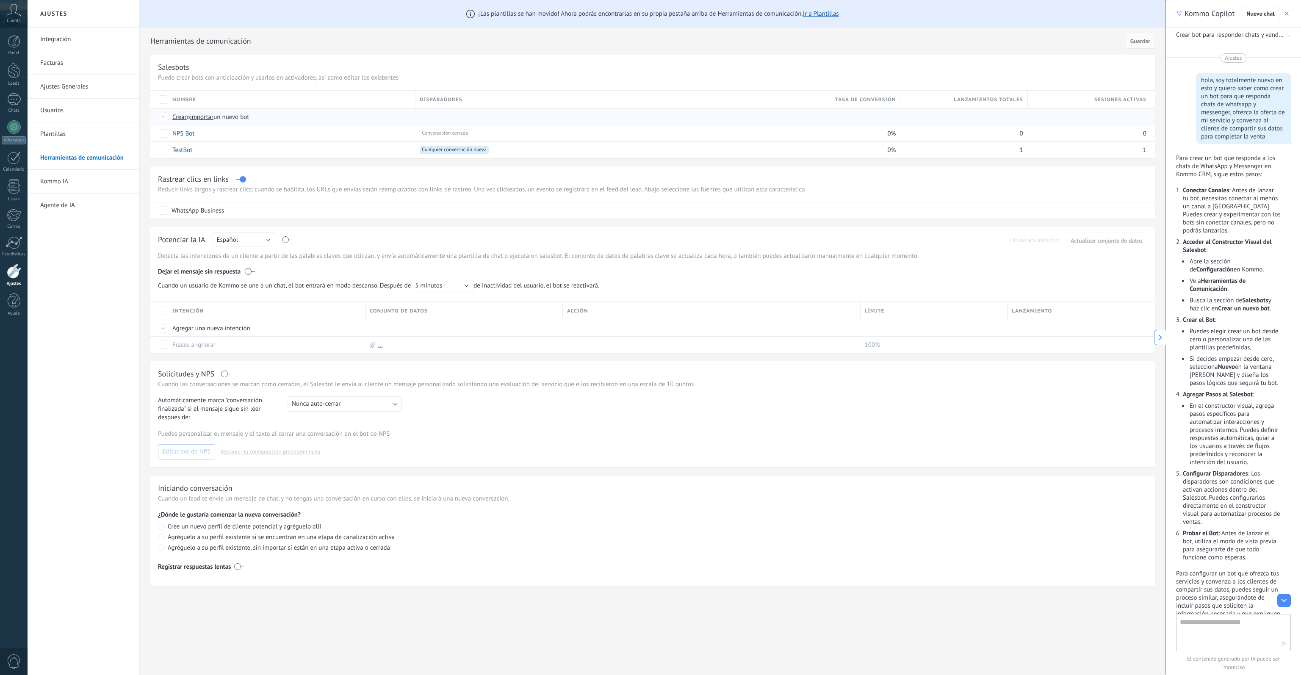
click at [177, 117] on span "Crear" at bounding box center [179, 117] width 14 height 8
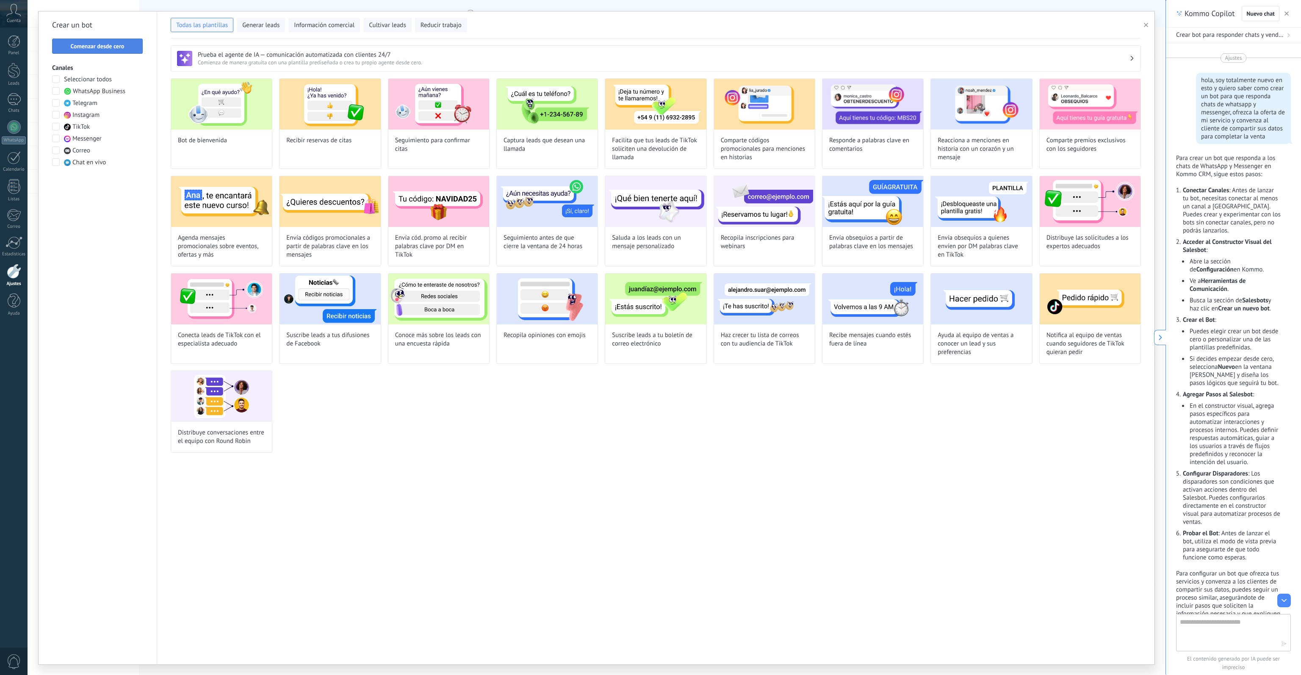
click at [108, 44] on span "Comenzar desde cero" at bounding box center [98, 46] width 54 height 6
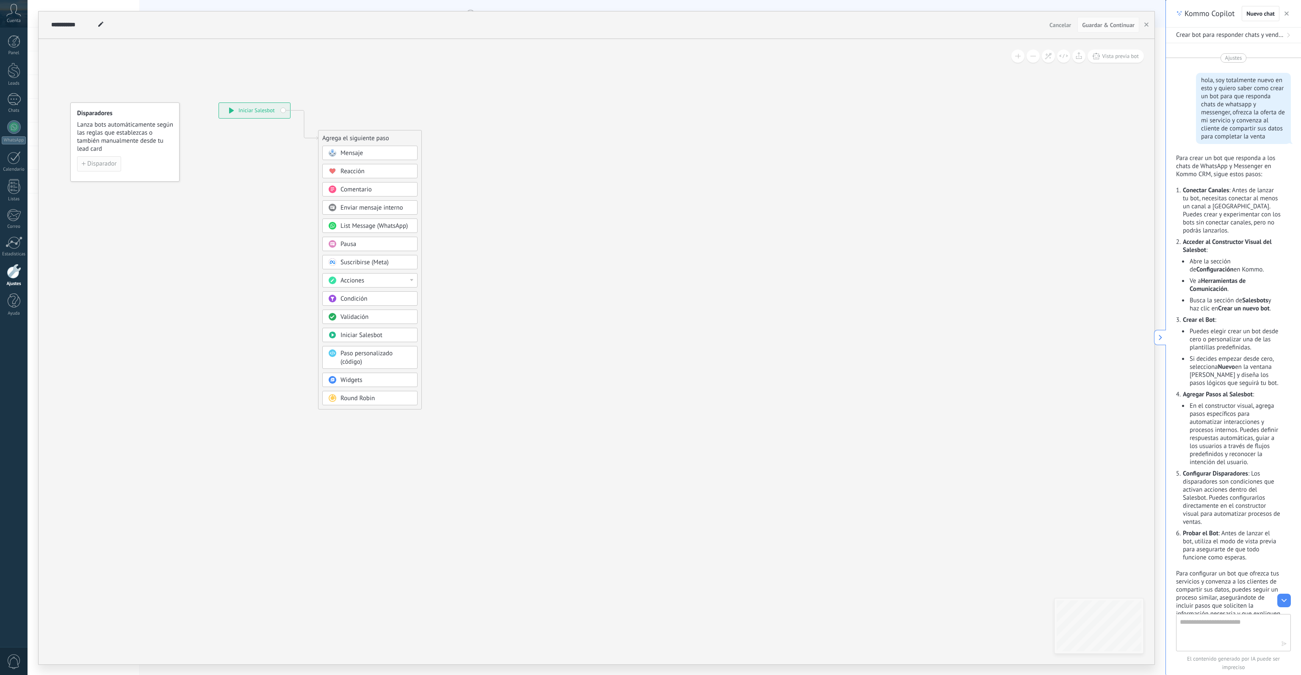
click at [91, 161] on span "Disparador" at bounding box center [101, 164] width 29 height 6
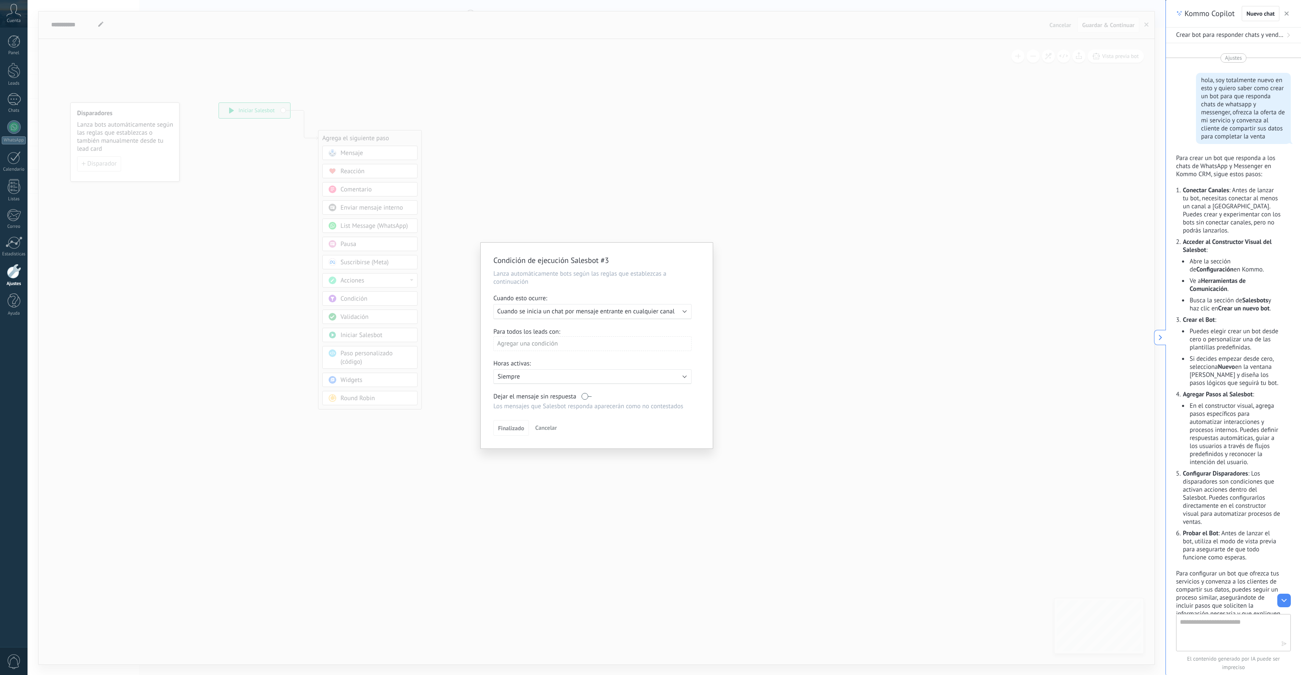
click at [552, 305] on div "Ejecutar: Cuando se inicia un chat por mensaje entrante en cualquier canal" at bounding box center [592, 311] width 198 height 15
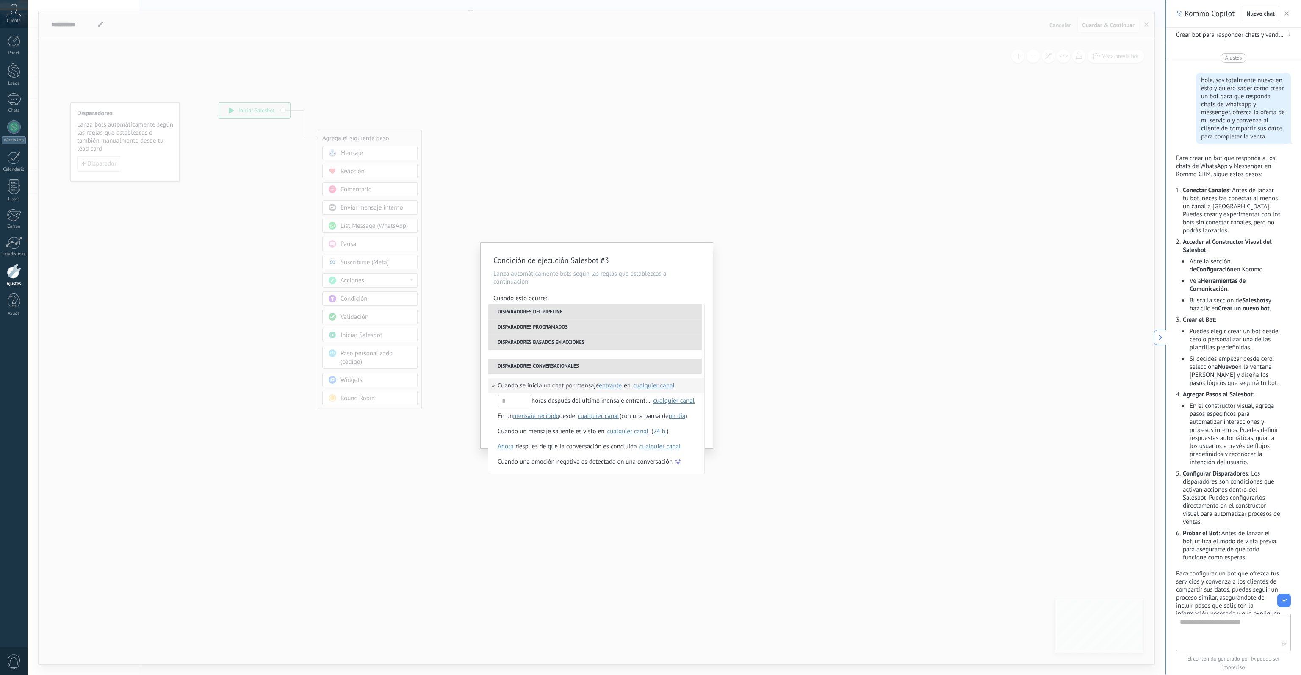
click at [554, 384] on span "Cuando se inicia un chat por mensaje" at bounding box center [548, 385] width 101 height 15
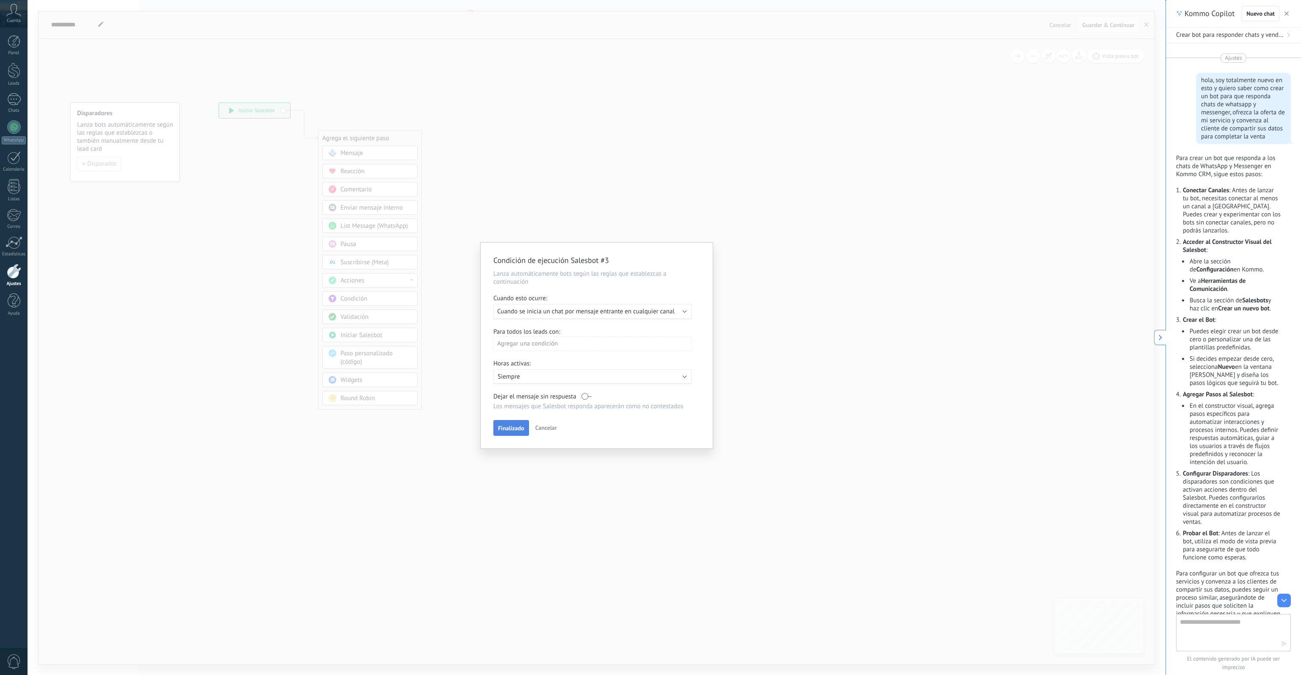
click at [508, 401] on button "Finalizado" at bounding box center [511, 428] width 36 height 16
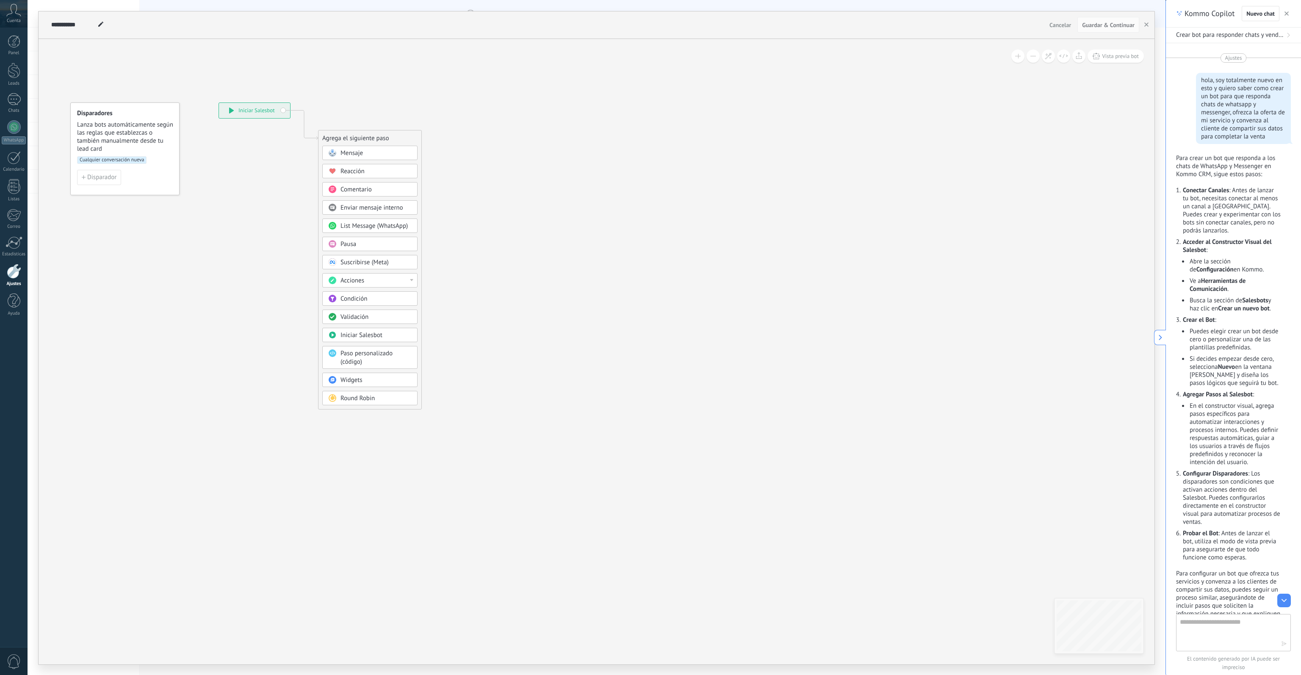
click at [360, 150] on span "Mensaje" at bounding box center [352, 153] width 22 height 8
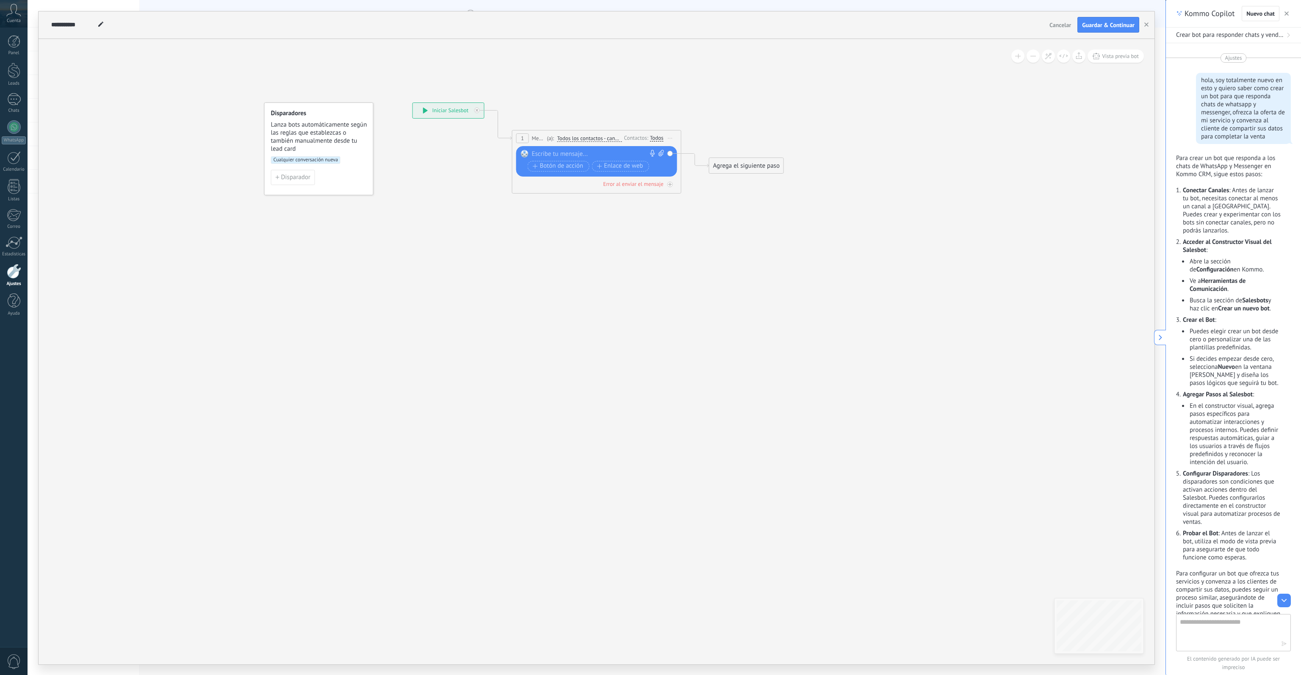
click at [554, 153] on div at bounding box center [595, 154] width 126 height 8
click at [569, 152] on div "***" at bounding box center [598, 154] width 133 height 8
click at [753, 165] on div "Agrega el siguiente paso" at bounding box center [746, 166] width 74 height 14
click at [764, 182] on div "Mensaje" at bounding box center [766, 181] width 71 height 8
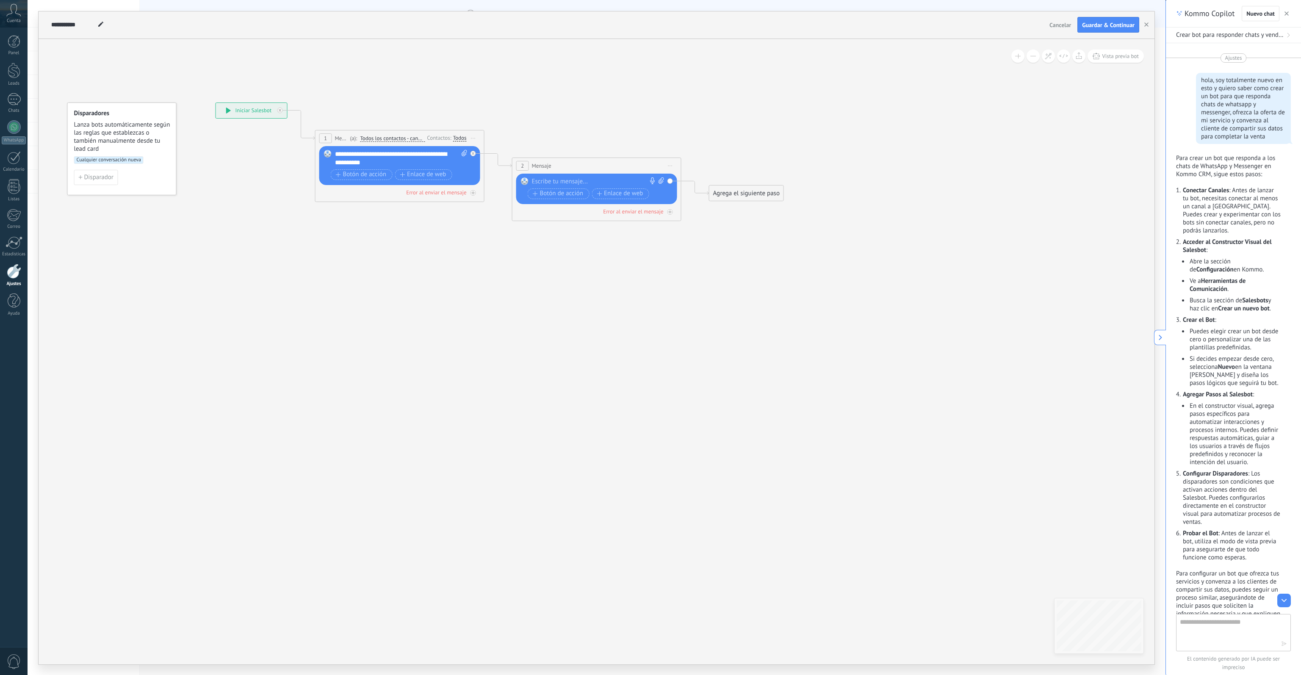
click at [672, 166] on span "Iniciar vista previa aquí Cambiar nombre Duplicar Borrar" at bounding box center [671, 166] width 14 height 12
click at [706, 221] on div "Borrar" at bounding box center [709, 221] width 84 height 14
click at [579, 163] on div "Agrega el siguiente paso" at bounding box center [549, 166] width 74 height 14
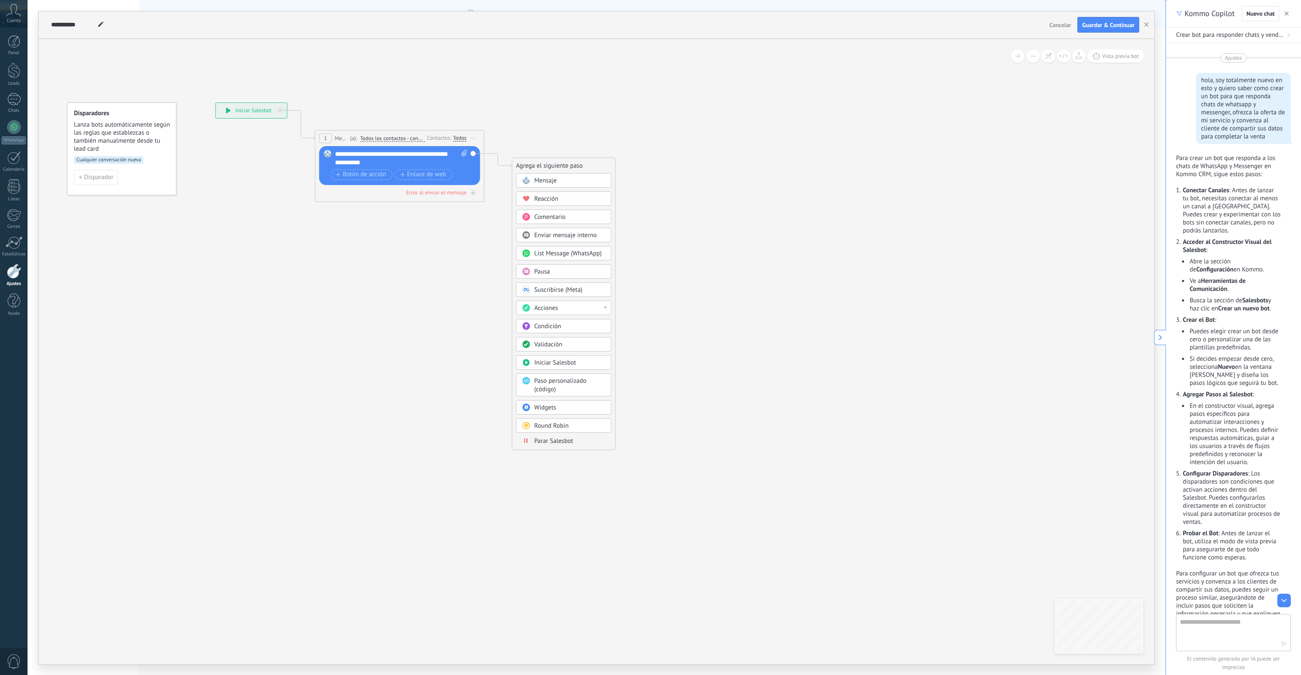
click at [584, 236] on span "Enviar mensaje interno" at bounding box center [565, 235] width 63 height 8
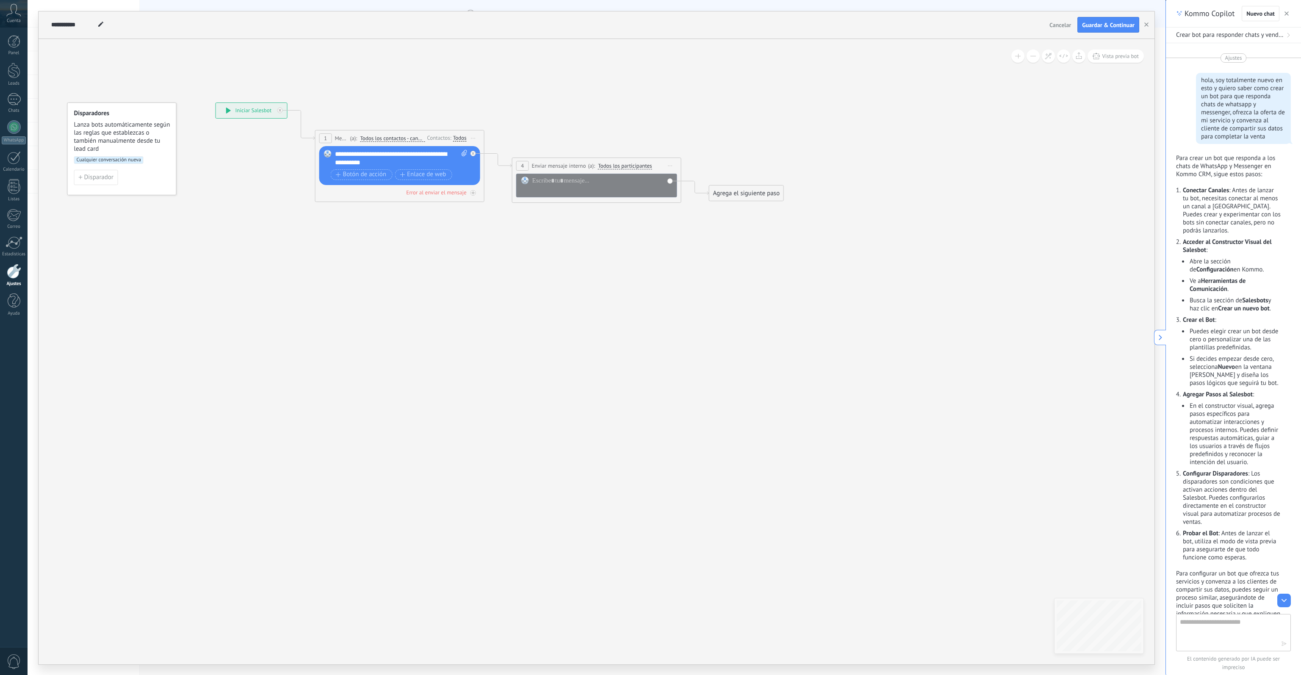
click at [669, 181] on div at bounding box center [596, 186] width 161 height 24
click at [671, 167] on span "Iniciar vista previa aquí Cambiar nombre Duplicar Borrar" at bounding box center [671, 166] width 14 height 12
click at [688, 221] on div "Borrar" at bounding box center [709, 221] width 84 height 14
click at [543, 167] on div "Agrega el siguiente paso" at bounding box center [549, 166] width 74 height 14
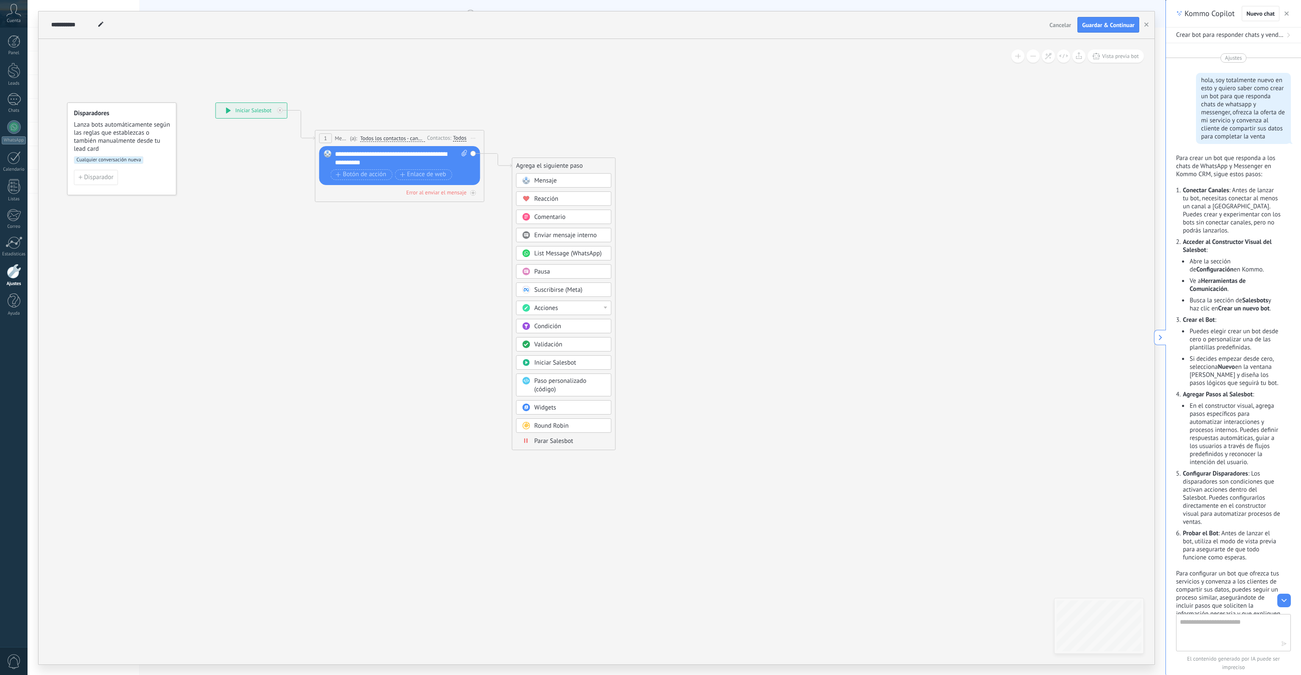
click at [606, 303] on div "Acciones" at bounding box center [563, 308] width 95 height 14
drag, startPoint x: 608, startPoint y: 326, endPoint x: 608, endPoint y: 345, distance: 19.1
click at [608, 345] on div "Administrar etiquetas Agregar nota Agregar tarea Cambiar etapa del lead Cambiar…" at bounding box center [563, 346] width 95 height 90
drag, startPoint x: 610, startPoint y: 329, endPoint x: 611, endPoint y: 358, distance: 28.8
click at [611, 358] on div "Administrar etiquetas Agregar nota Agregar tarea Cambiar etapa del lead Cambiar…" at bounding box center [563, 346] width 95 height 90
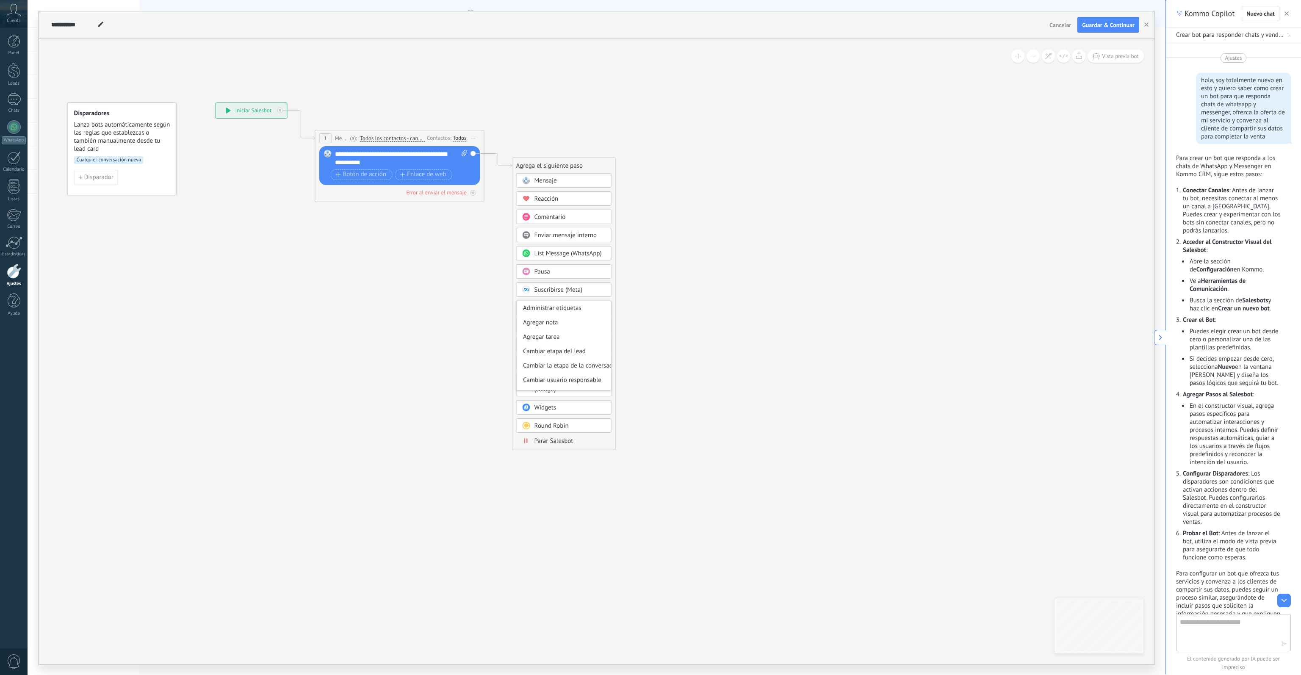
click at [655, 372] on icon at bounding box center [387, 152] width 766 height 523
click at [557, 164] on div "Agrega el siguiente paso" at bounding box center [549, 166] width 74 height 14
click at [567, 362] on span "Iniciar Salesbot" at bounding box center [555, 363] width 42 height 8
click at [601, 180] on span "NPS Bot" at bounding box center [598, 181] width 22 height 8
click at [667, 163] on span "Iniciar vista previa aquí Cambiar nombre Duplicar Borrar" at bounding box center [671, 166] width 14 height 12
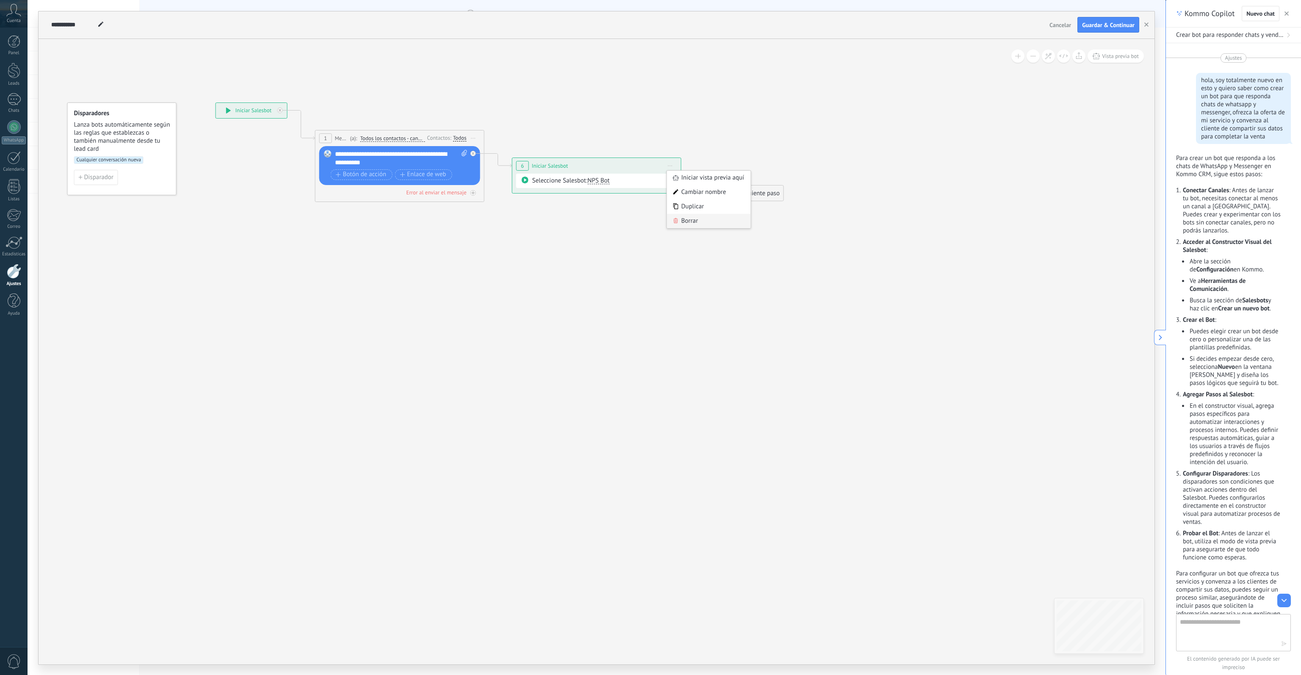
click at [684, 217] on div "Borrar" at bounding box center [709, 221] width 84 height 14
click at [537, 168] on div "Agrega el siguiente paso" at bounding box center [549, 166] width 74 height 14
click at [548, 181] on span "Mensaje" at bounding box center [545, 181] width 22 height 8
click at [562, 180] on div at bounding box center [595, 181] width 126 height 8
paste div
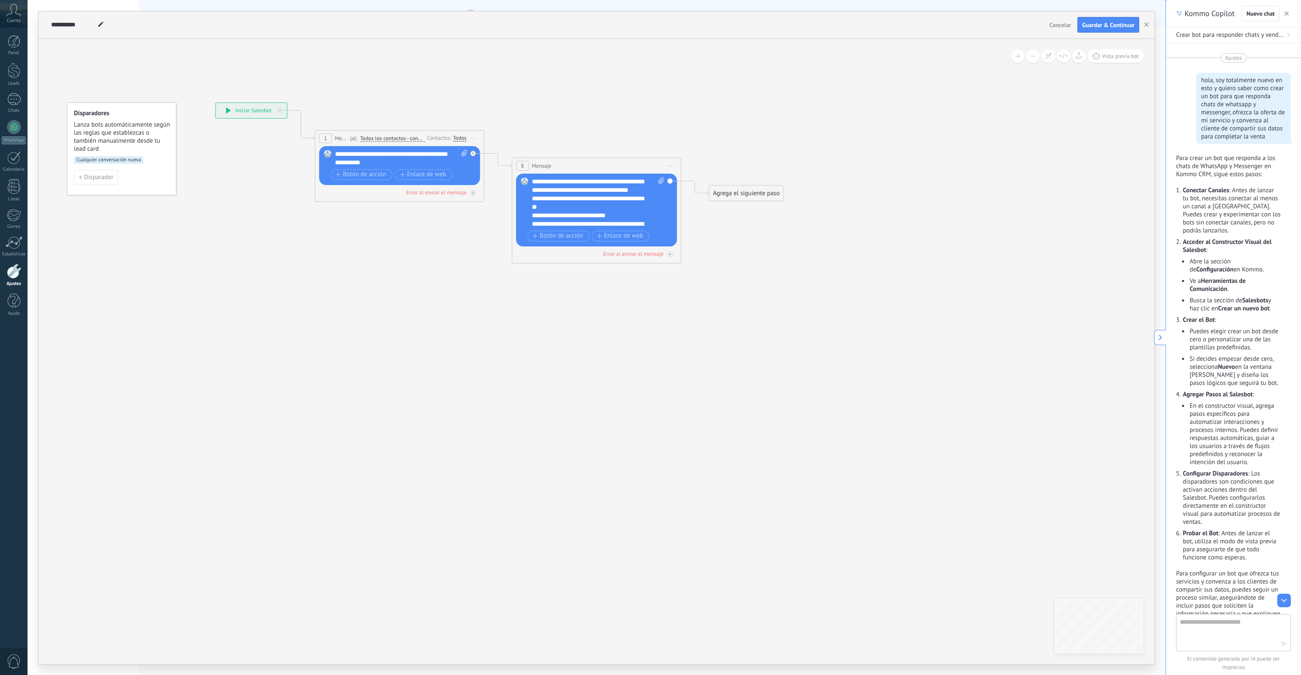
click at [391, 162] on div "**********" at bounding box center [401, 158] width 133 height 17
click at [578, 205] on div "**********" at bounding box center [591, 202] width 118 height 17
copy div "**"
click at [406, 161] on div "**********" at bounding box center [401, 158] width 133 height 17
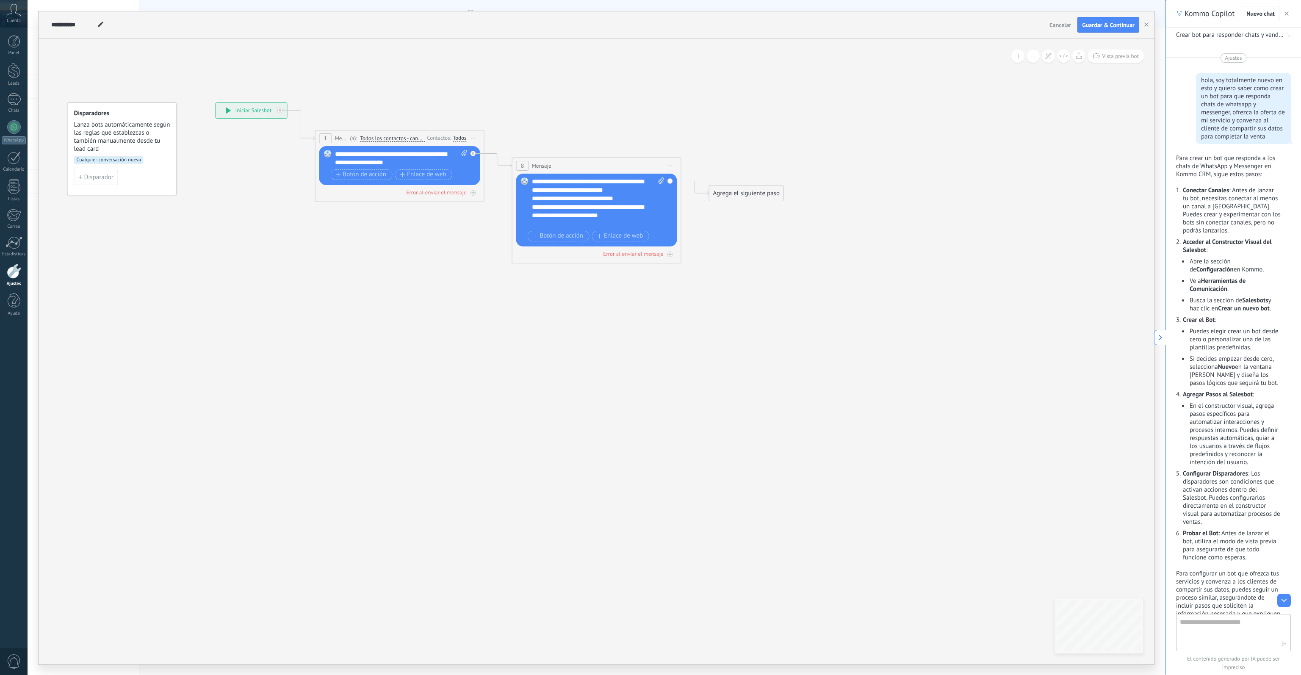
click at [582, 194] on div "**********" at bounding box center [591, 198] width 118 height 8
click at [752, 237] on icon at bounding box center [485, 162] width 963 height 542
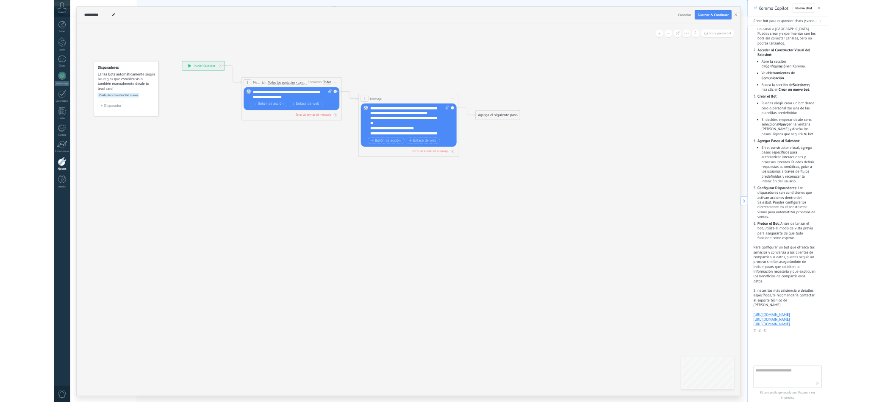
scroll to position [197, 0]
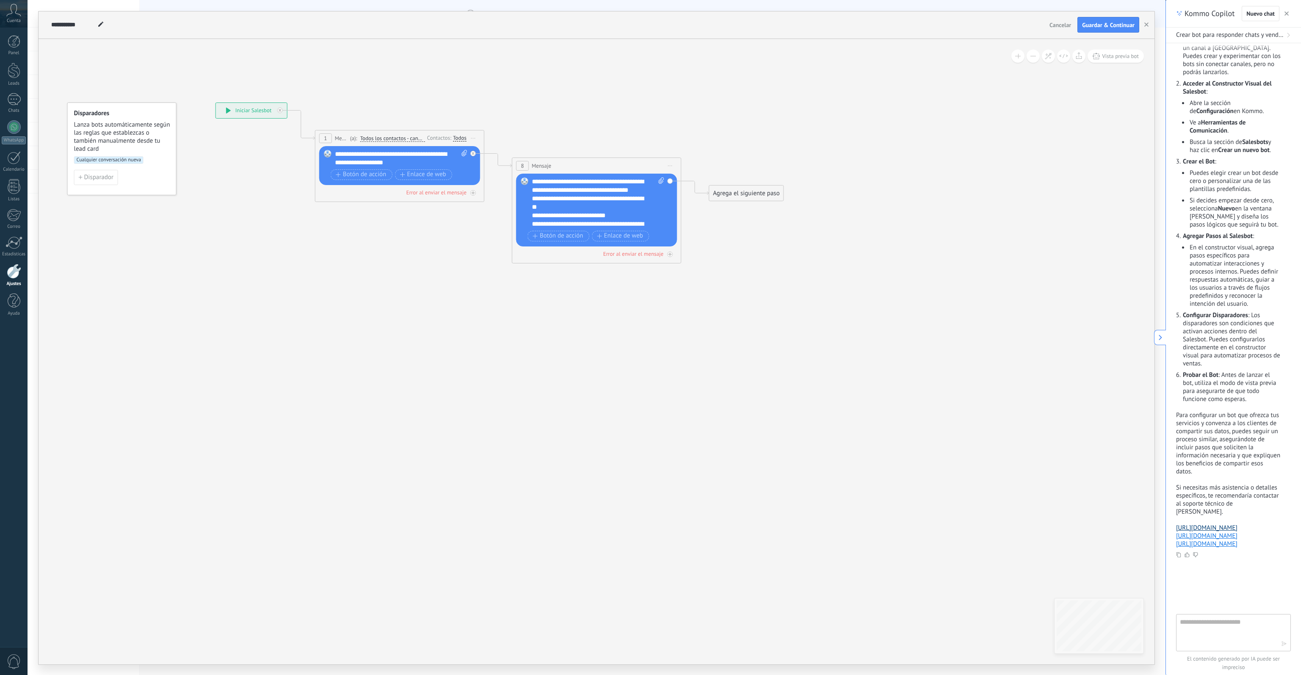
click at [881, 401] on link "https://www.kommo.com/support/messenger-apps/facebook-messenger-integration" at bounding box center [1206, 528] width 61 height 8
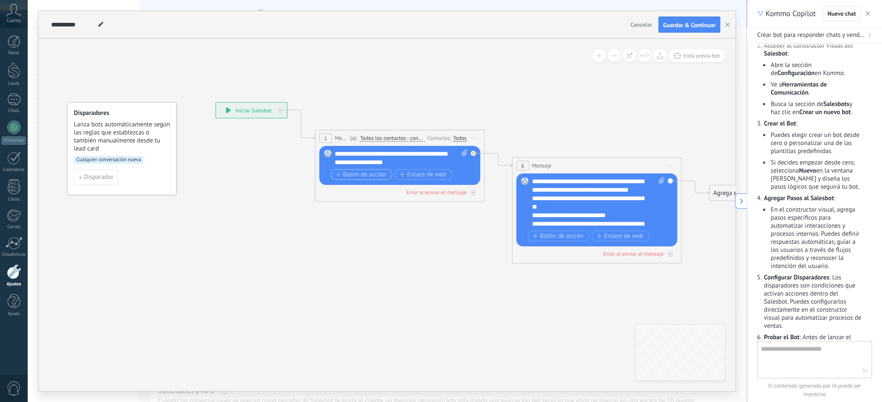
click at [367, 172] on span "Botón de acción" at bounding box center [360, 174] width 51 height 7
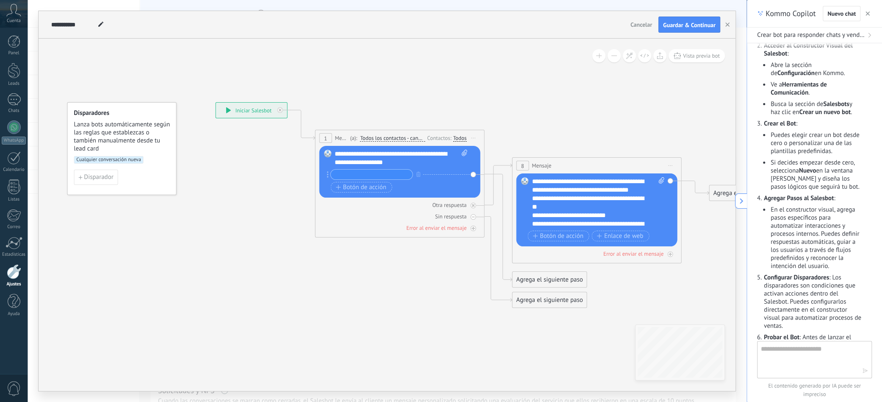
click at [382, 174] on input "text" at bounding box center [371, 174] width 82 height 10
type input "*"
type input "**********"
click at [361, 185] on span "Botón de acción" at bounding box center [360, 187] width 51 height 7
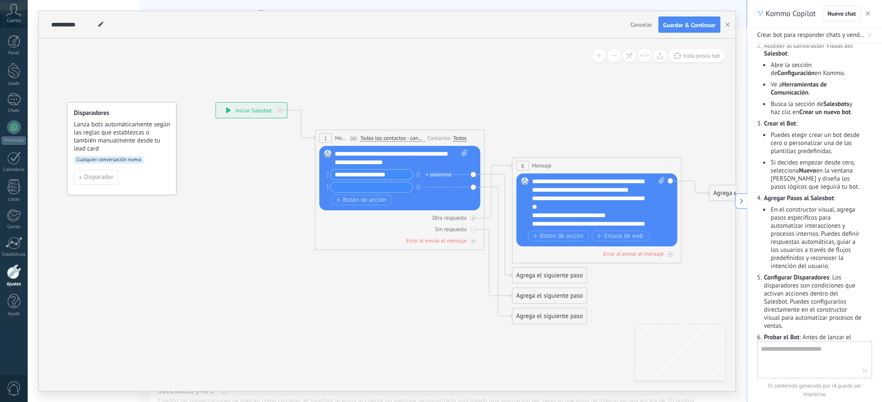
click at [534, 274] on div "Agrega el siguiente paso" at bounding box center [549, 275] width 74 height 14
click at [551, 286] on span "Mensaje" at bounding box center [545, 290] width 22 height 8
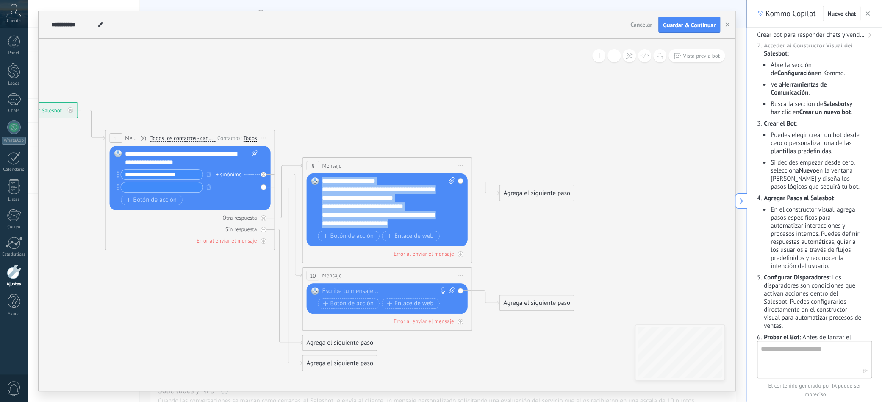
scroll to position [68, 0]
drag, startPoint x: 321, startPoint y: 177, endPoint x: 436, endPoint y: 223, distance: 123.2
click at [436, 223] on div "**********" at bounding box center [388, 202] width 133 height 51
copy div "**********"
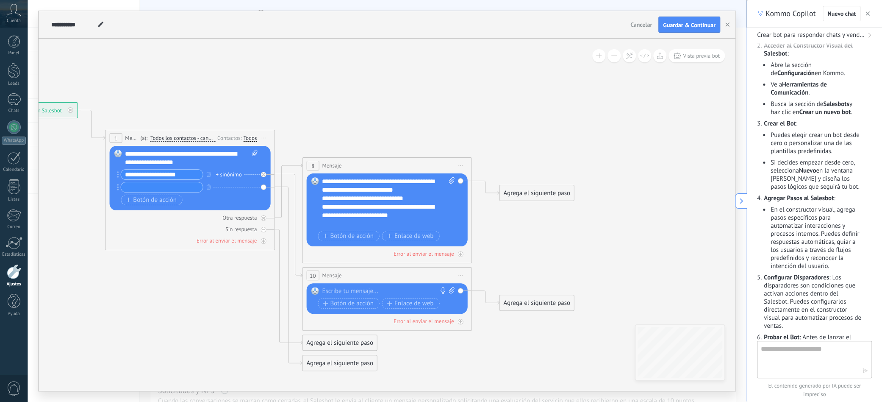
click at [346, 293] on div at bounding box center [385, 291] width 126 height 8
paste div
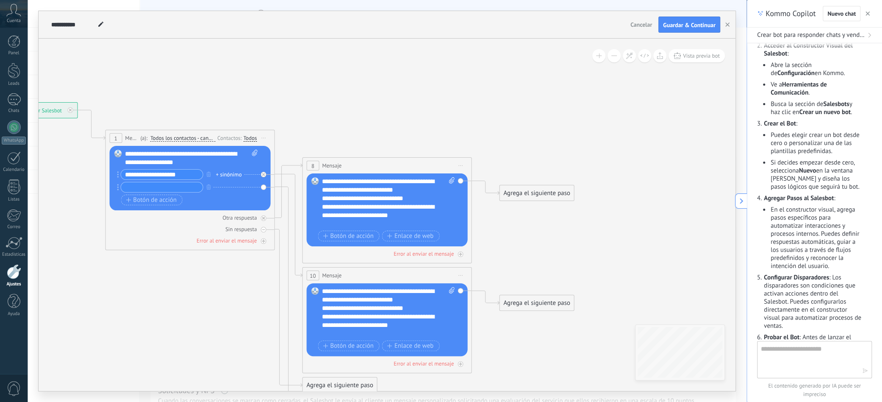
click at [149, 189] on input "text" at bounding box center [162, 187] width 82 height 10
click at [131, 199] on span "Botón de acción" at bounding box center [151, 200] width 51 height 7
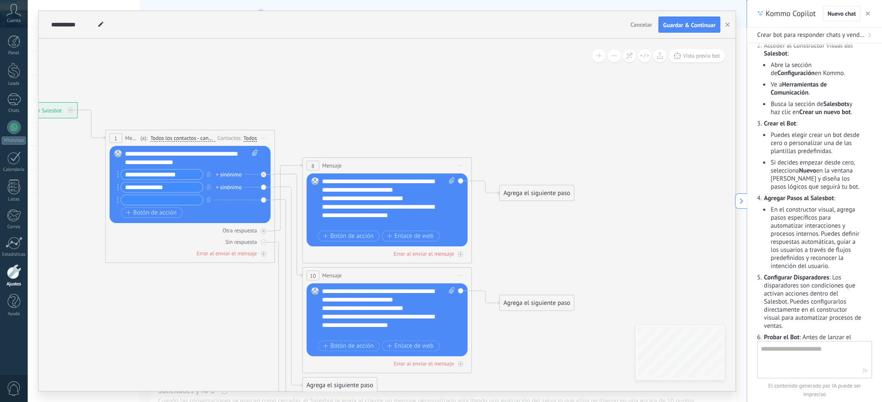
click at [459, 162] on span "Iniciar vista previa aquí Cambiar nombre Duplicar Borrar" at bounding box center [461, 165] width 14 height 12
click at [483, 217] on div "Borrar" at bounding box center [499, 220] width 84 height 14
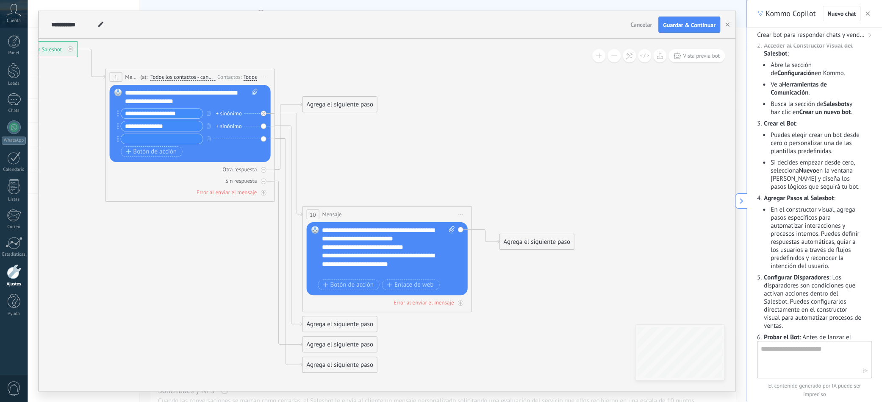
click at [117, 127] on icon at bounding box center [118, 126] width 2 height 6
click at [150, 127] on input "**********" at bounding box center [162, 126] width 82 height 10
click at [139, 138] on input "text" at bounding box center [162, 139] width 82 height 10
click at [539, 244] on div "Agrega el siguiente paso" at bounding box center [536, 242] width 74 height 14
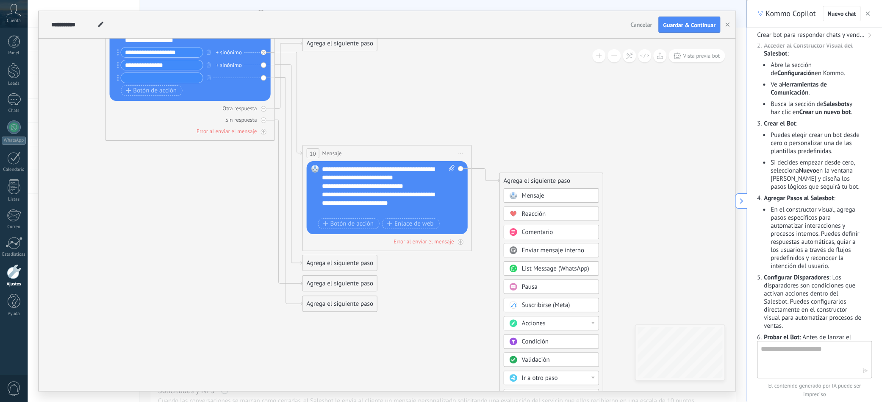
click at [592, 321] on div at bounding box center [592, 322] width 3 height 2
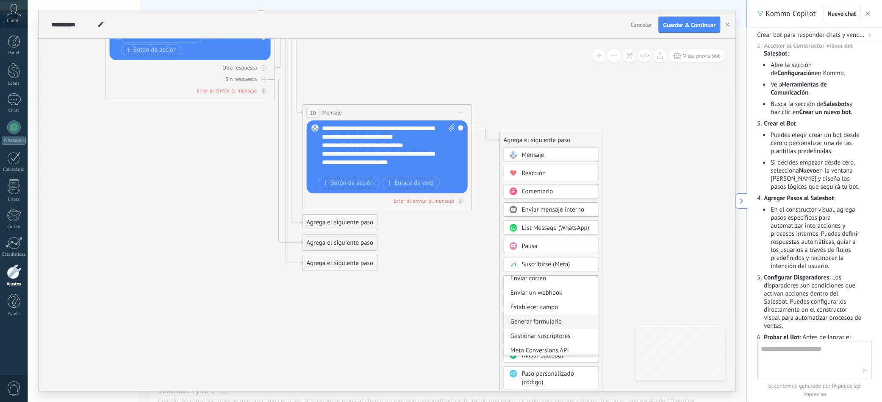
scroll to position [122, 0]
click at [579, 348] on div "Meta Conversions API" at bounding box center [551, 348] width 94 height 14
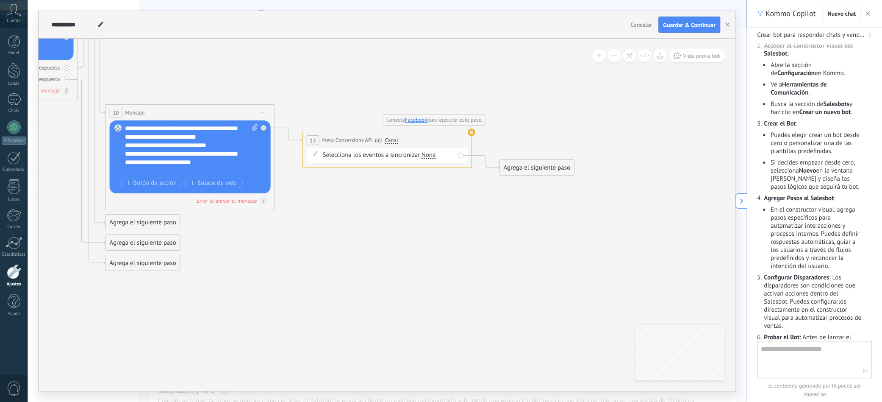
click at [427, 156] on div "None" at bounding box center [428, 155] width 14 height 7
type input "**********"
click at [471, 131] on use at bounding box center [471, 132] width 8 height 8
click at [462, 140] on icon at bounding box center [460, 140] width 4 height 1
click at [474, 183] on div "Borrar" at bounding box center [499, 181] width 84 height 14
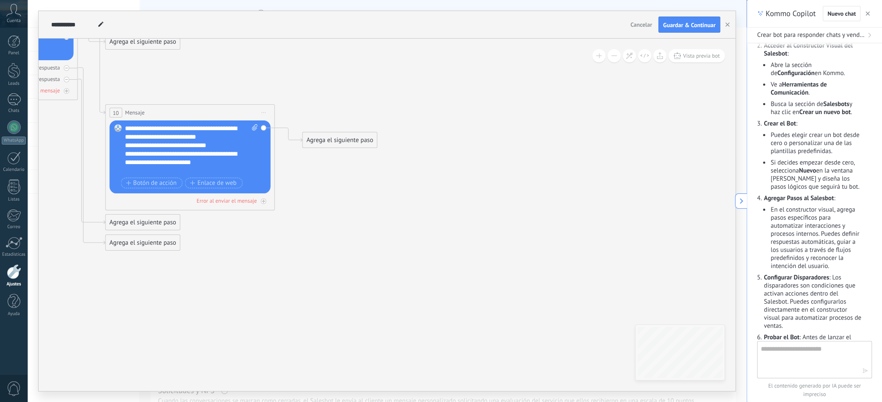
click at [326, 144] on div "Agrega el siguiente paso" at bounding box center [339, 140] width 74 height 14
click at [356, 316] on div "Validación" at bounding box center [359, 319] width 71 height 8
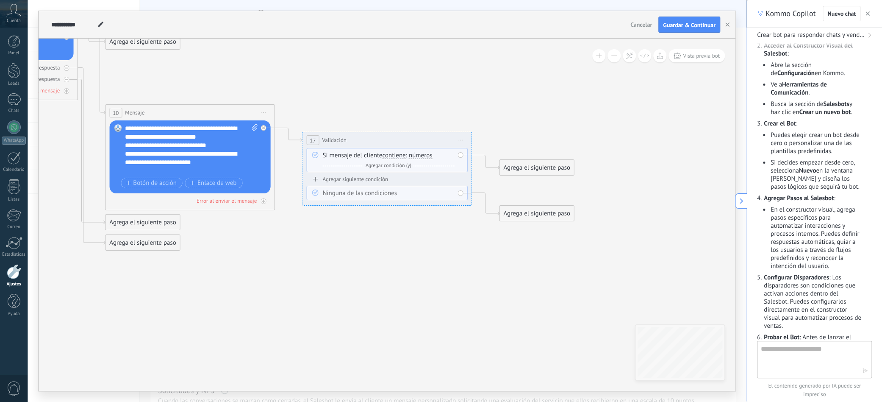
click at [415, 155] on span "números" at bounding box center [421, 155] width 24 height 7
click at [415, 155] on button "números" at bounding box center [457, 155] width 106 height 15
click at [366, 166] on span "Agregar condición (y)" at bounding box center [388, 165] width 50 height 6
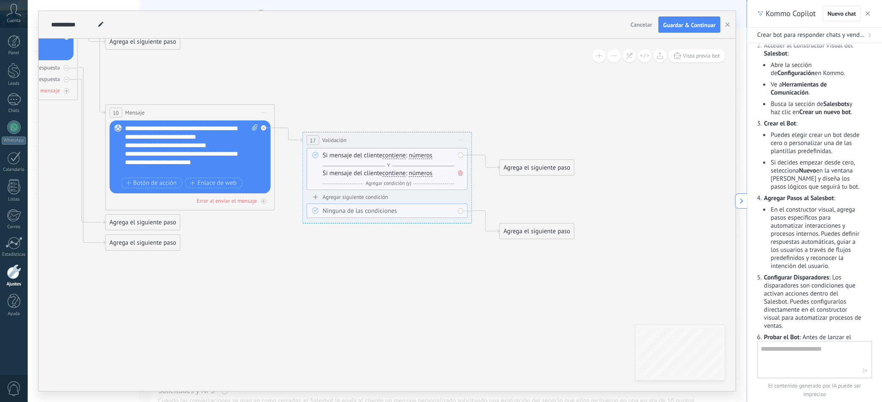
click at [413, 174] on span "números" at bounding box center [421, 173] width 24 height 7
click at [413, 174] on button "números" at bounding box center [457, 173] width 106 height 15
click at [421, 231] on span "rango de números" at bounding box center [450, 233] width 102 height 8
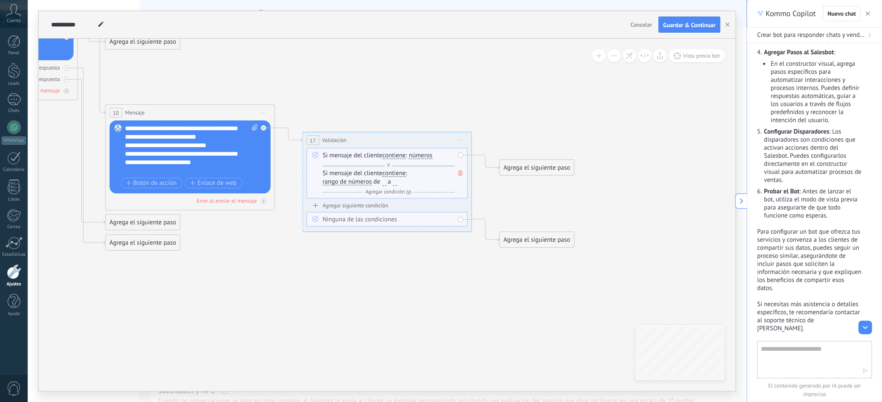
scroll to position [422, 0]
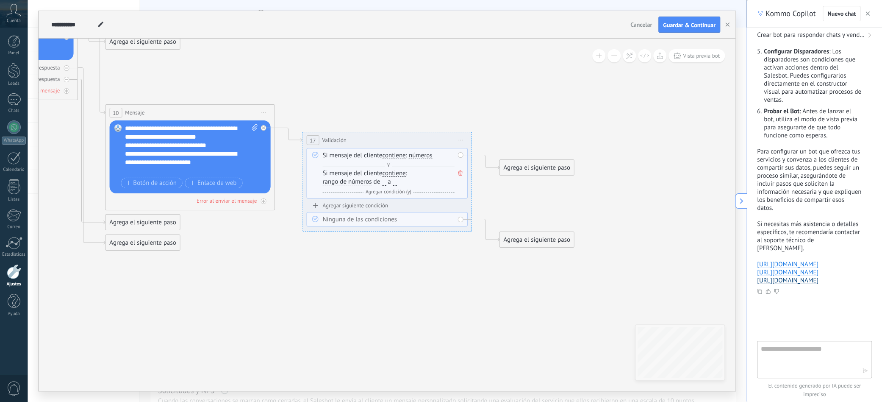
click at [812, 284] on link "https://www.kommo.com/support/kb/how-to-create-a-salesbot" at bounding box center [787, 280] width 61 height 8
